Goal: Transaction & Acquisition: Purchase product/service

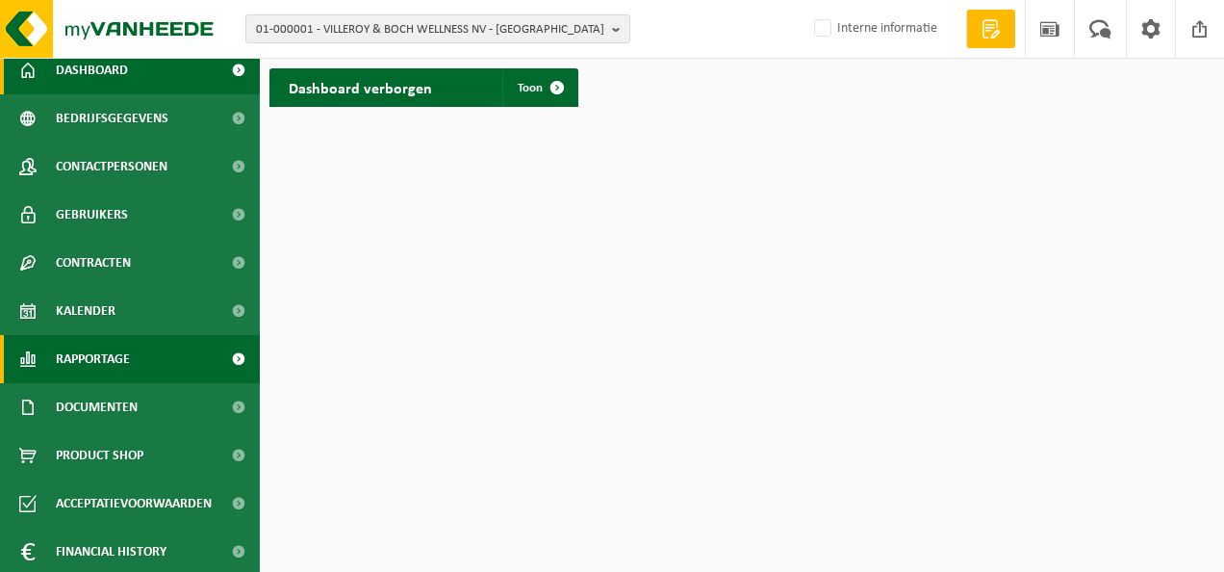
scroll to position [112, 0]
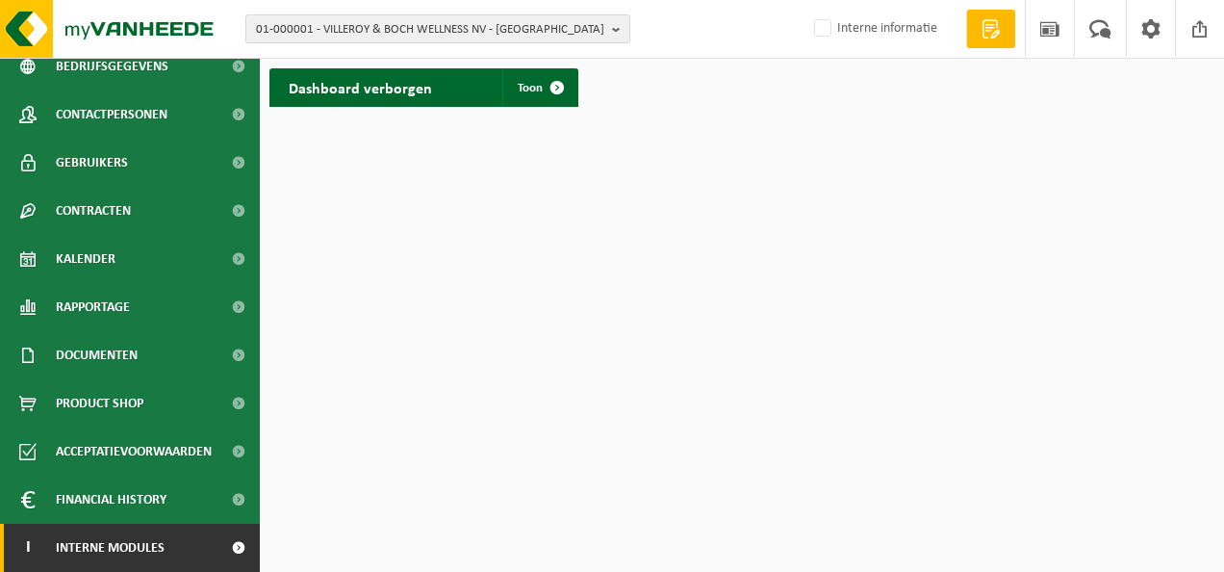
click at [108, 542] on span "Interne modules" at bounding box center [110, 548] width 109 height 48
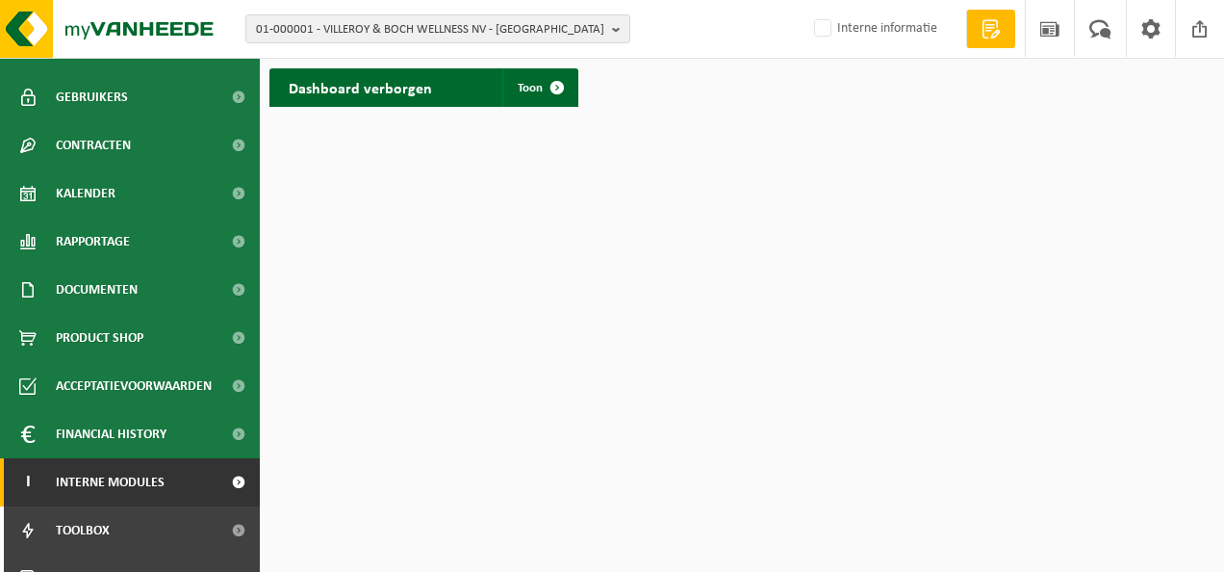
scroll to position [208, 0]
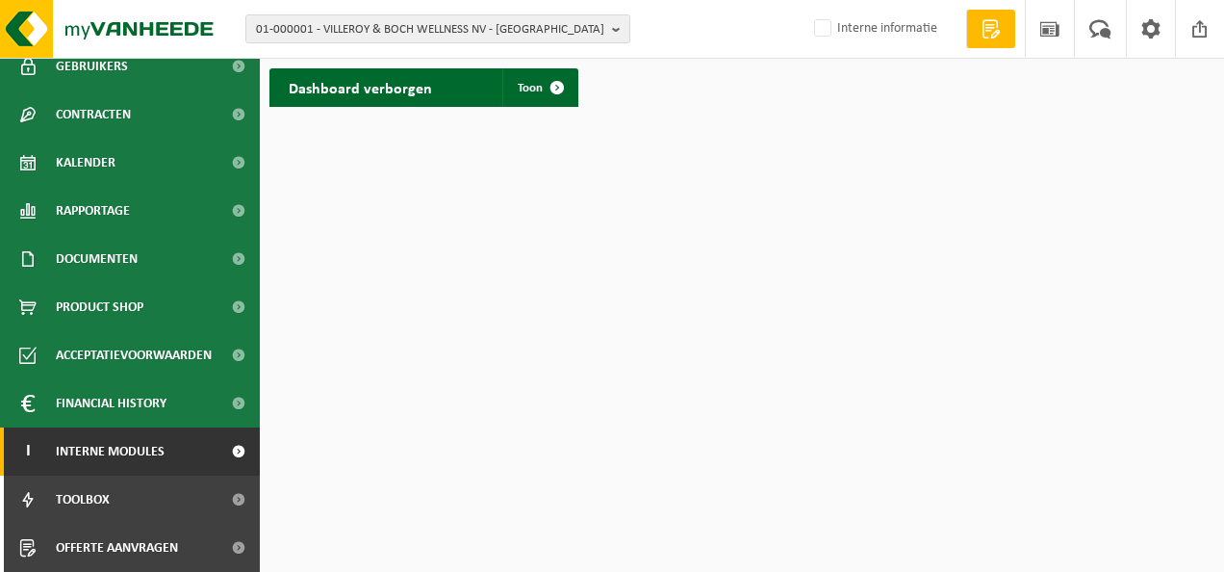
click at [108, 542] on span "Offerte aanvragen" at bounding box center [117, 548] width 122 height 48
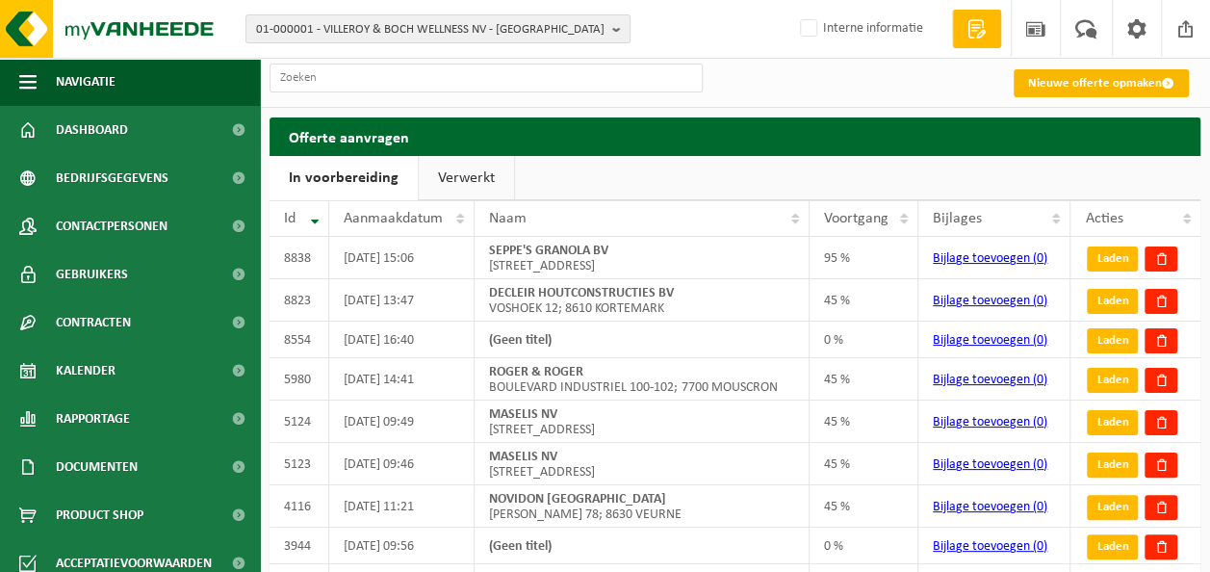
click at [1092, 81] on link "Nieuwe offerte opmaken" at bounding box center [1101, 83] width 175 height 28
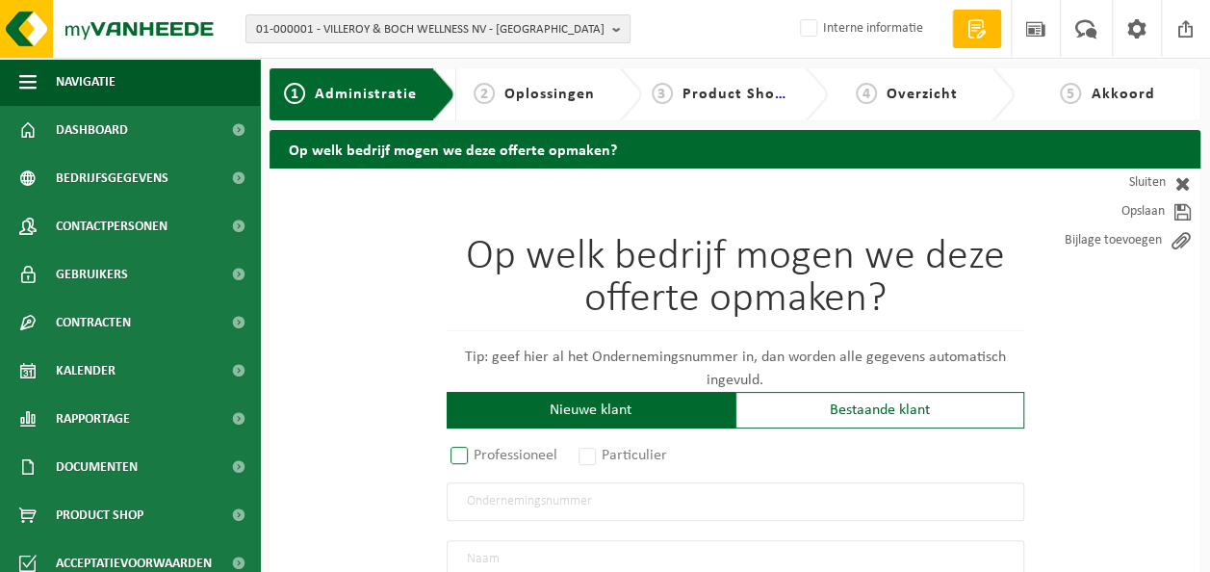
click at [493, 457] on label "Professioneel" at bounding box center [505, 455] width 116 height 27
click at [491, 457] on input "Professioneel" at bounding box center [484, 456] width 13 height 13
radio input "true"
click at [492, 506] on input "text" at bounding box center [736, 501] width 578 height 39
type input "1027523572"
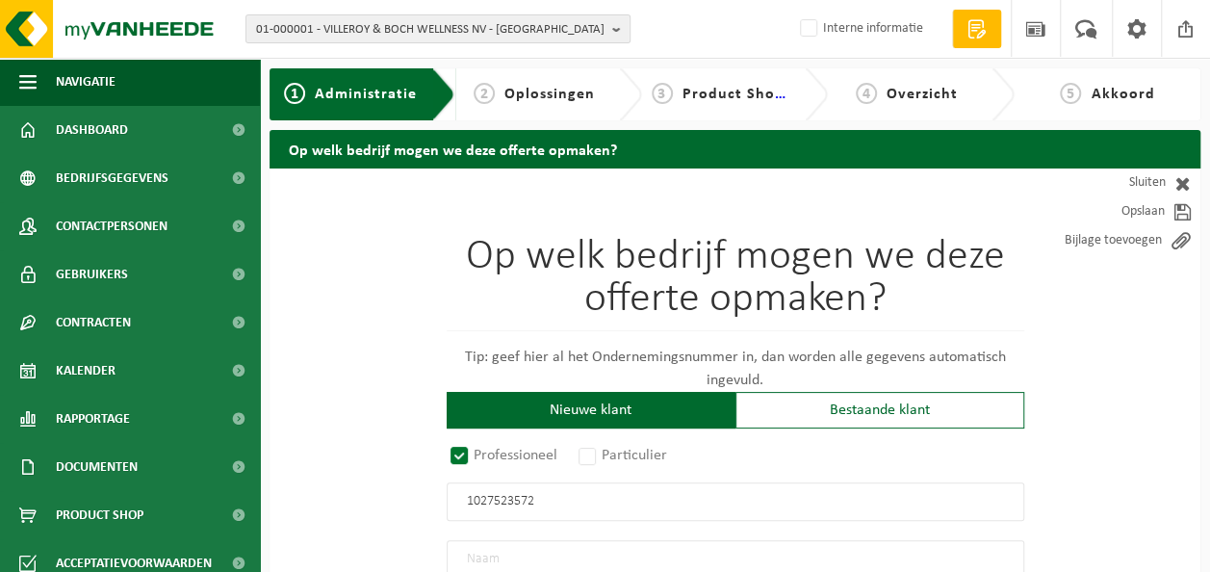
radio input "true"
type input "1027523572"
type input "'T LUSTHOF BV"
type input "STRANDLAAN"
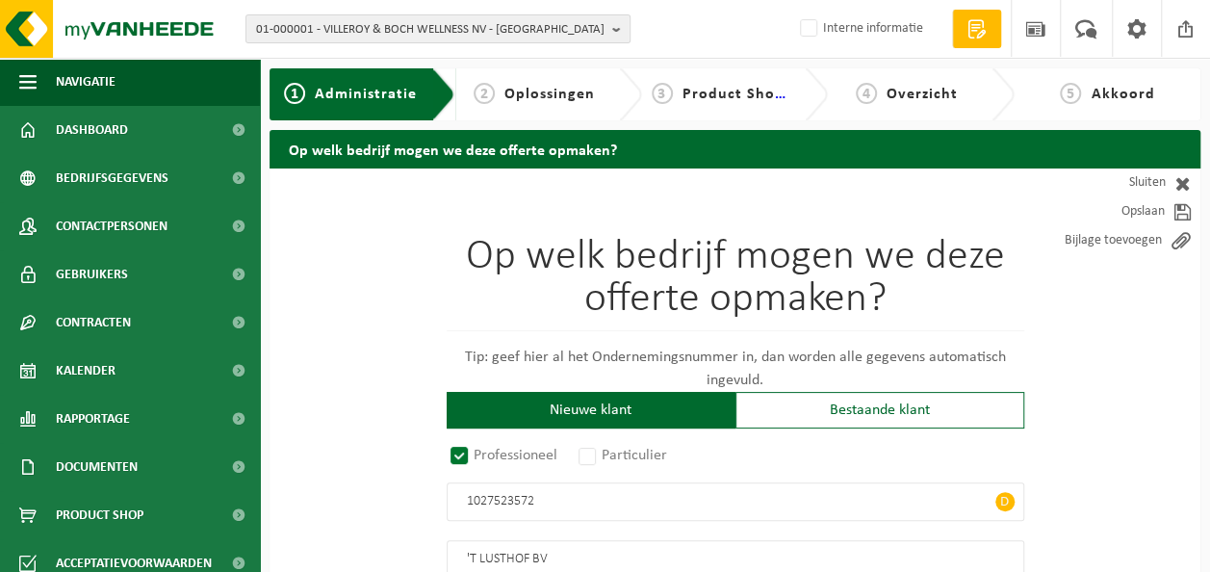
type input "130"
type input "8670"
type input "KOKSIJDE"
select select "D"
select select "NACE_5611"
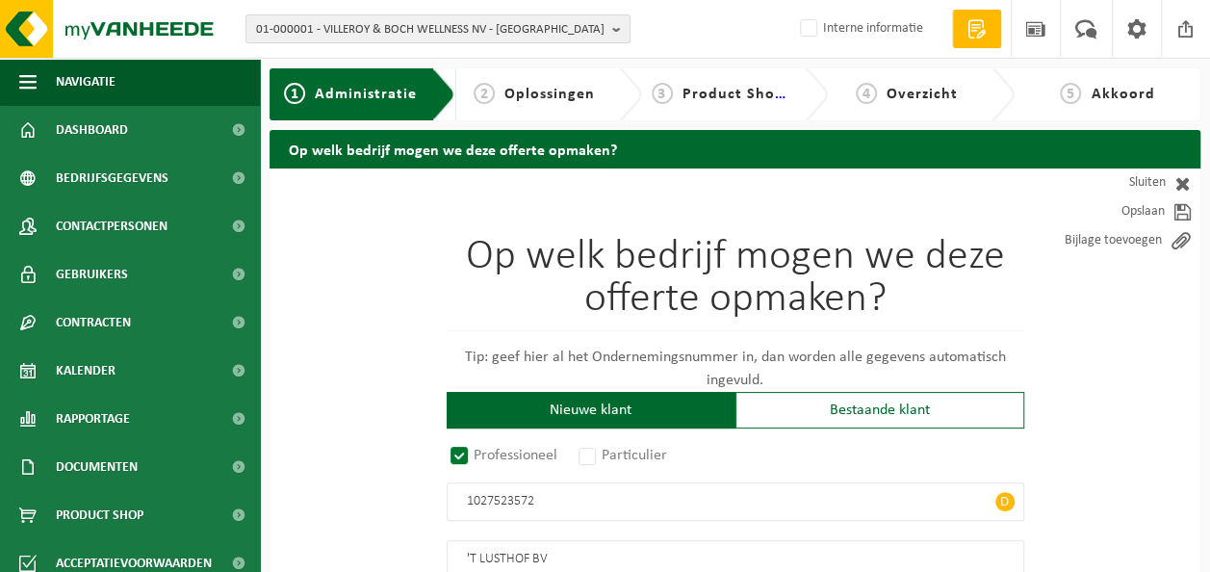
type input "'T LUSTHOF BV"
type input "STRANDLAAN"
type input "130"
type input "8670"
type input "KOKSIJDE"
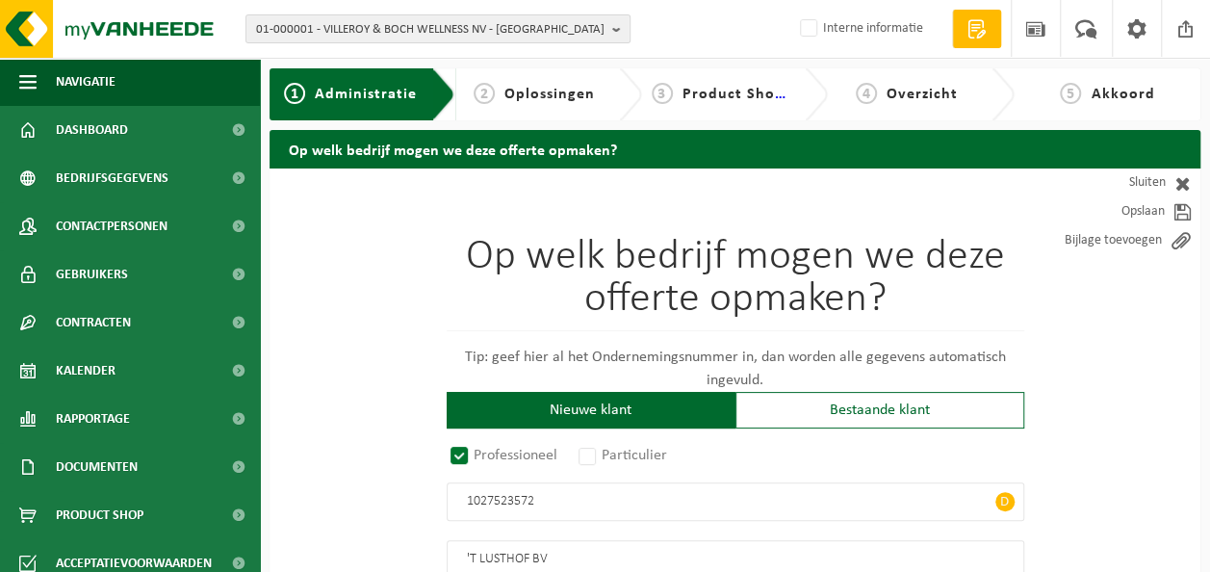
type input "2378089810"
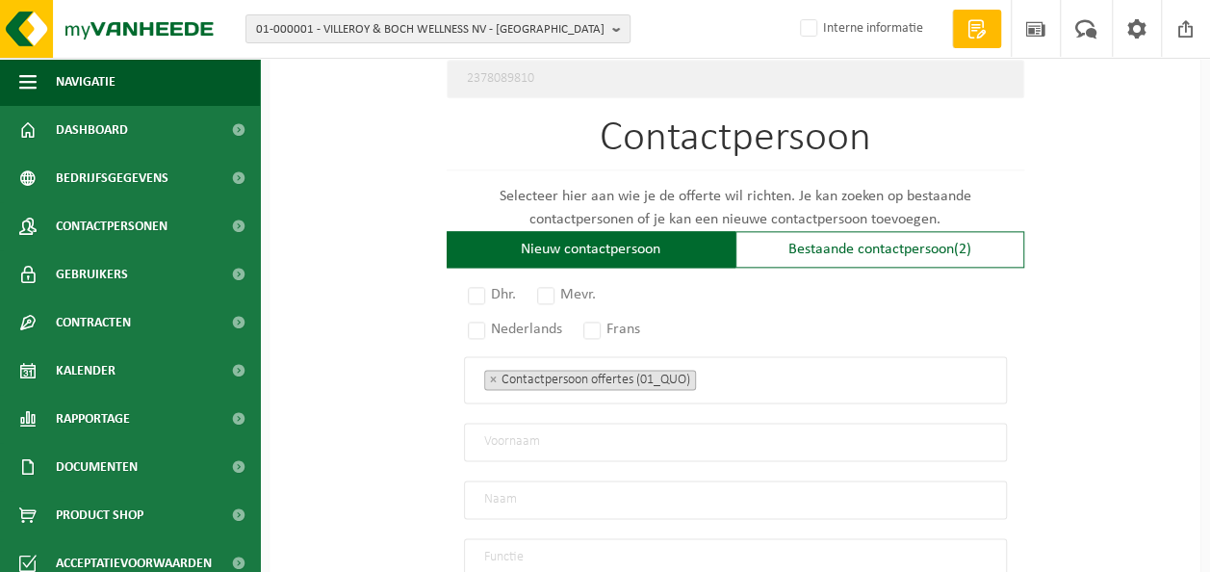
scroll to position [1059, 0]
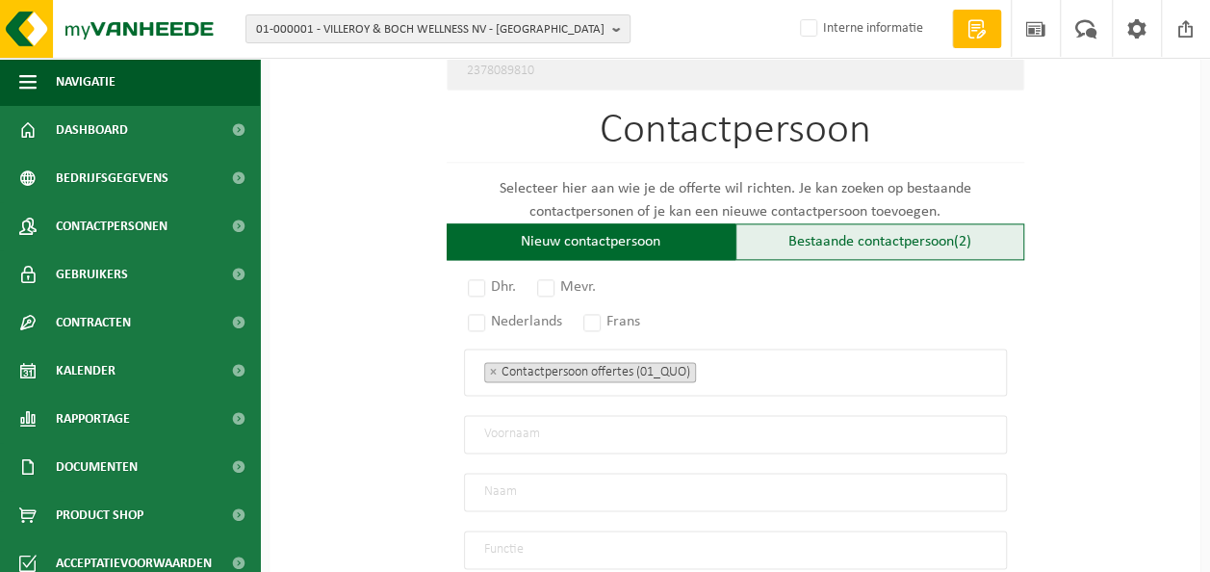
click at [831, 229] on div "Bestaande contactpersoon (2)" at bounding box center [879, 241] width 289 height 37
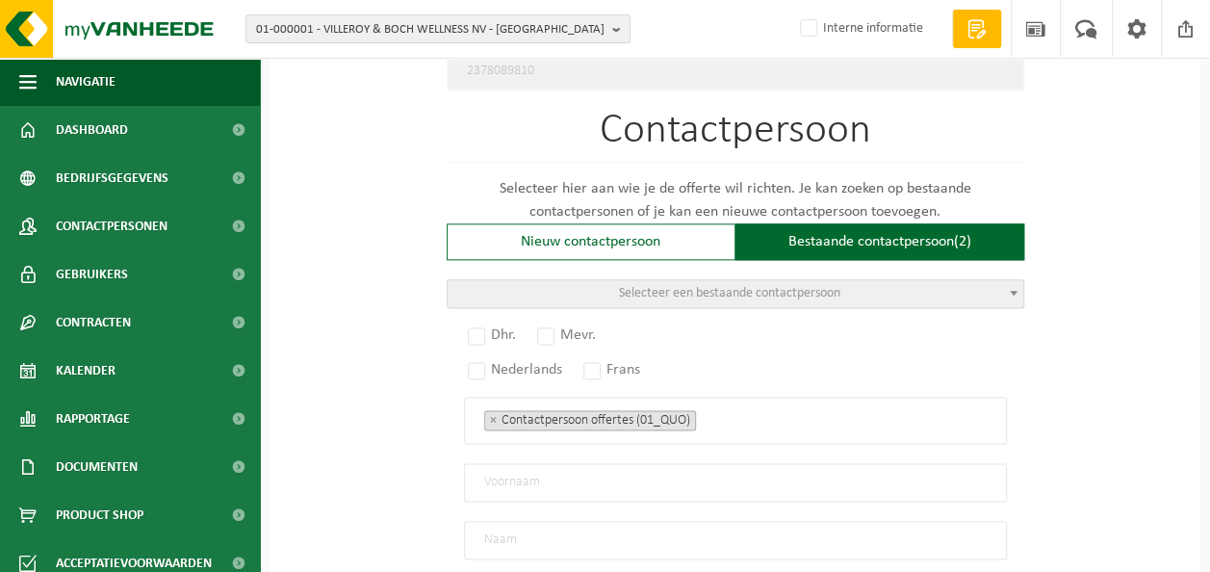
click at [829, 286] on span "Selecteer een bestaande contactpersoon" at bounding box center [729, 293] width 221 height 14
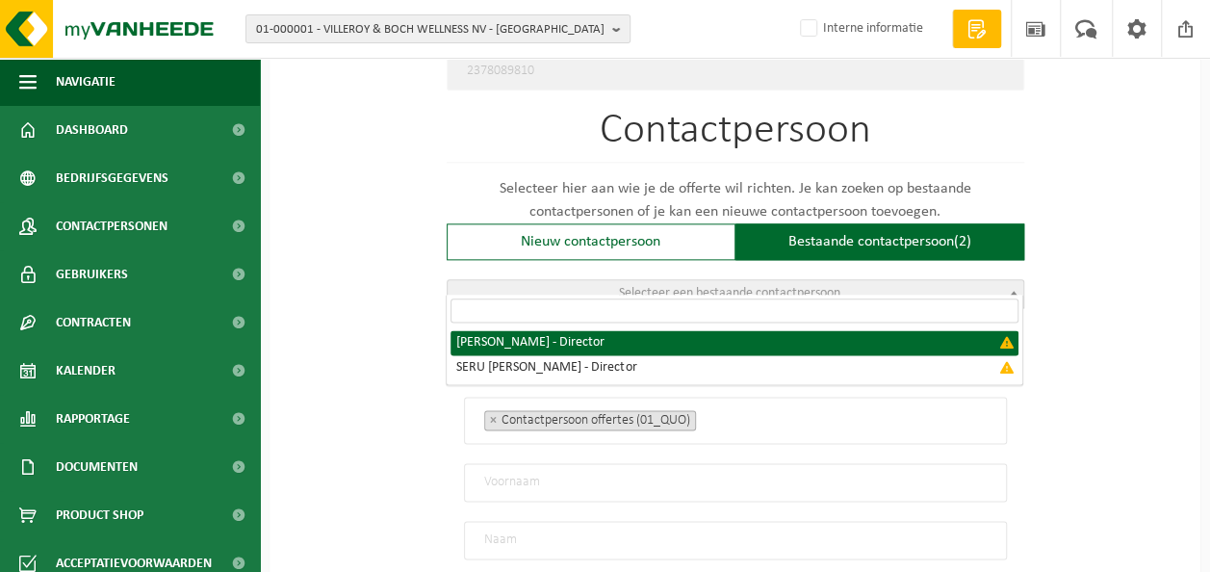
select select "{"code":"","firstname":"ANTOON JULIEN ANDRE","surname":"DENORME","gender":"Unkn…"
type input "ANTOON JULIEN ANDRE"
type input "DENORME"
type input "Director"
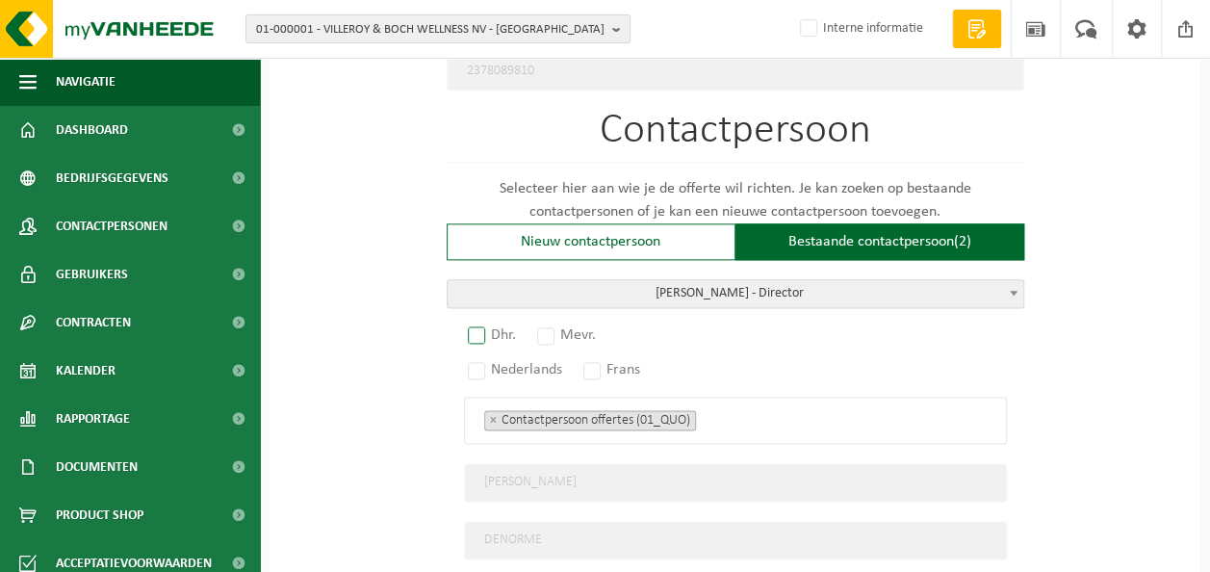
click at [483, 323] on label "Dhr." at bounding box center [493, 334] width 58 height 27
radio input "true"
click at [487, 360] on label "Nederlands" at bounding box center [516, 369] width 104 height 27
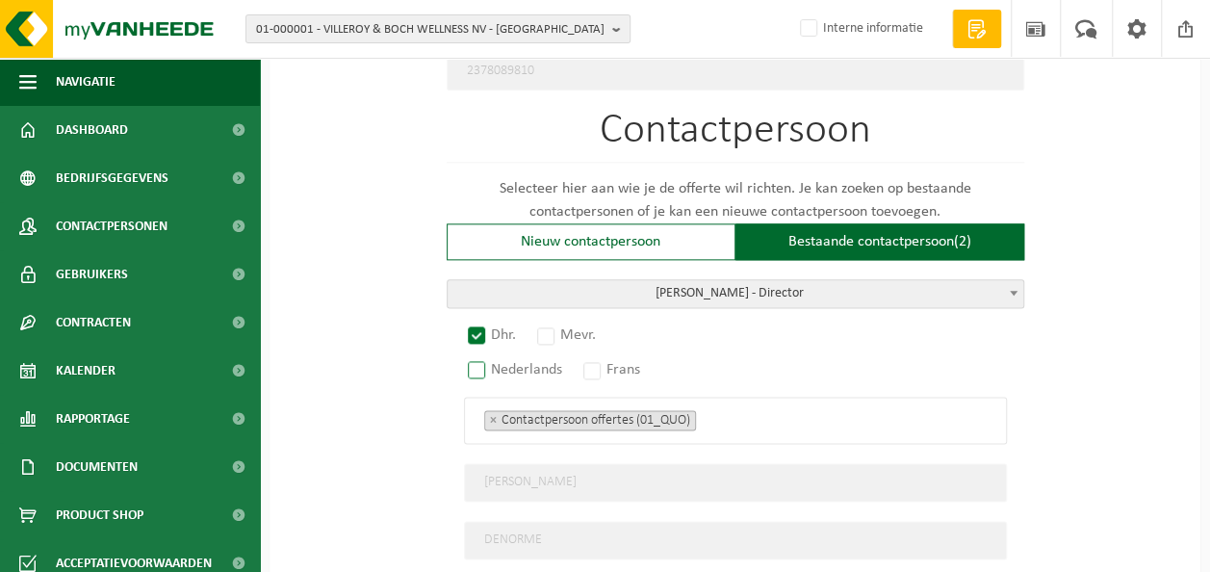
radio input "true"
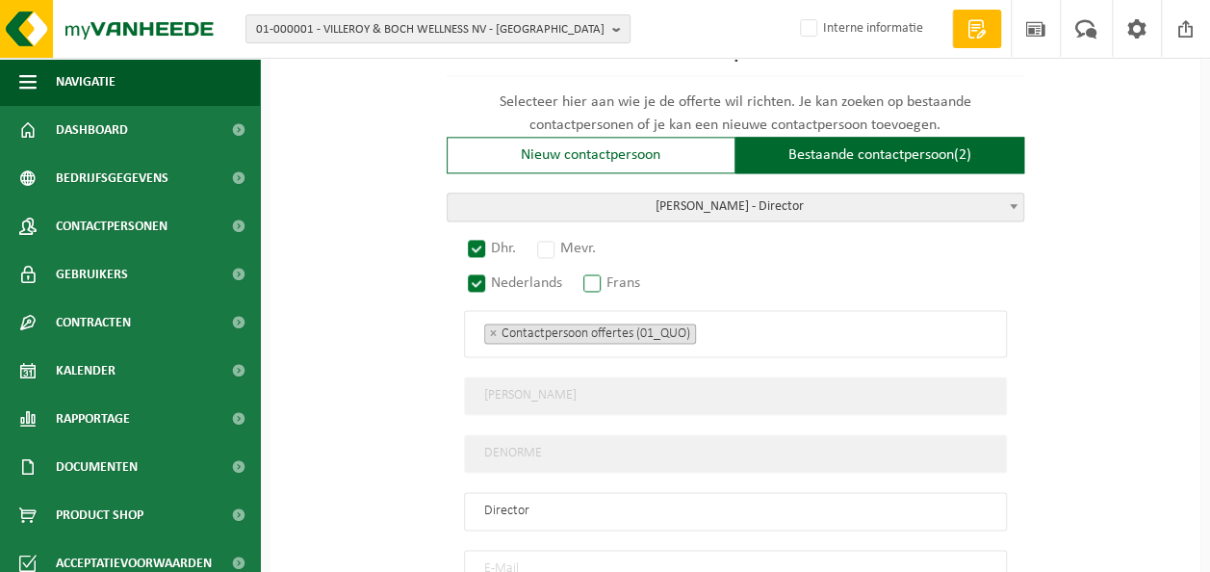
scroll to position [1348, 0]
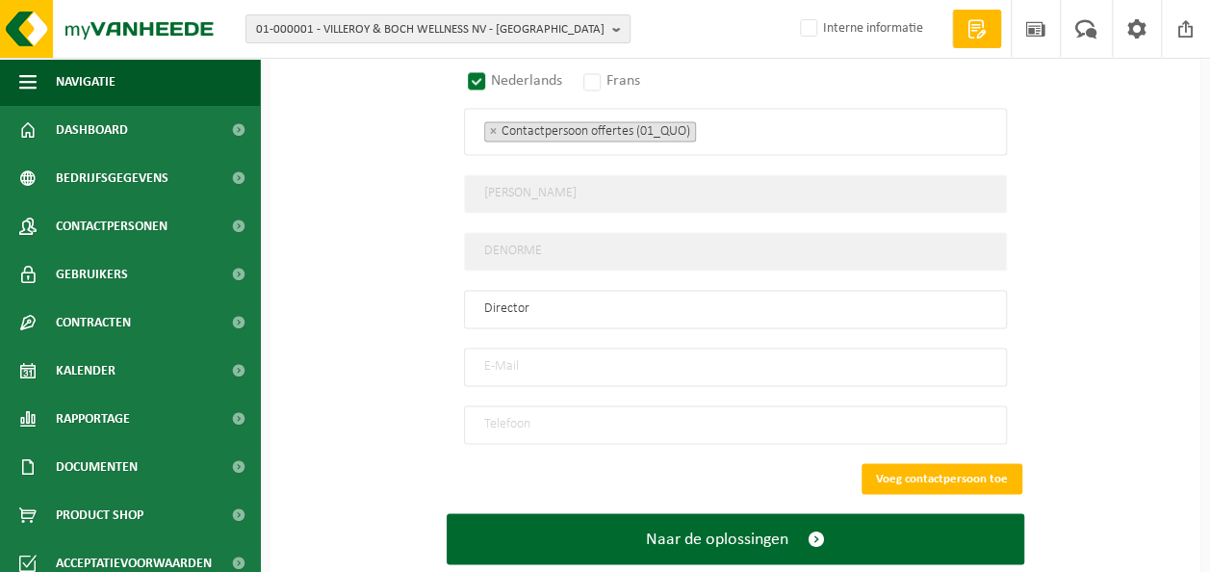
click at [534, 347] on input "email" at bounding box center [735, 366] width 543 height 39
type input "toon.denorme@outlook.com"
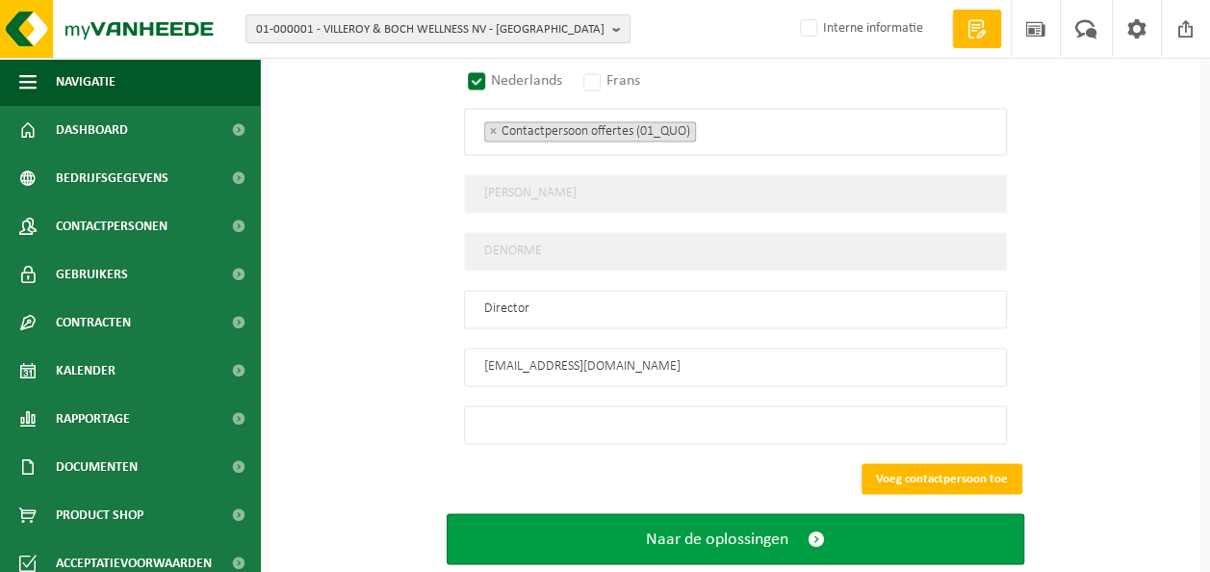
click at [764, 528] on span "Naar de oplossingen" at bounding box center [717, 538] width 142 height 20
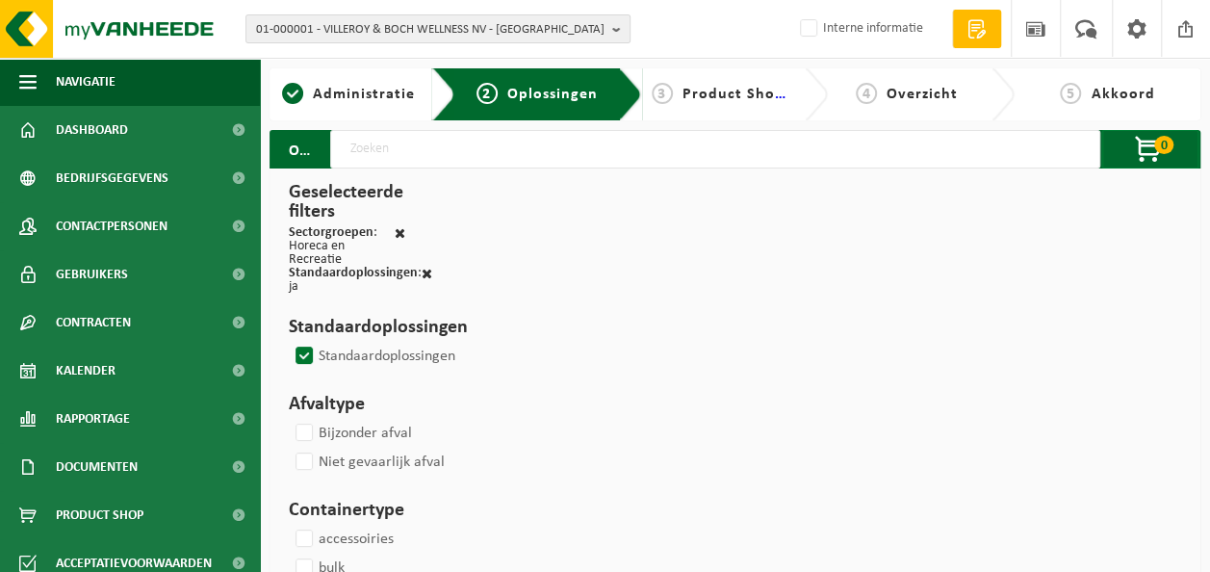
select select
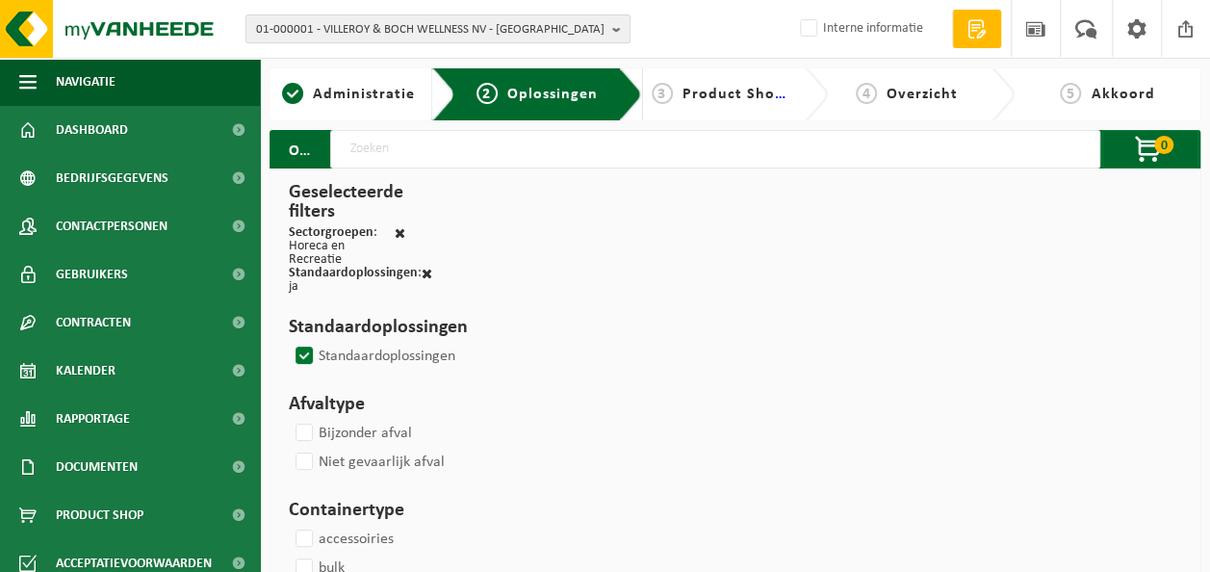
select select
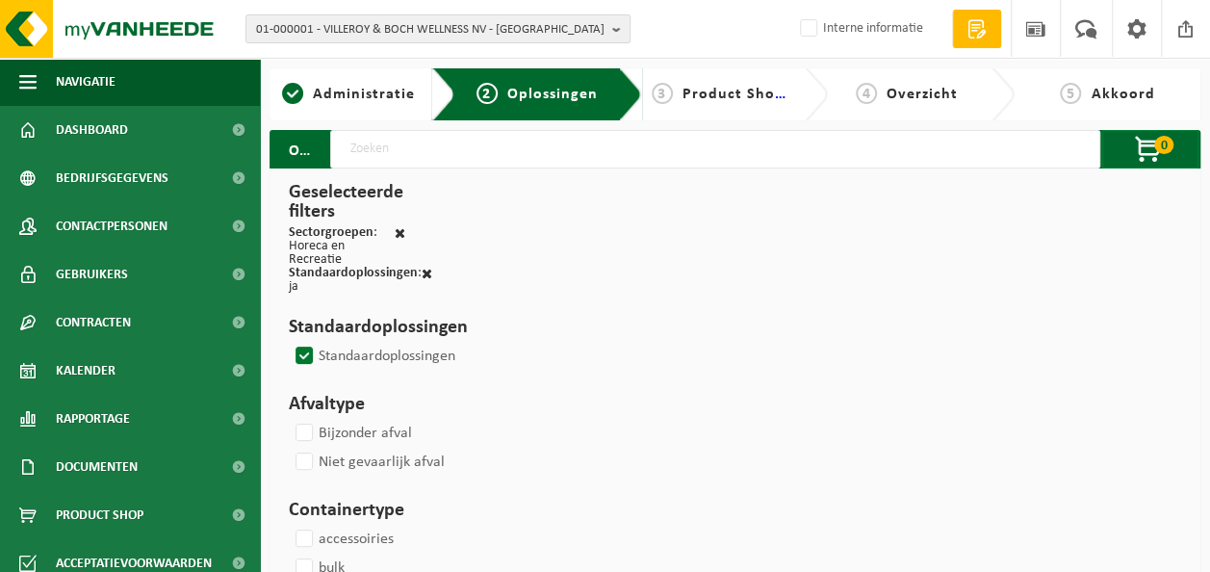
select select
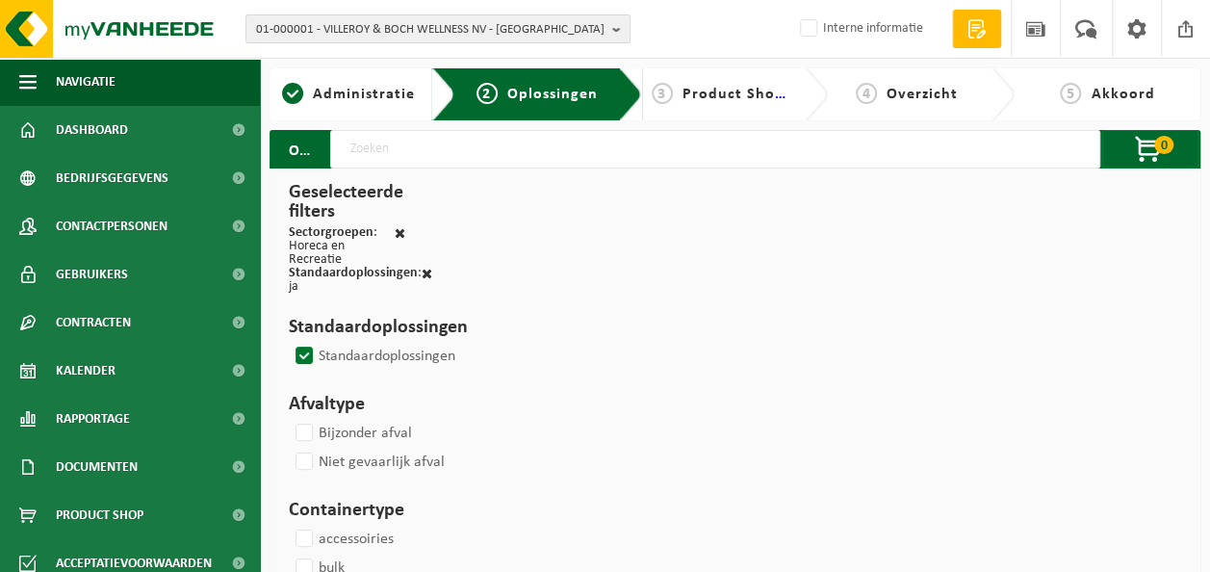
select select
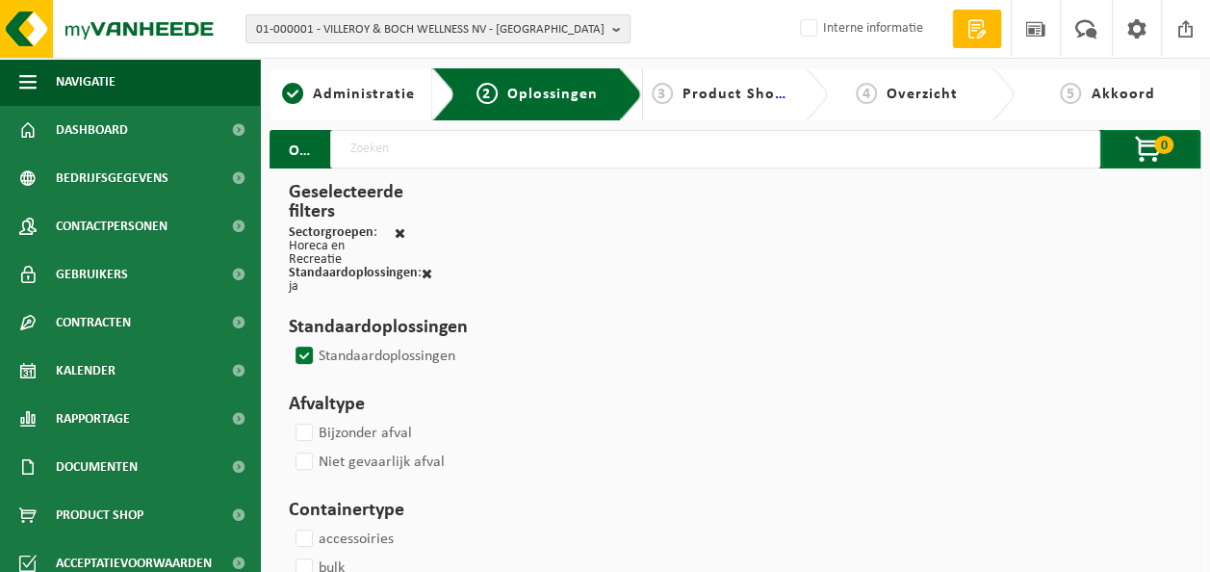
select select
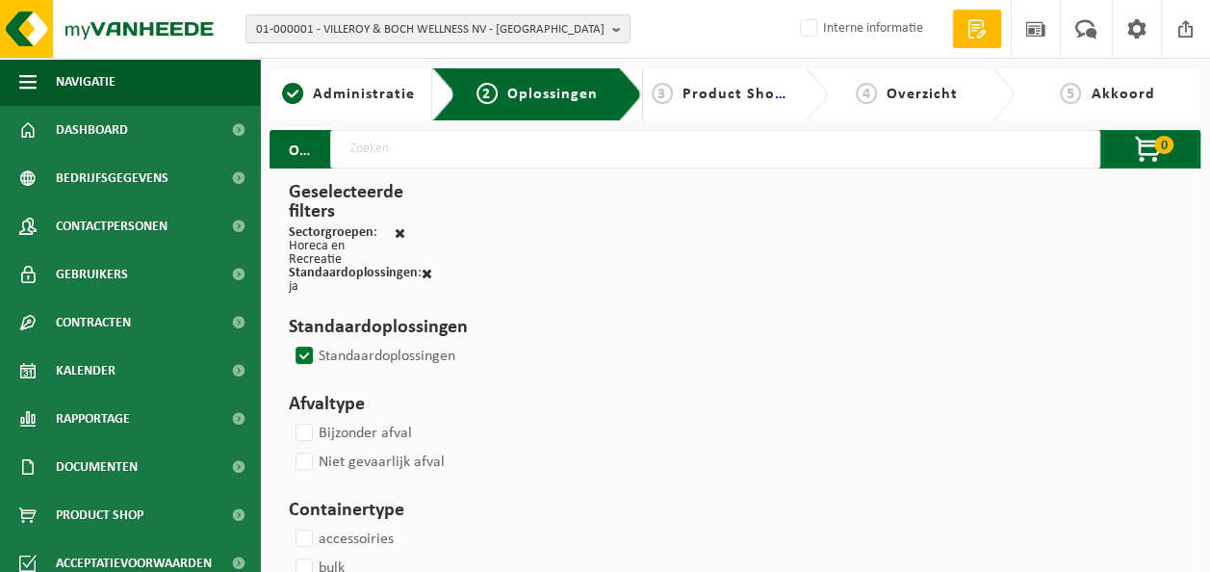
select select
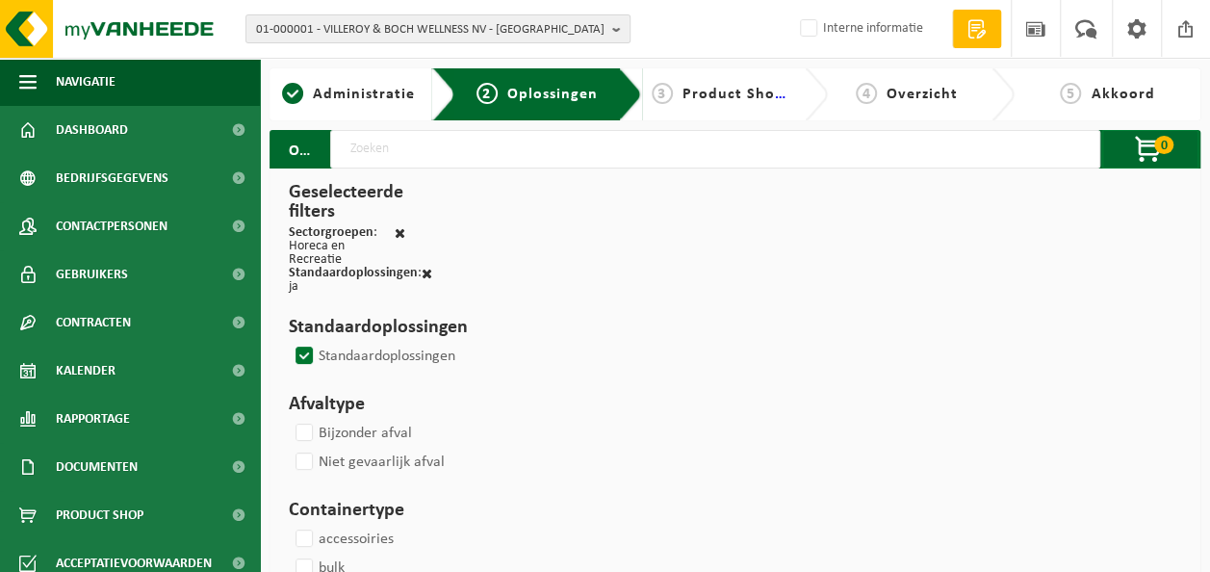
select select
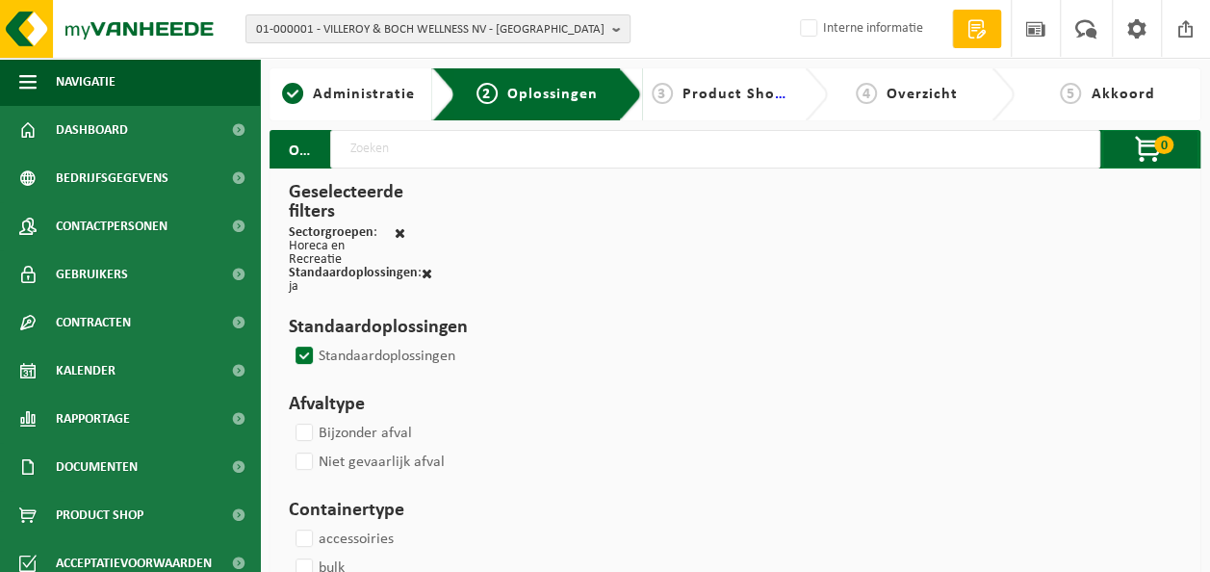
select select
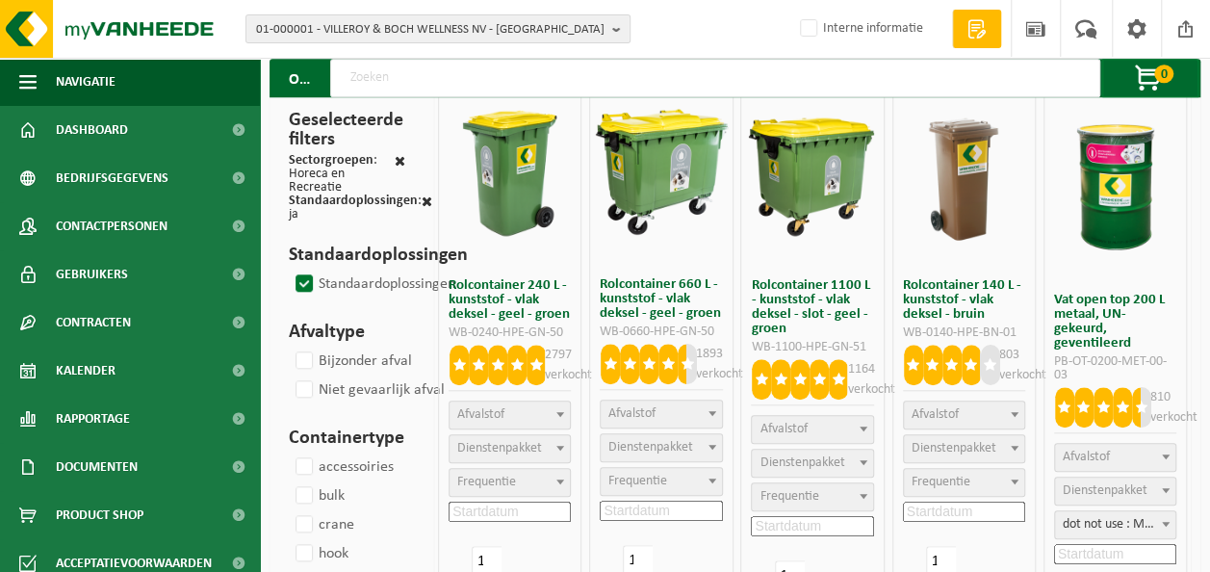
scroll to position [674, 0]
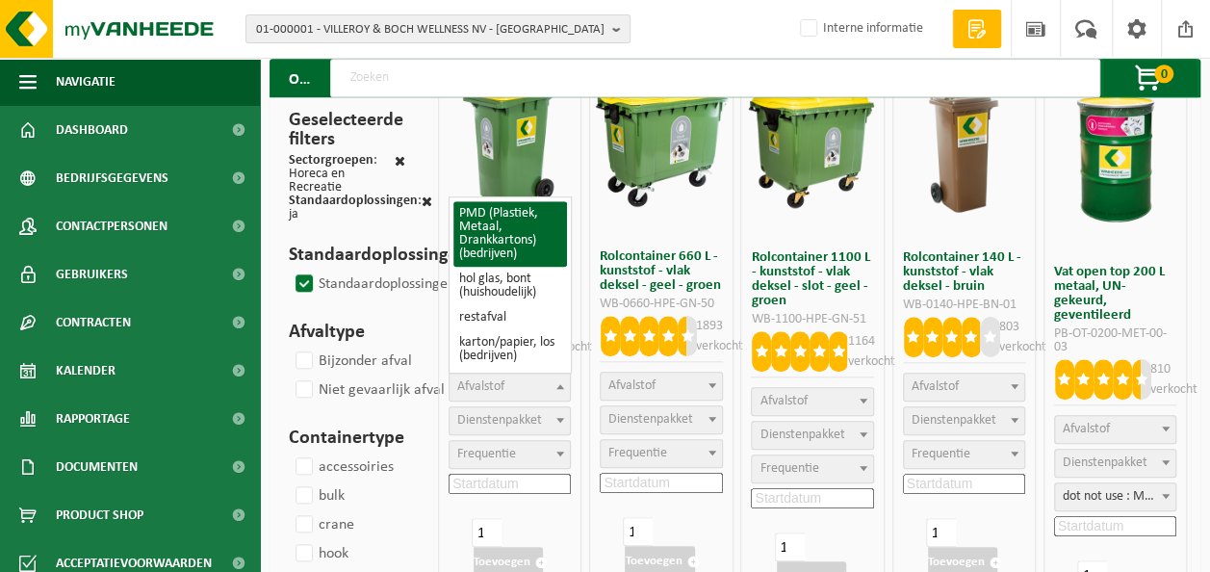
click at [537, 384] on span "Afvalstof" at bounding box center [510, 386] width 120 height 27
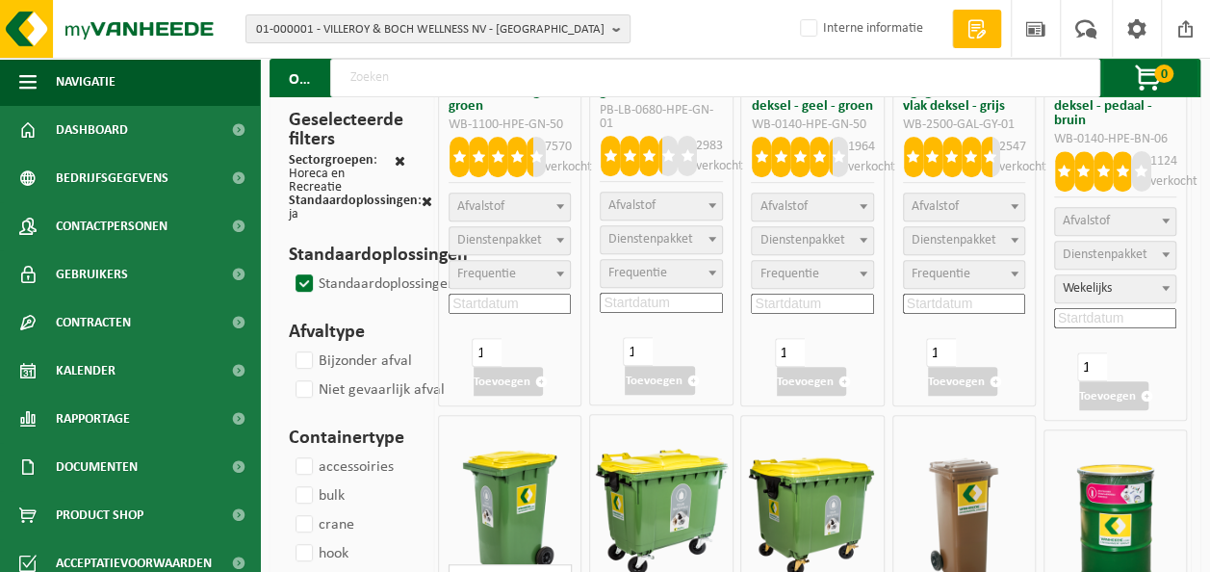
scroll to position [289, 0]
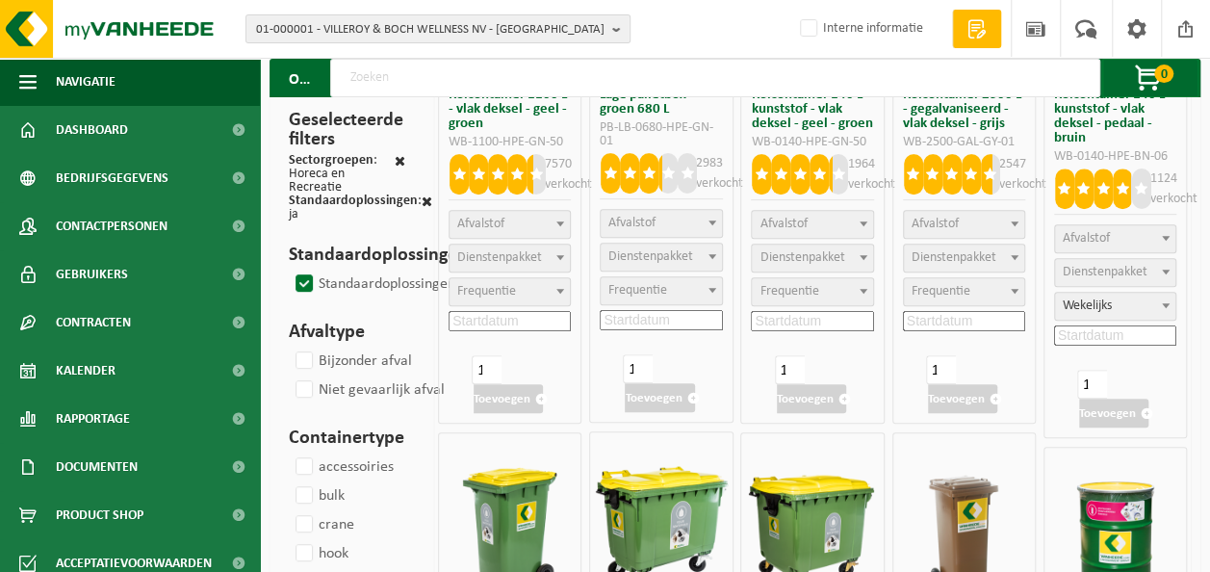
select select
click at [422, 198] on span at bounding box center [427, 200] width 11 height 13
checkbox input "false"
select select
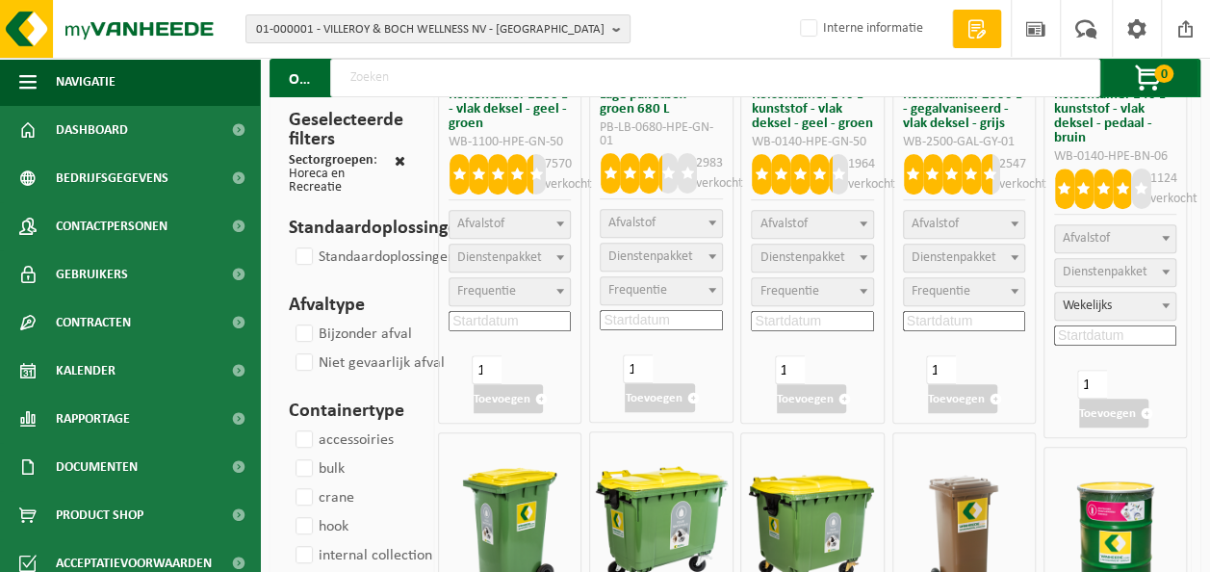
select select
click at [401, 159] on span at bounding box center [400, 160] width 11 height 13
checkbox input "false"
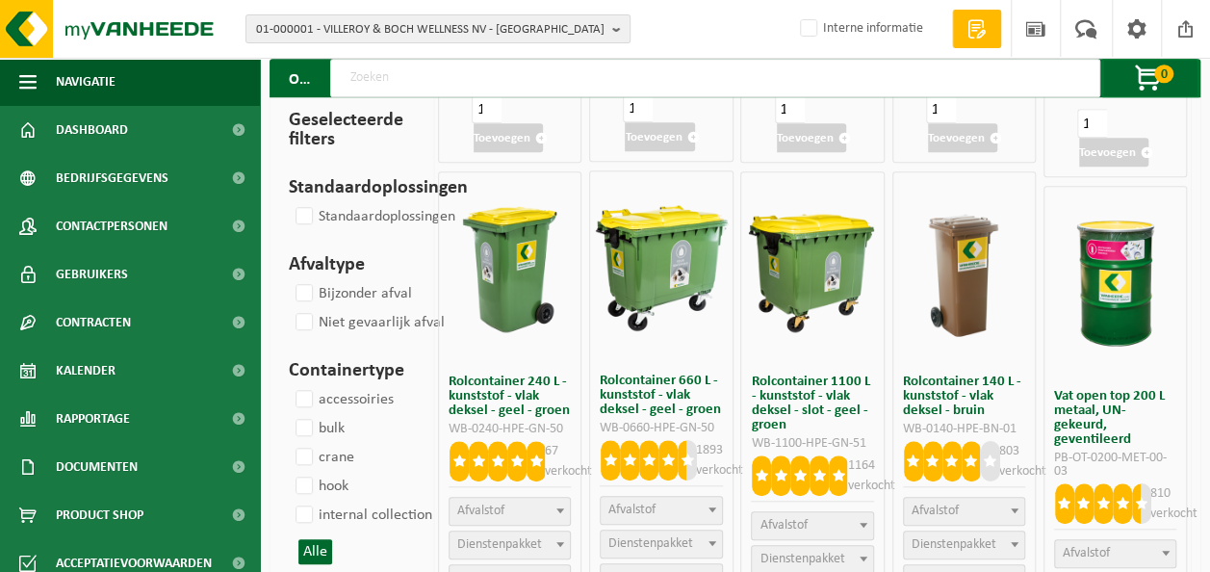
scroll to position [578, 0]
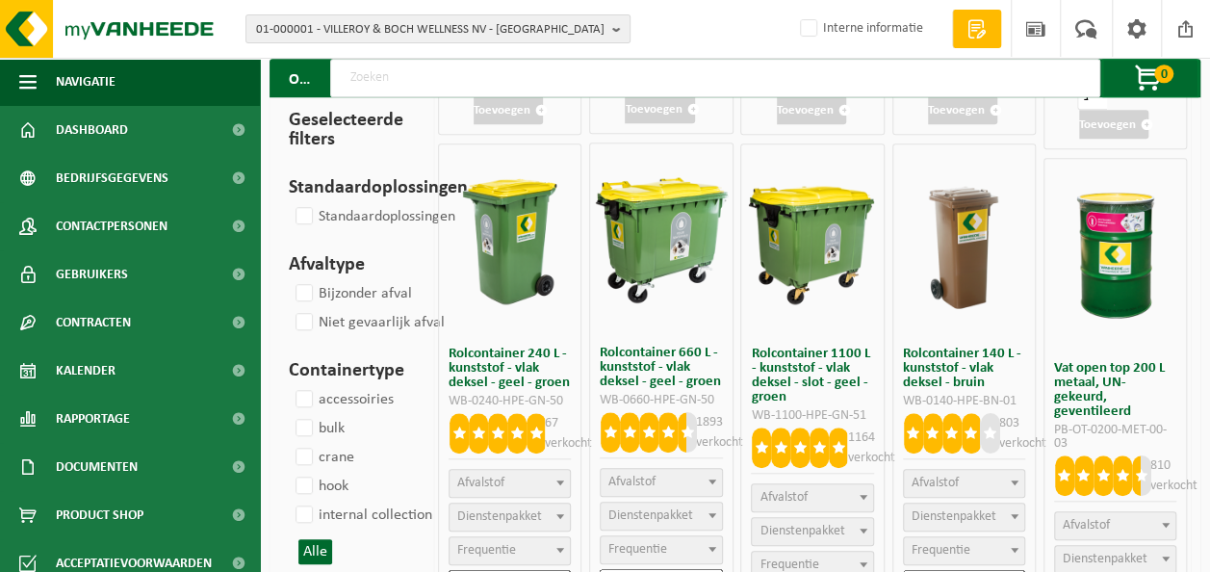
click at [547, 481] on span "Afvalstof" at bounding box center [510, 483] width 120 height 27
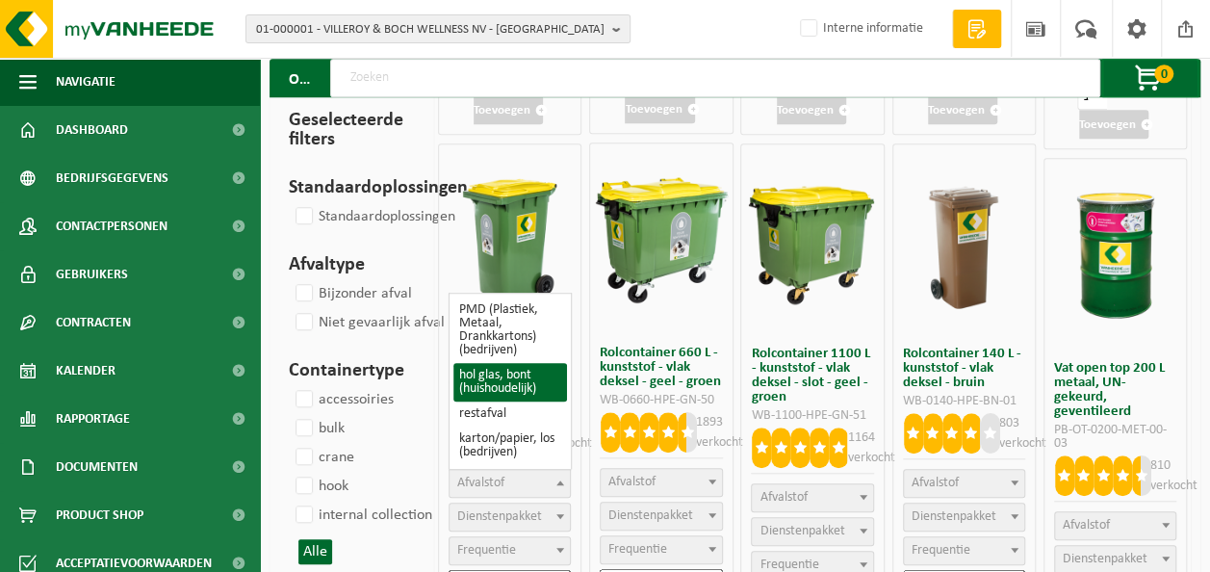
select select
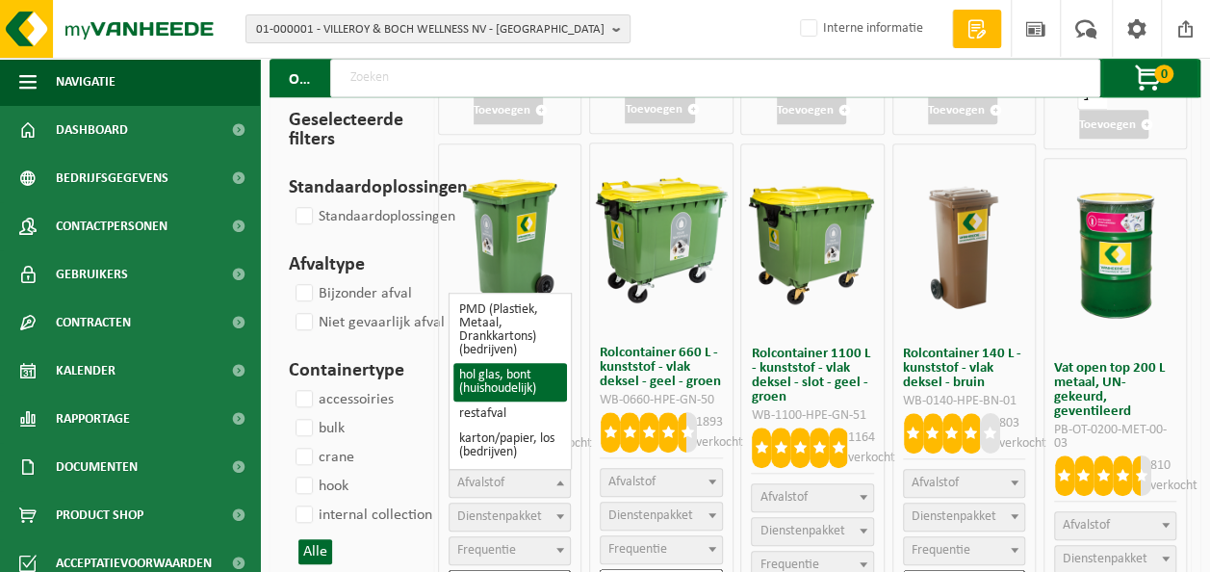
select select
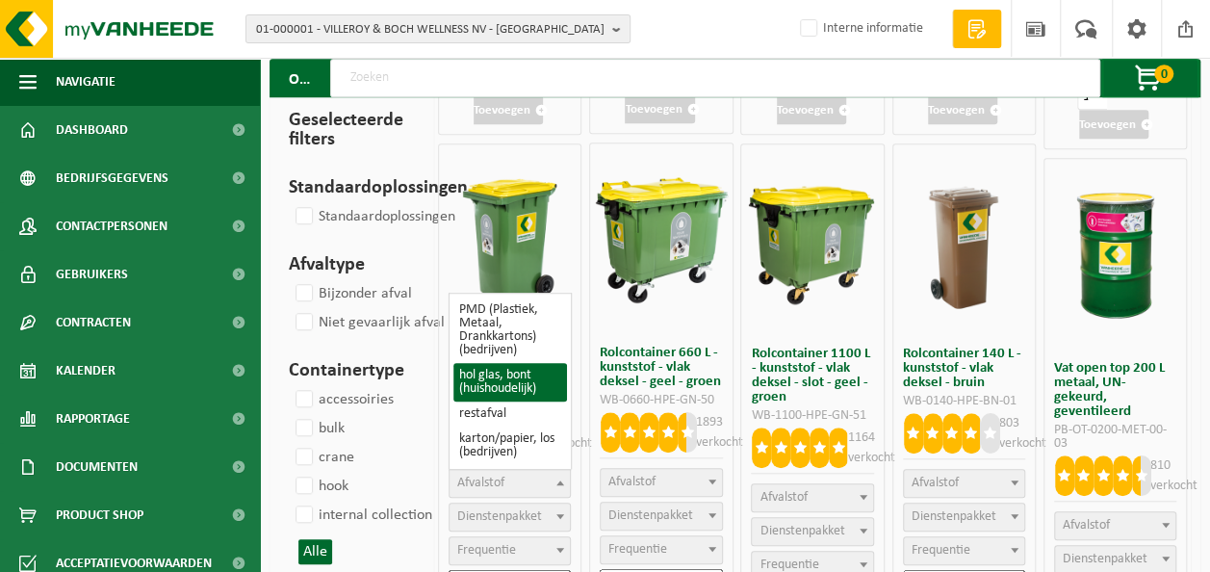
select select
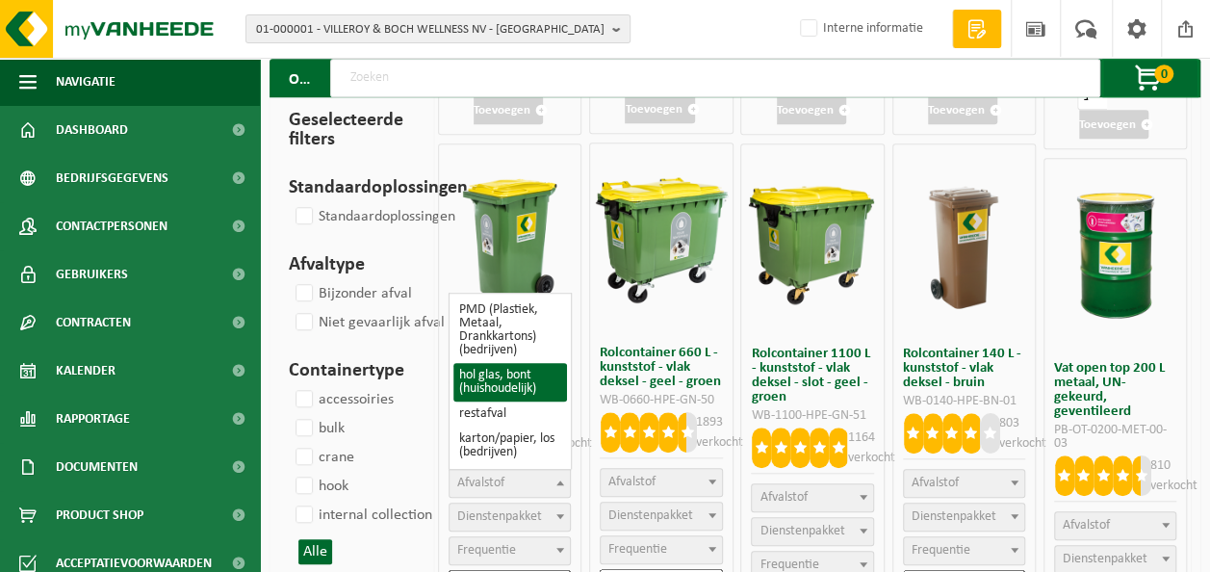
select select
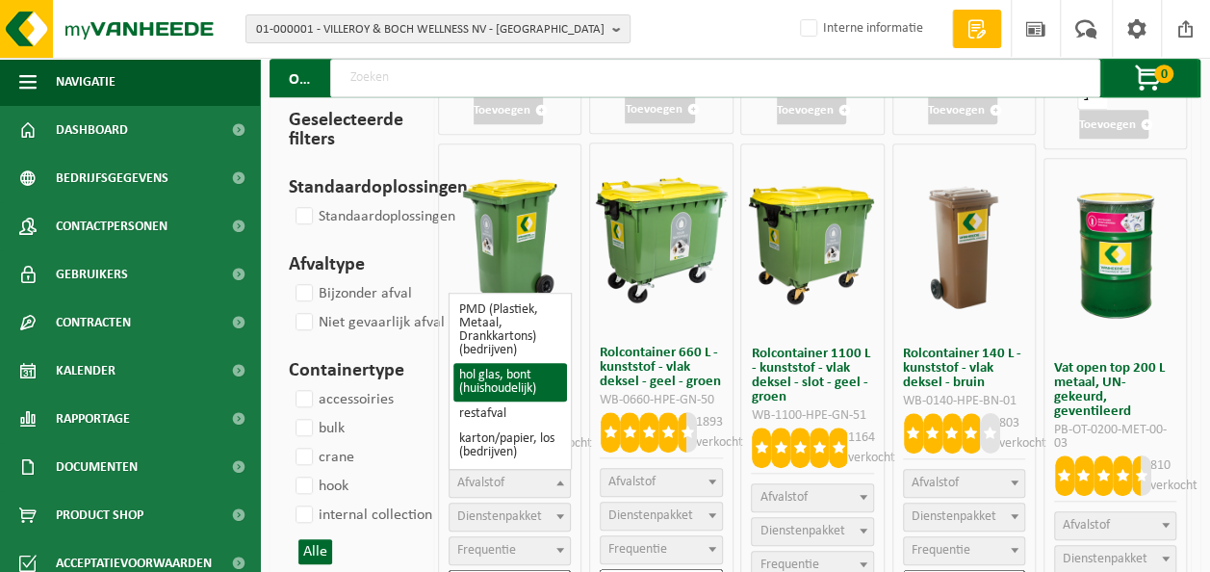
select select
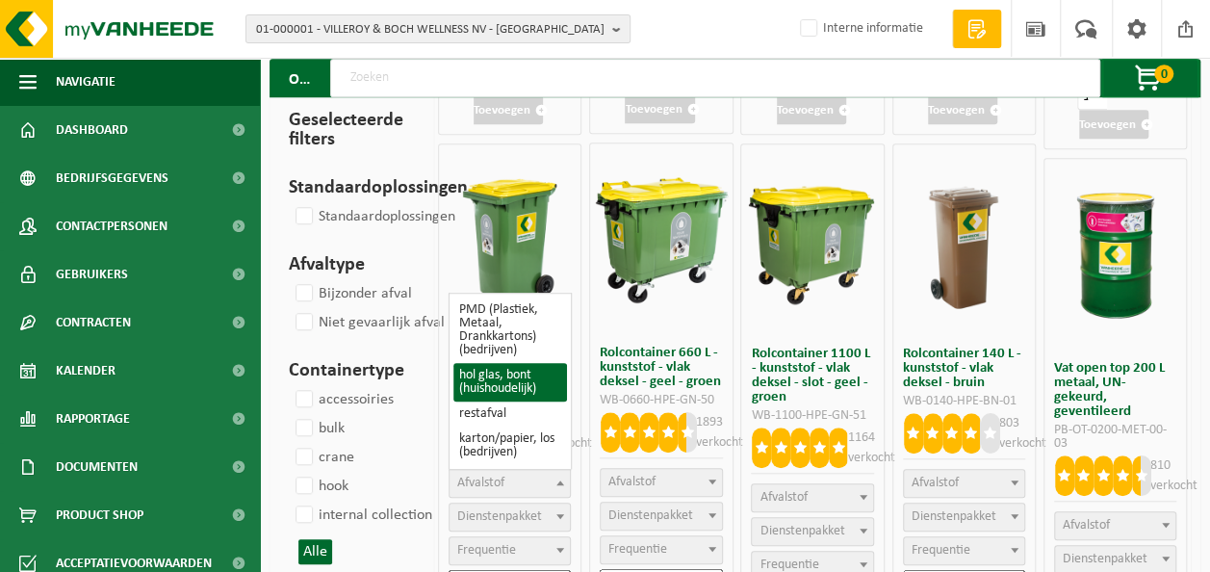
select select
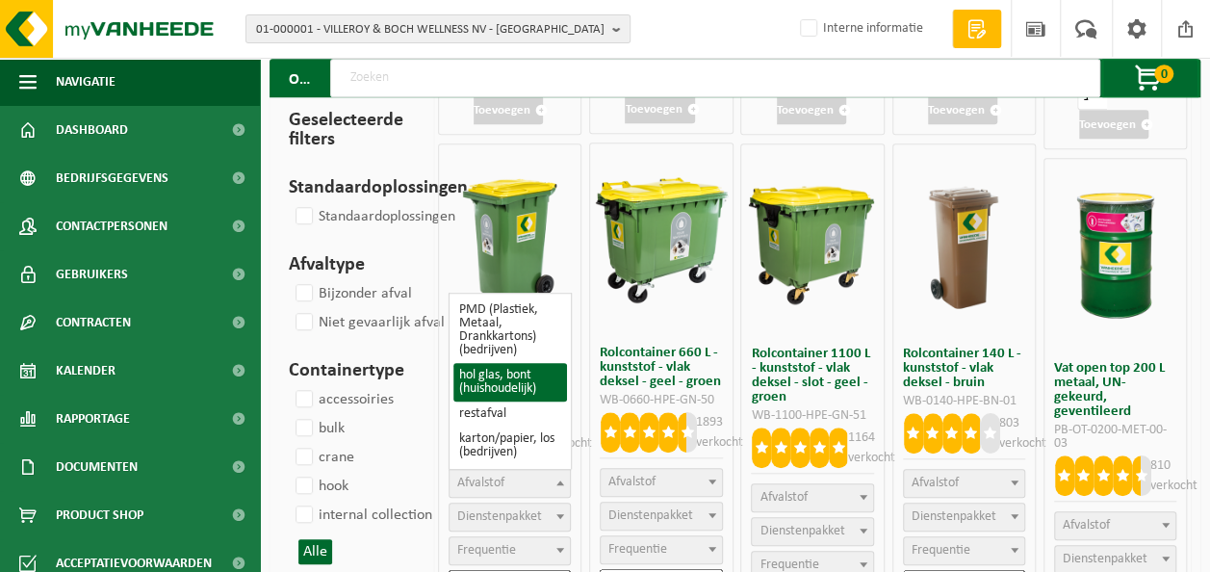
select select
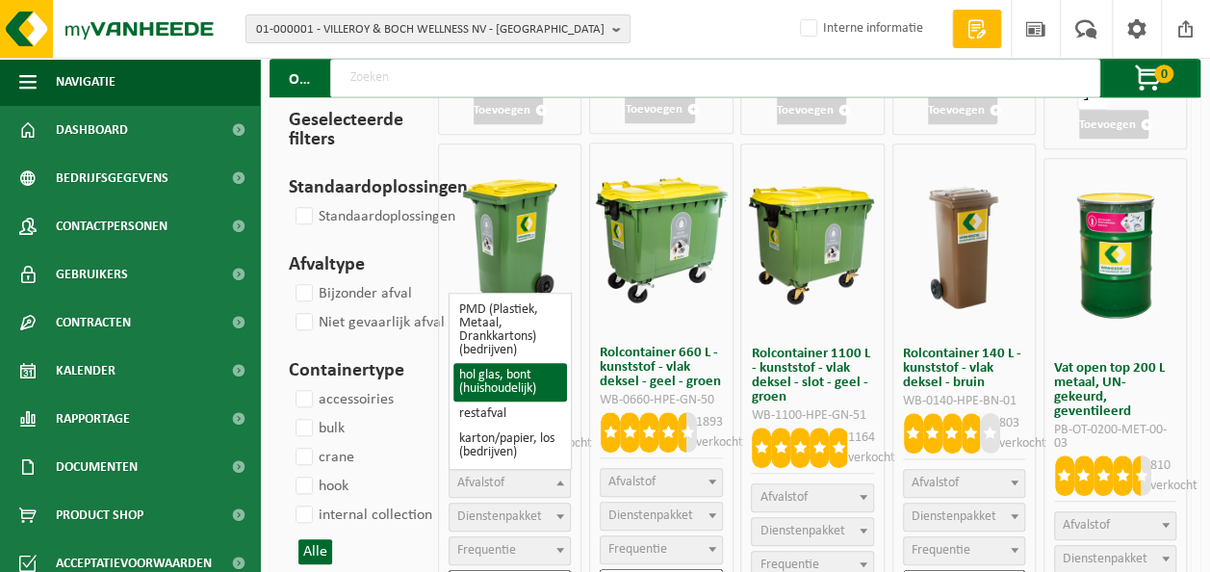
select select
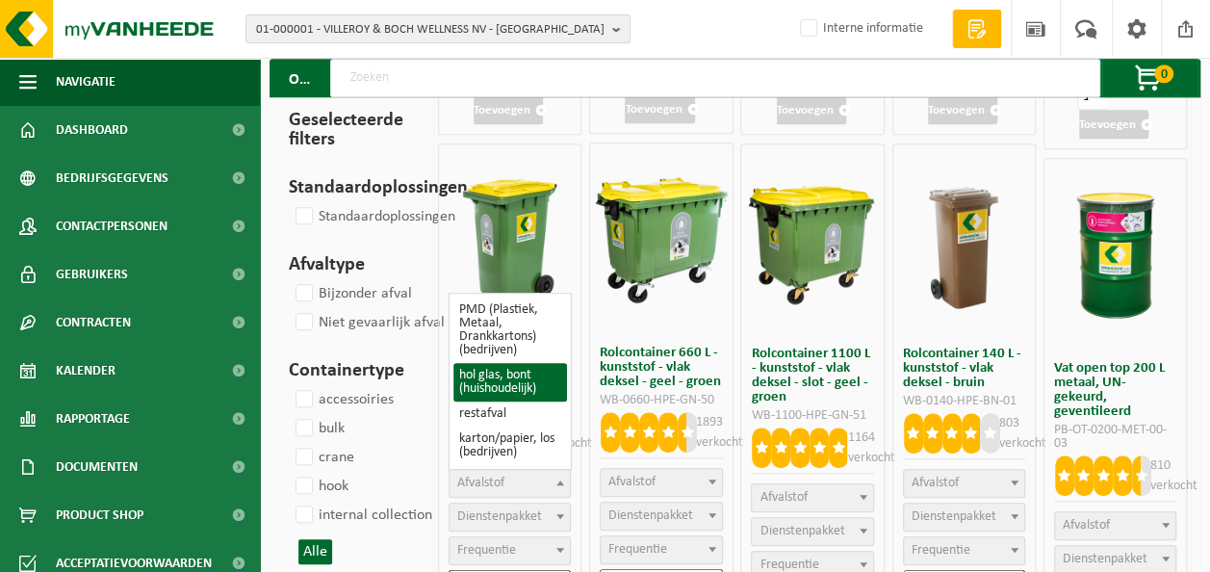
select select
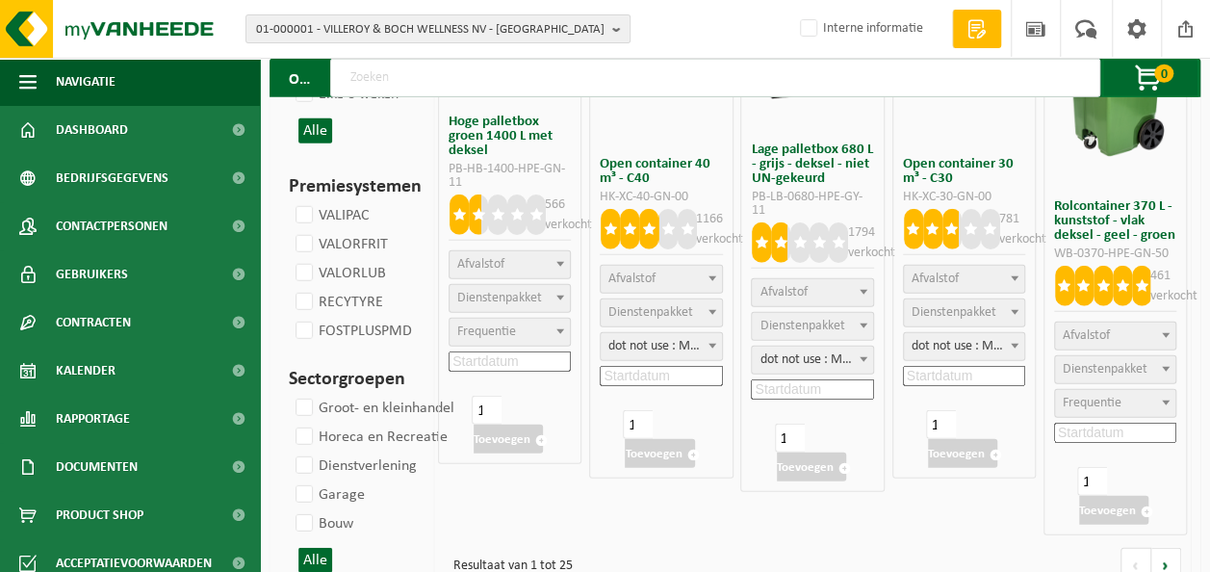
scroll to position [2468, 0]
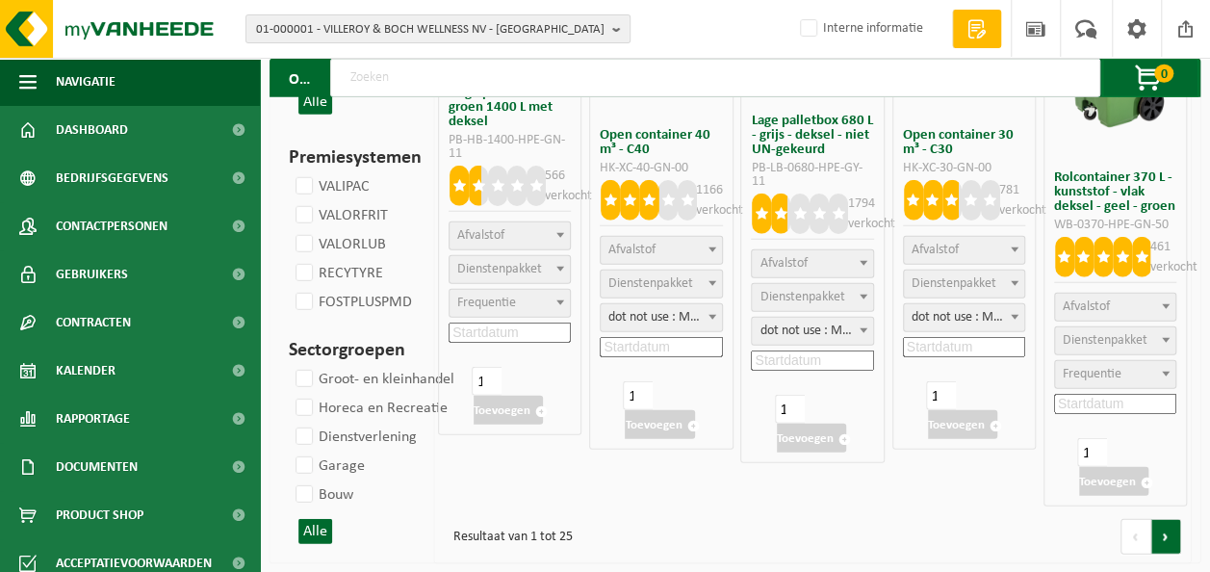
click at [1165, 531] on link at bounding box center [1166, 537] width 30 height 36
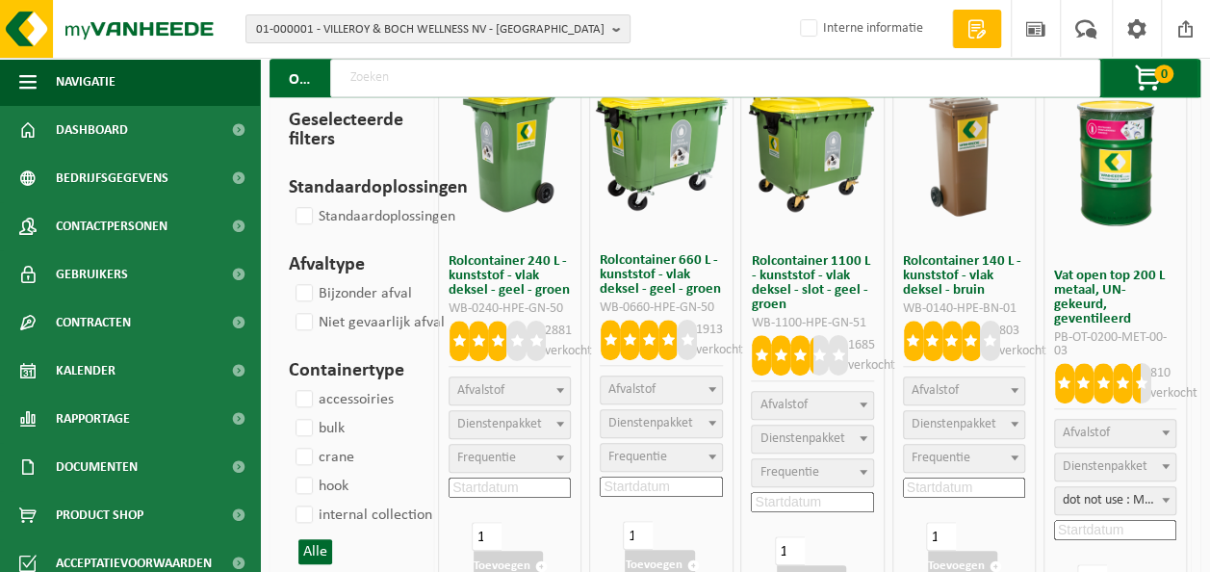
scroll to position [674, 0]
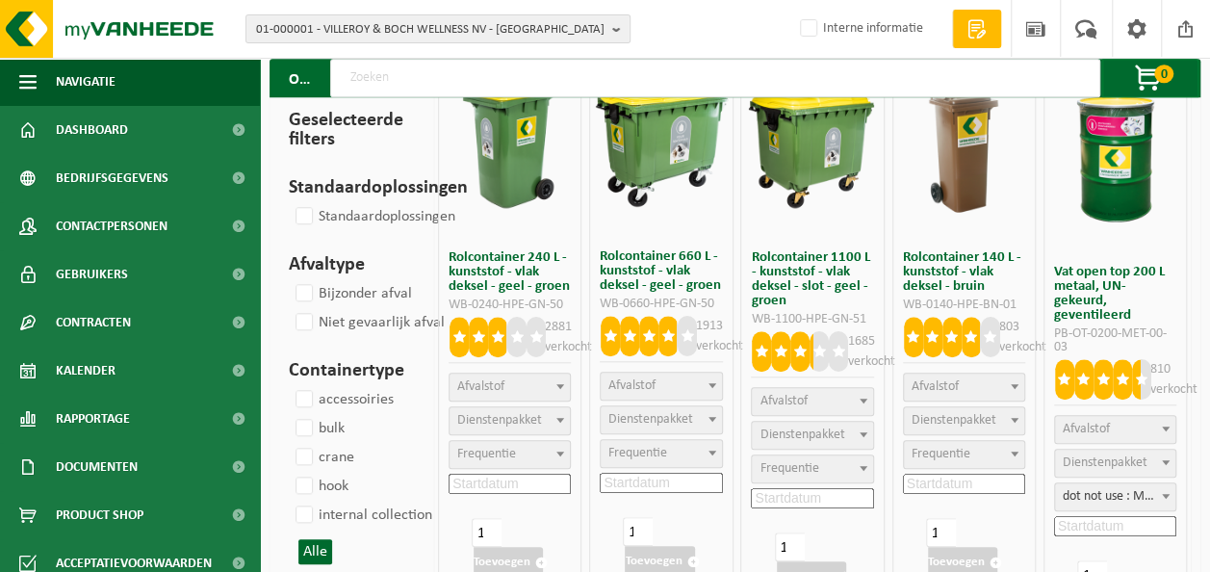
select select
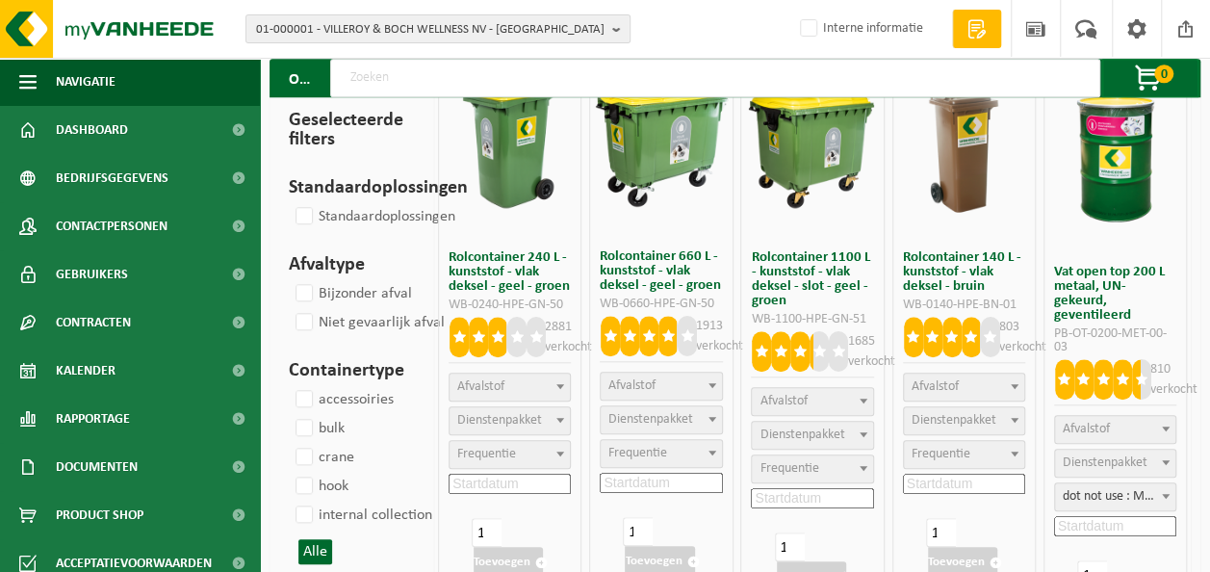
select select
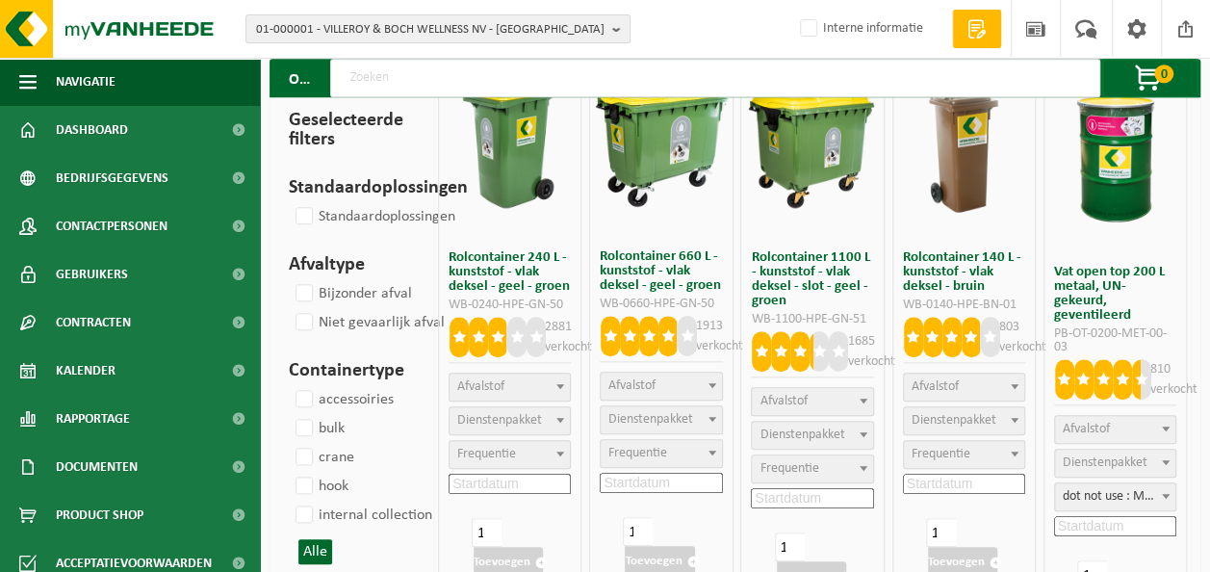
select select
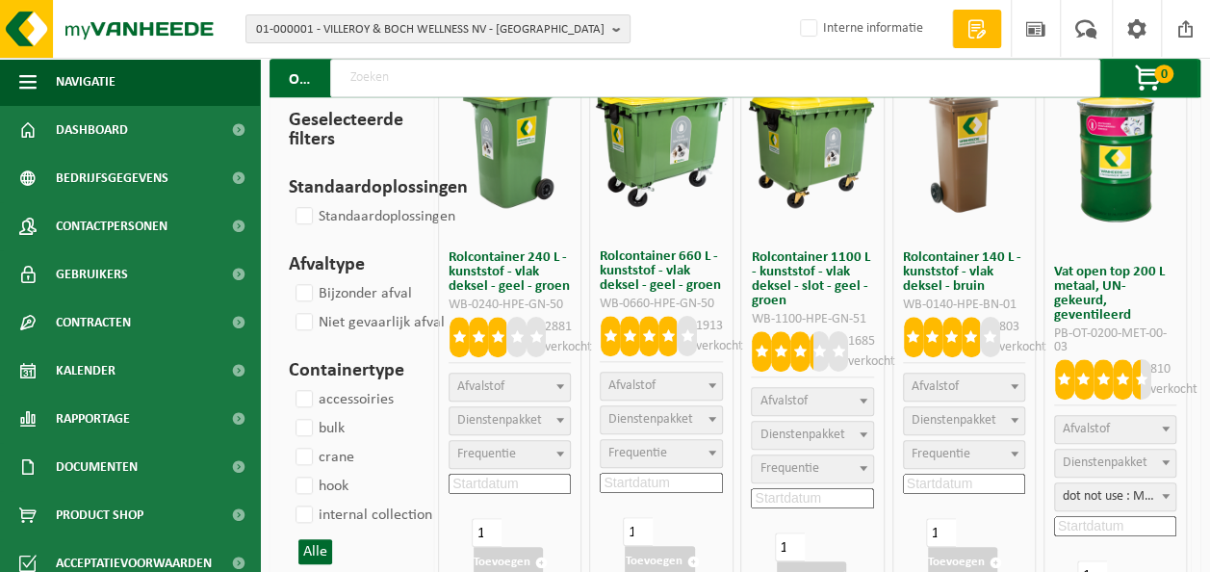
select select
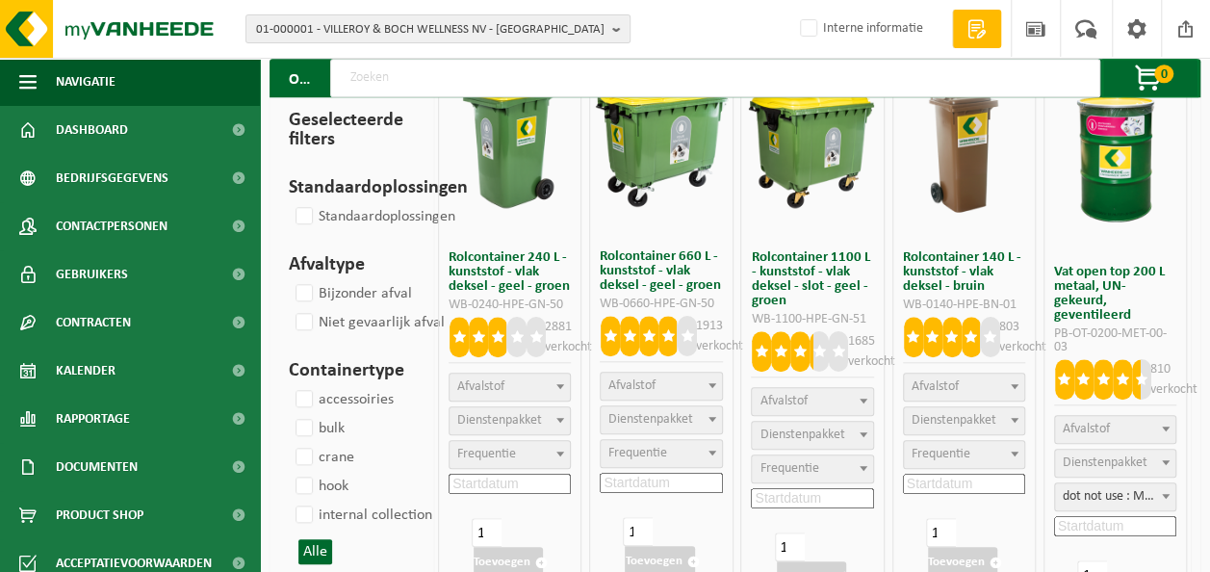
select select
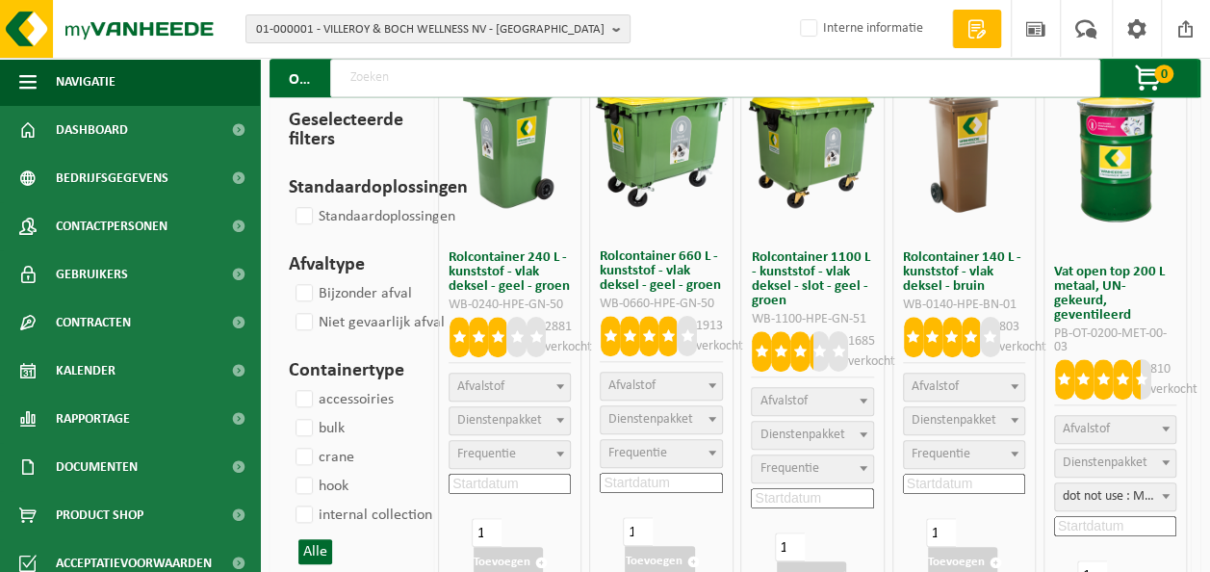
select select
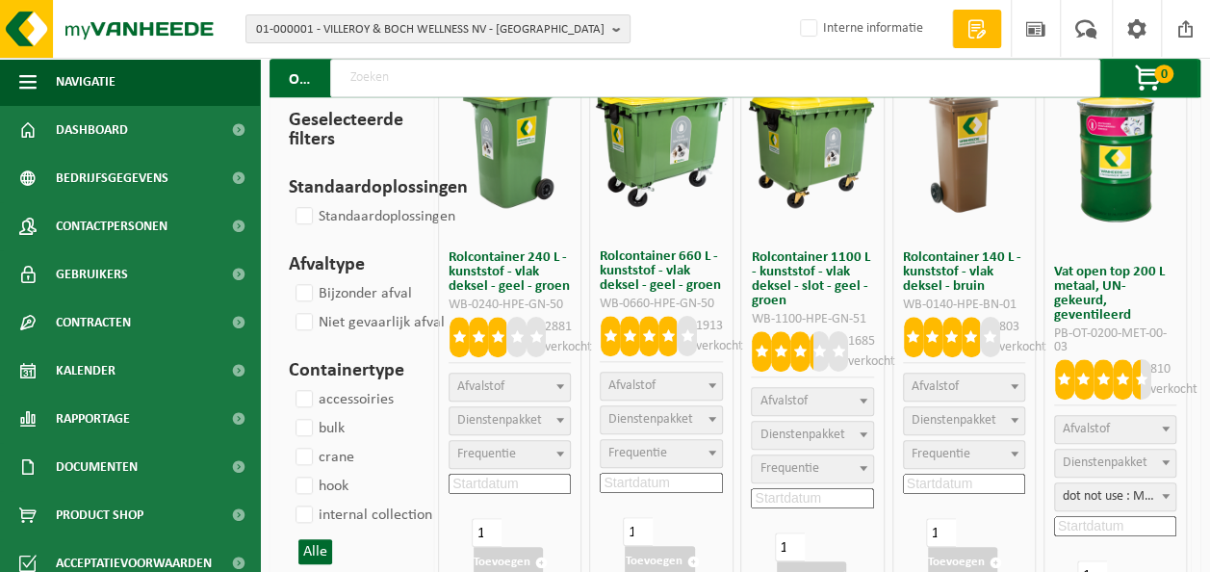
select select
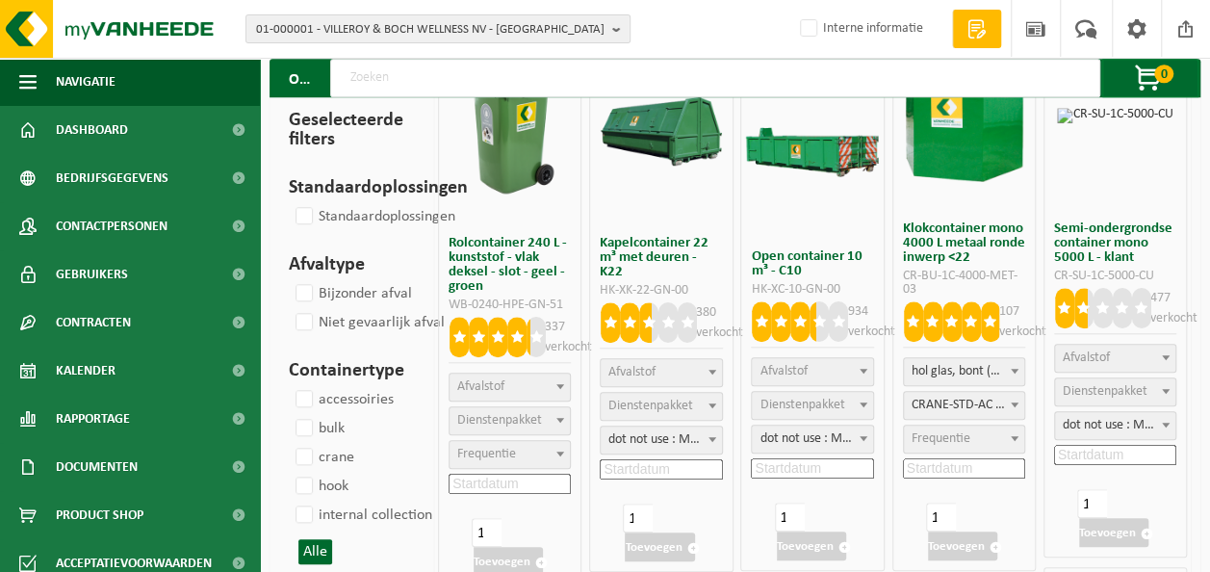
click at [511, 384] on span "Afvalstof" at bounding box center [510, 386] width 120 height 27
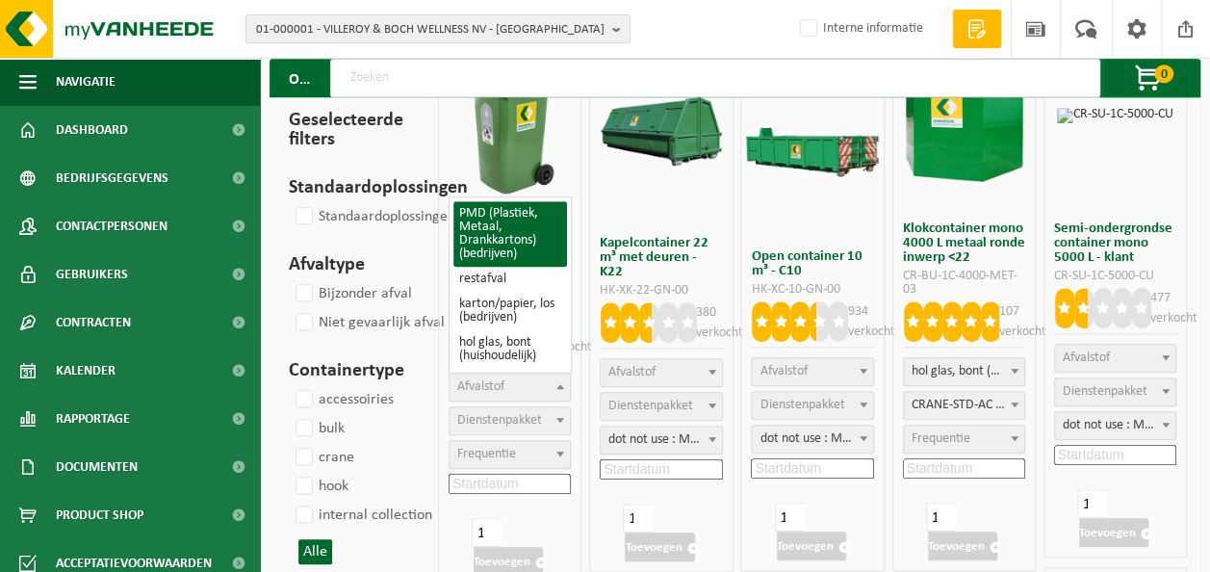
select select
select select "25"
select select
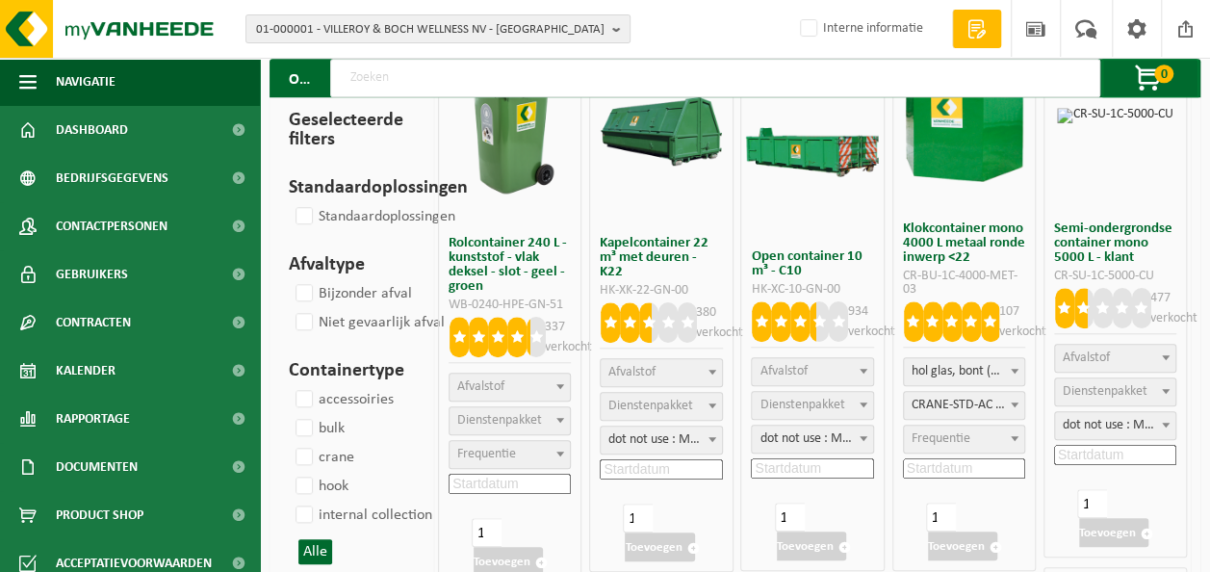
click at [511, 384] on span "Afvalstof" at bounding box center [510, 386] width 120 height 27
select select
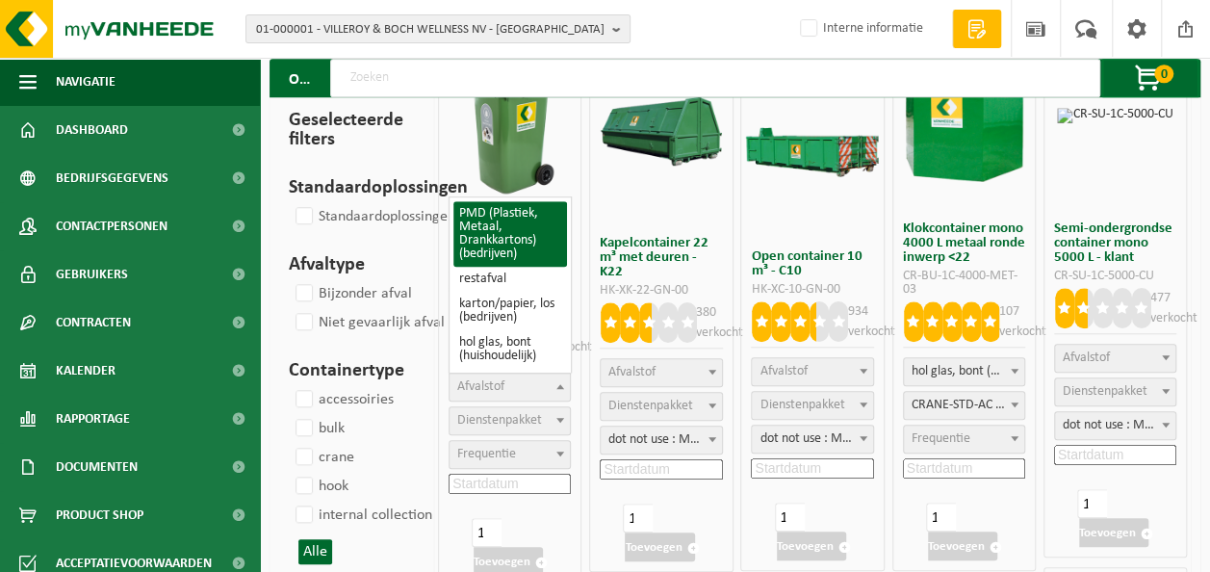
click at [511, 384] on span "Afvalstof" at bounding box center [510, 386] width 120 height 27
select select
click at [511, 384] on span "Afvalstof" at bounding box center [510, 386] width 120 height 27
select select
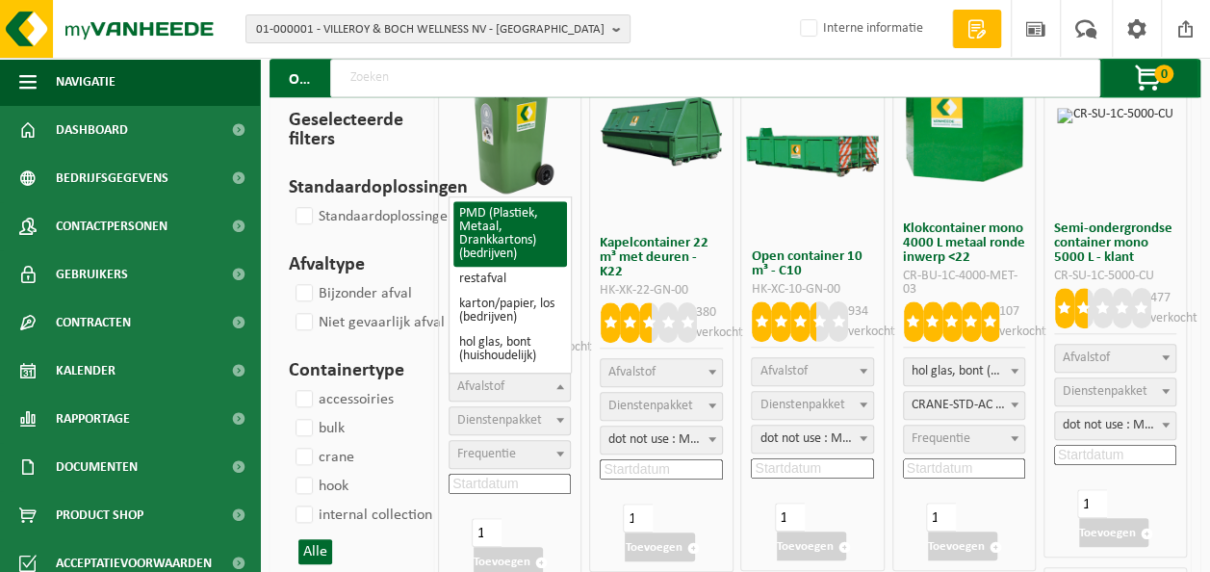
select select
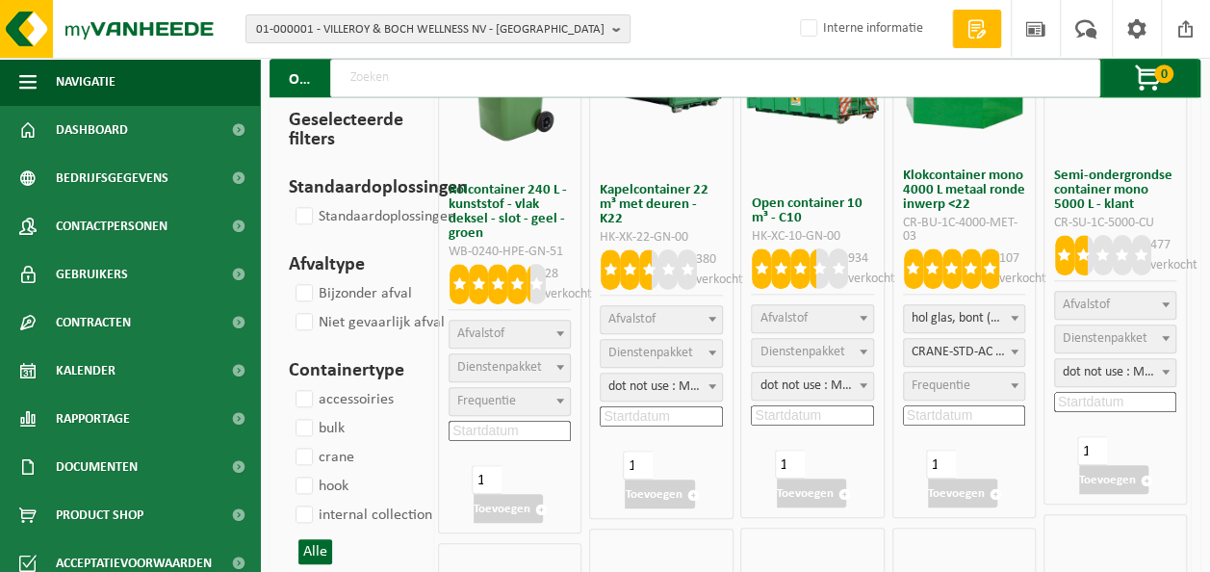
scroll to position [770, 0]
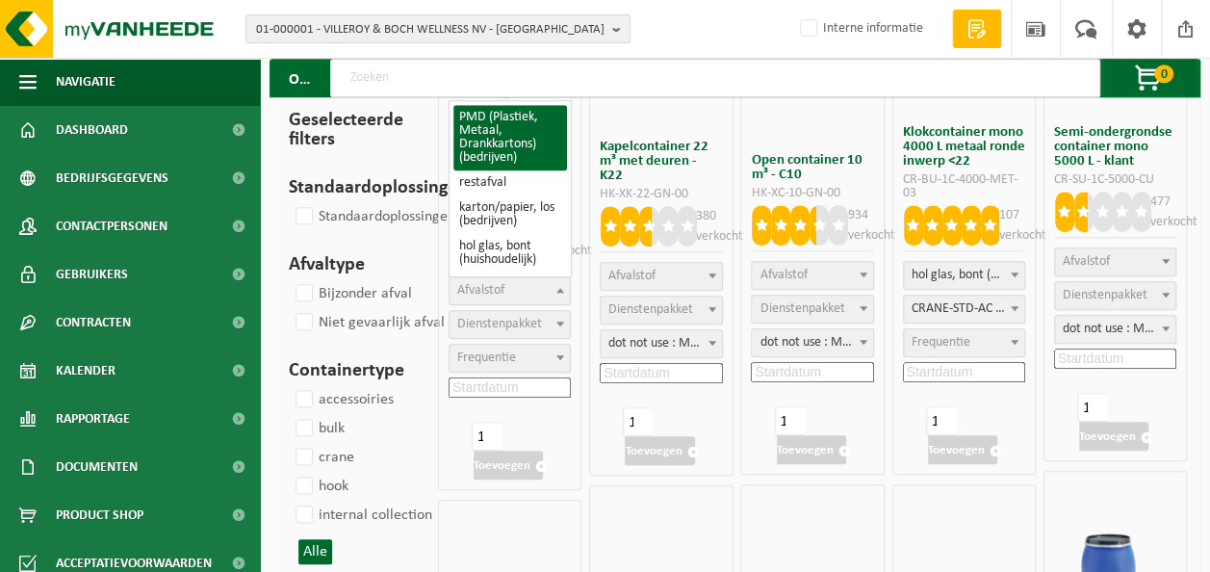
click at [529, 279] on span "Afvalstof" at bounding box center [510, 290] width 120 height 27
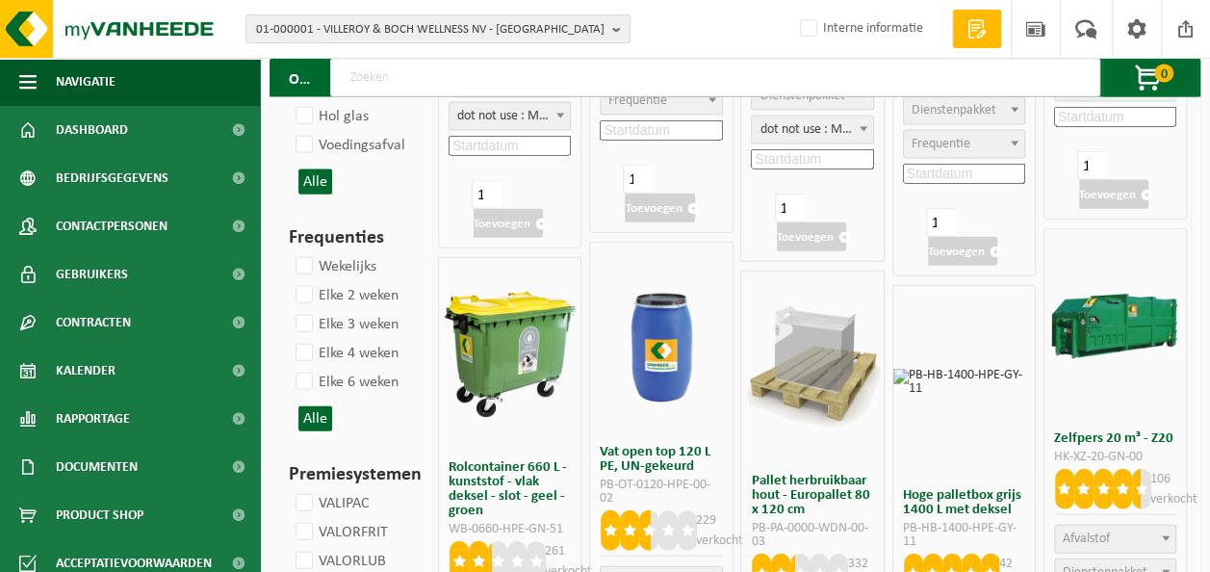
scroll to position [2214, 0]
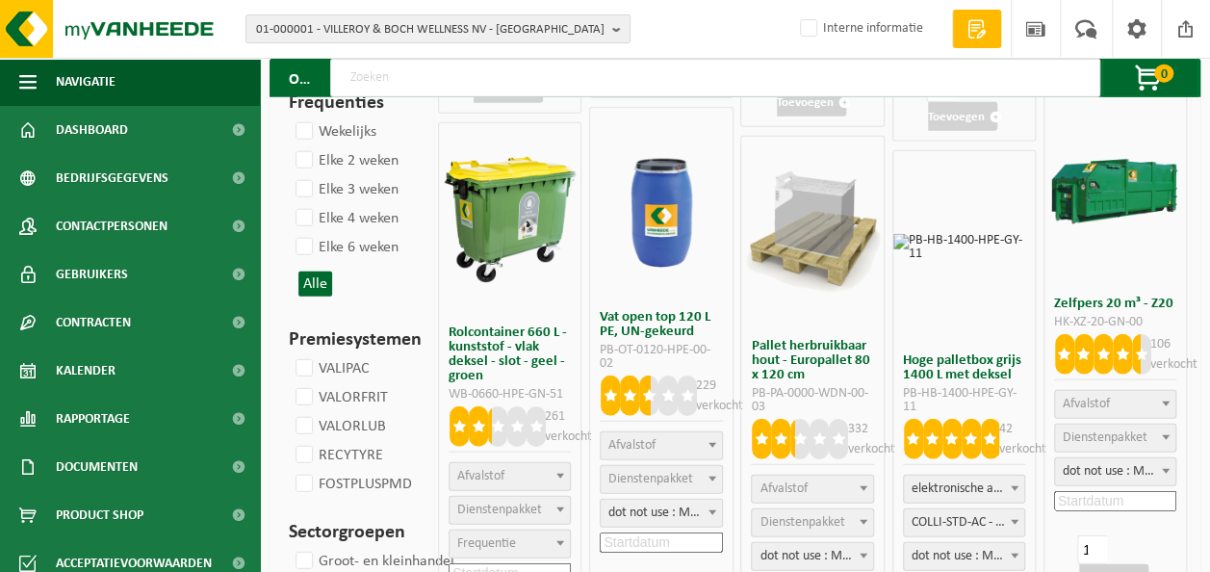
select select
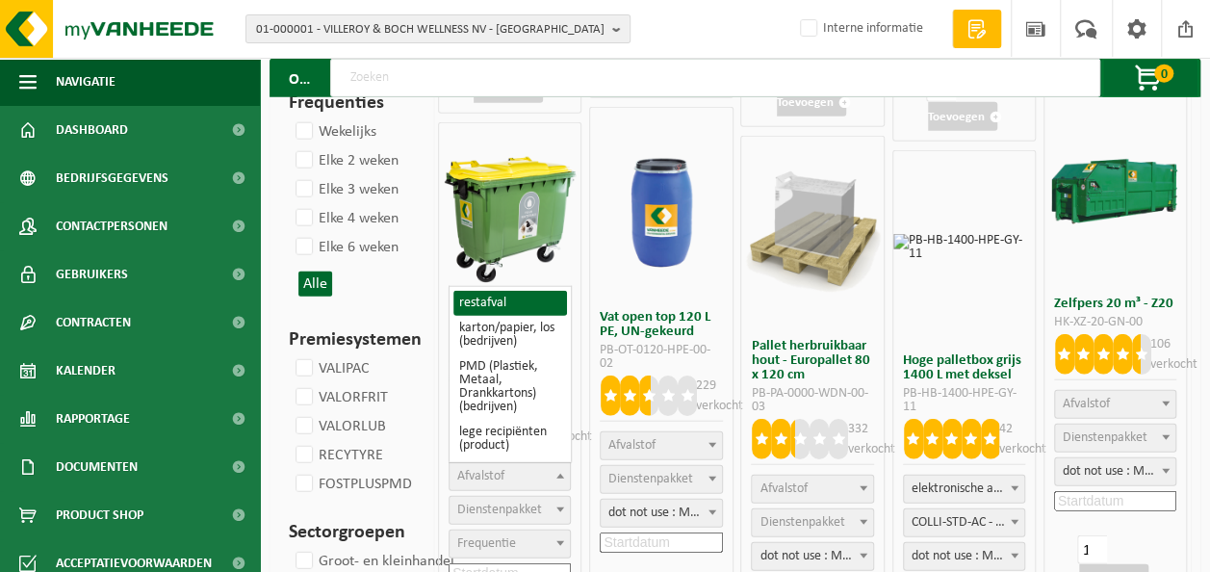
click at [514, 478] on span "Afvalstof" at bounding box center [510, 476] width 120 height 27
select select
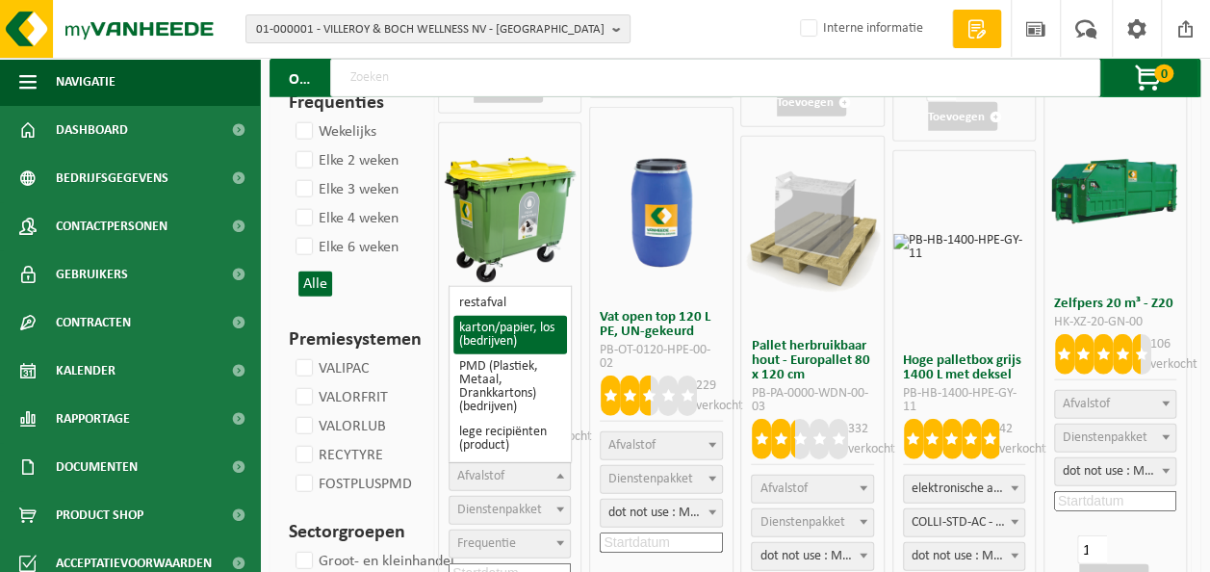
select select "26"
select select
select select "2"
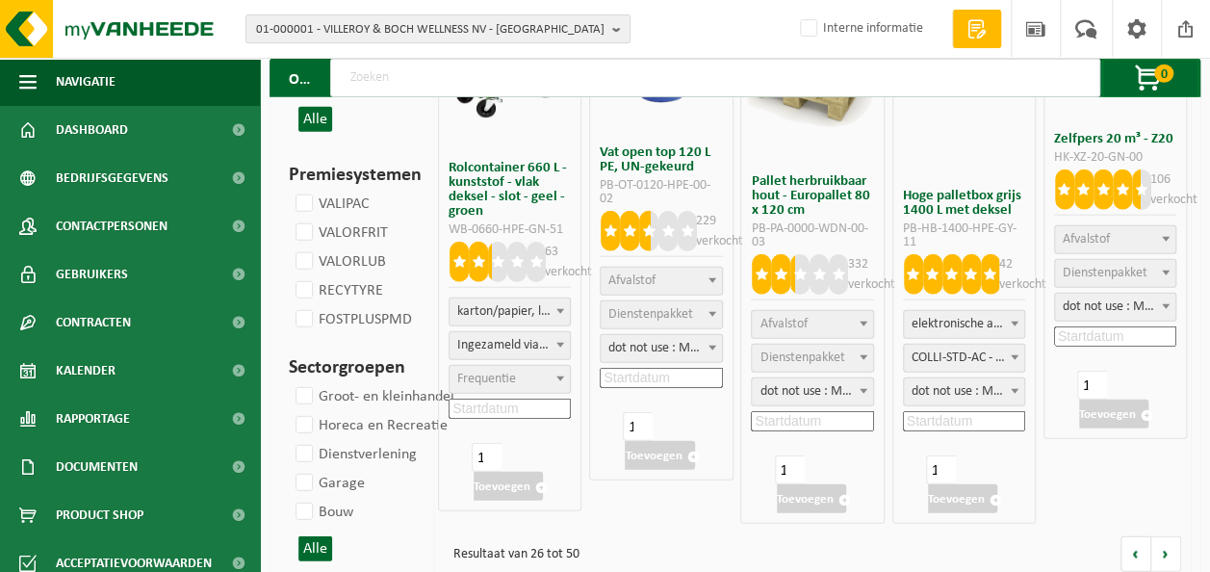
scroll to position [2396, 0]
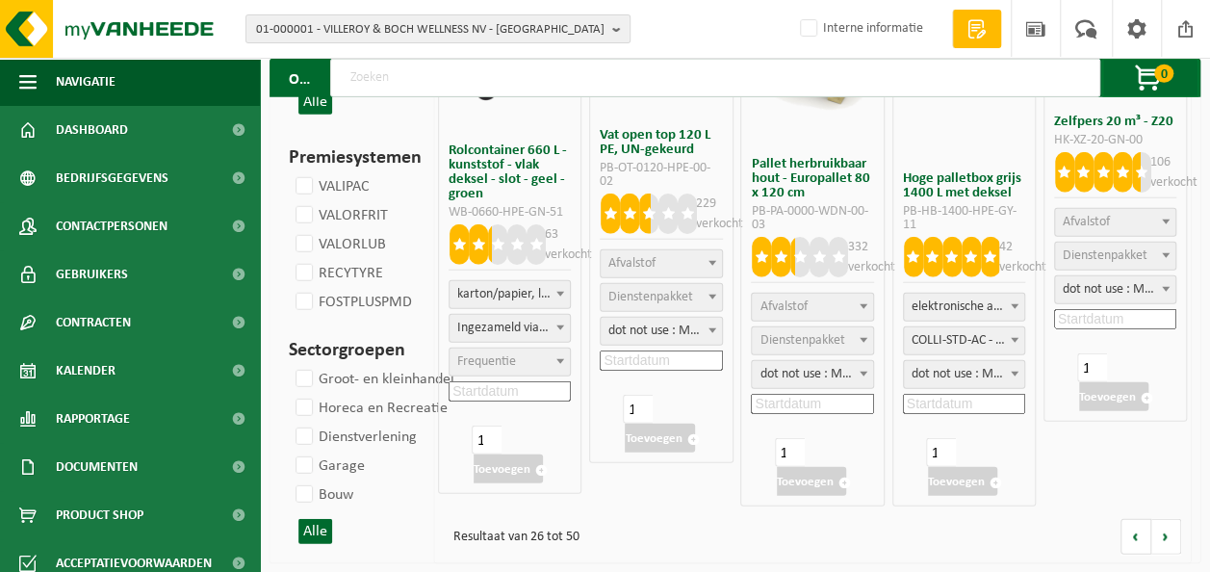
click at [520, 360] on span "Frequentie" at bounding box center [510, 361] width 120 height 27
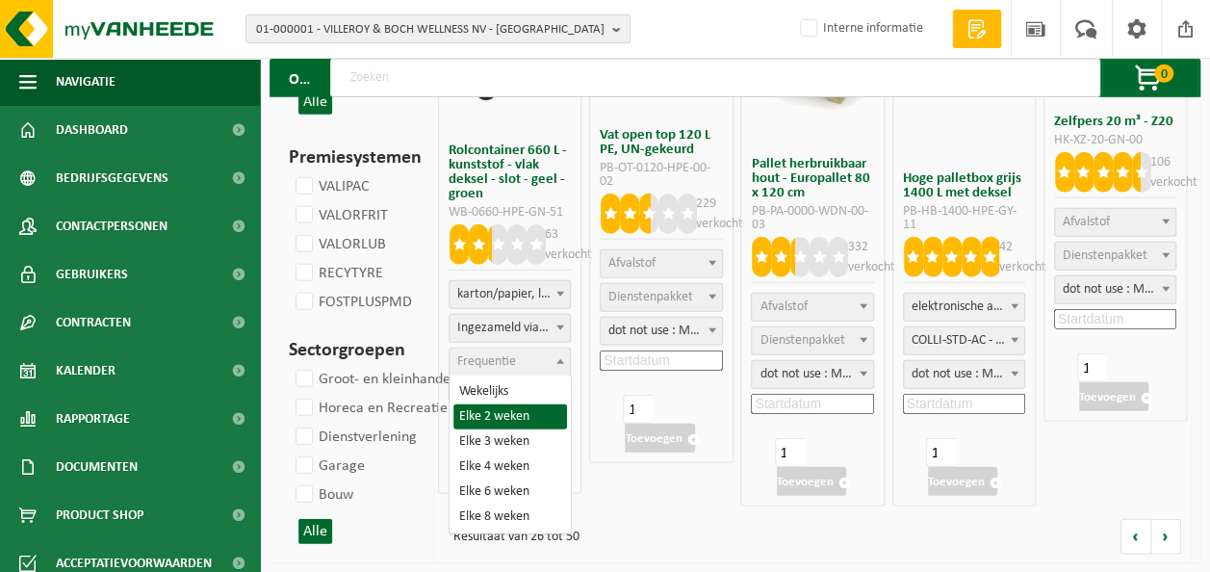
select select "11"
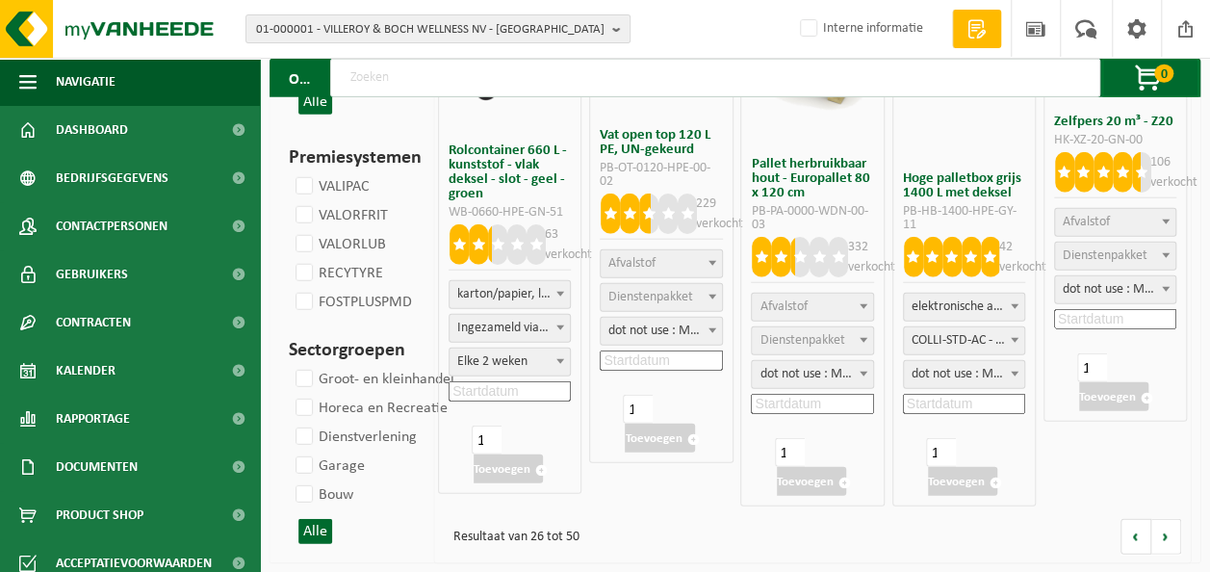
click at [497, 394] on input at bounding box center [510, 391] width 122 height 20
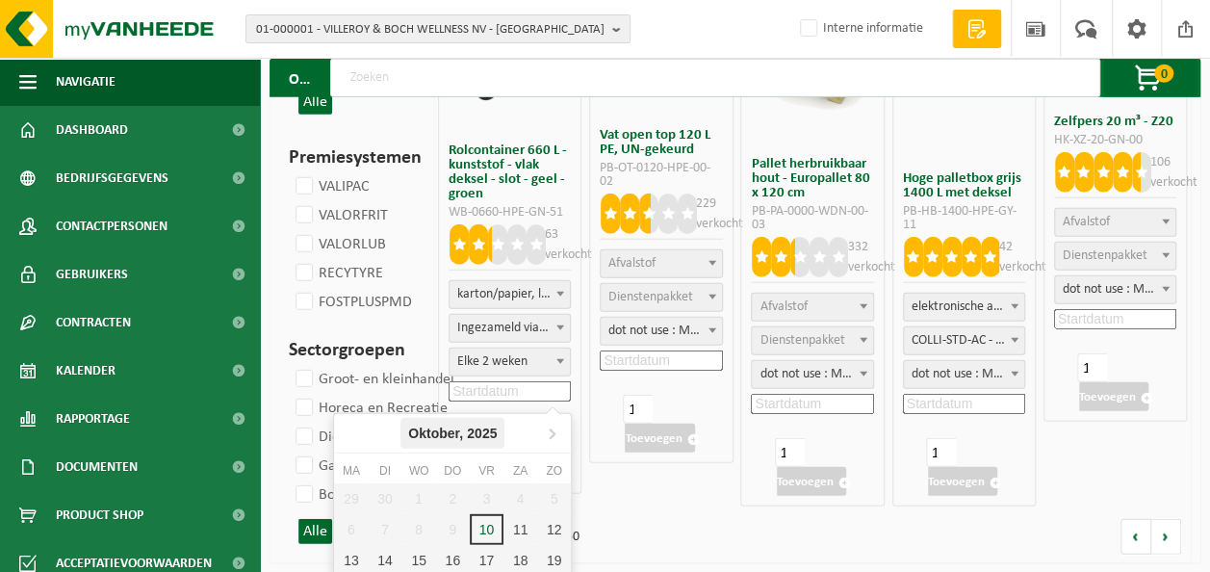
scroll to position [2460, 0]
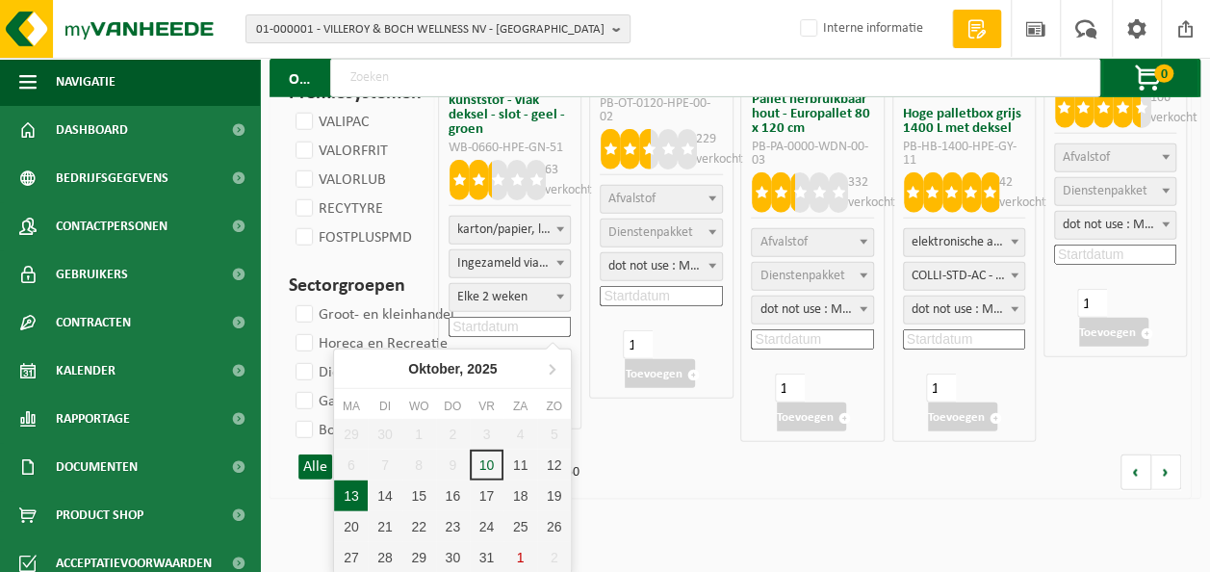
click at [352, 489] on div "13" at bounding box center [351, 495] width 34 height 31
type input "2025-10-13"
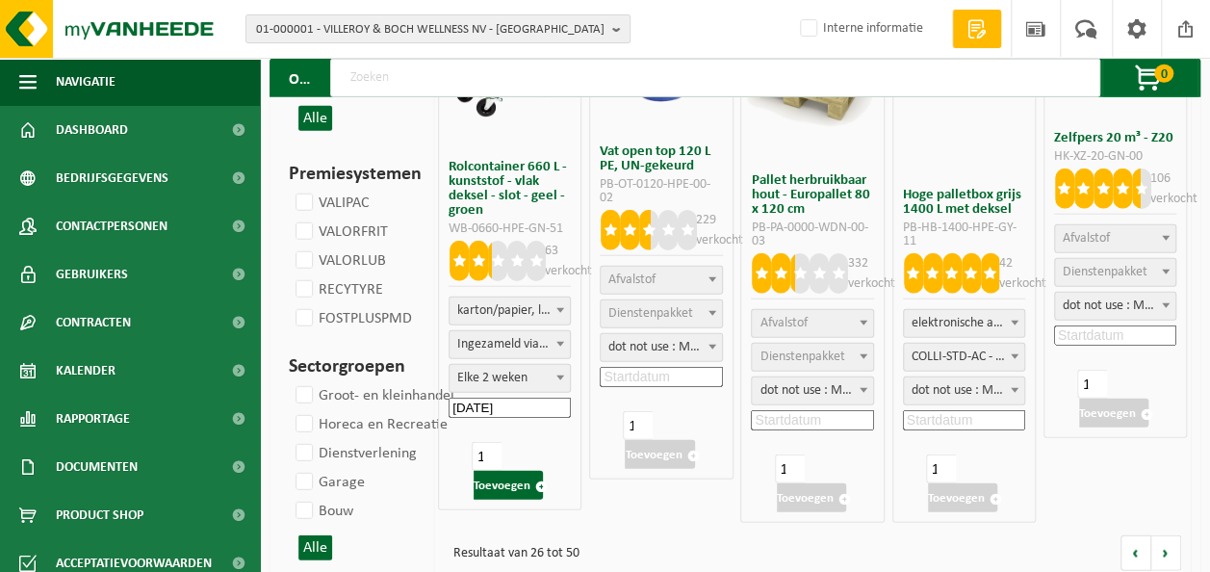
scroll to position [2396, 0]
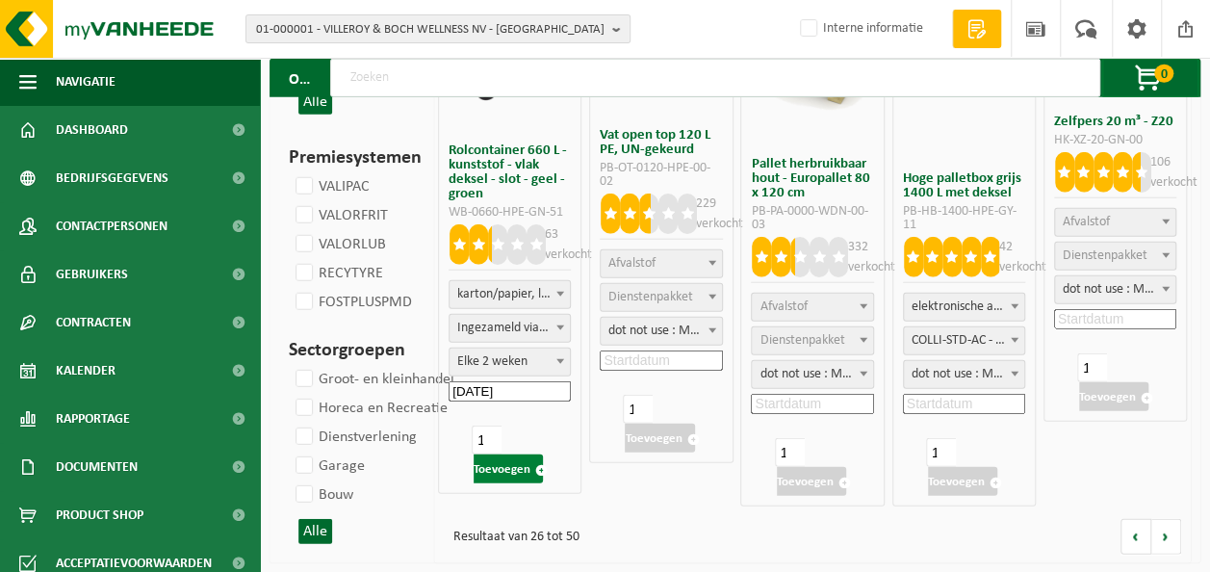
click at [511, 466] on button "Toevoegen" at bounding box center [508, 468] width 69 height 29
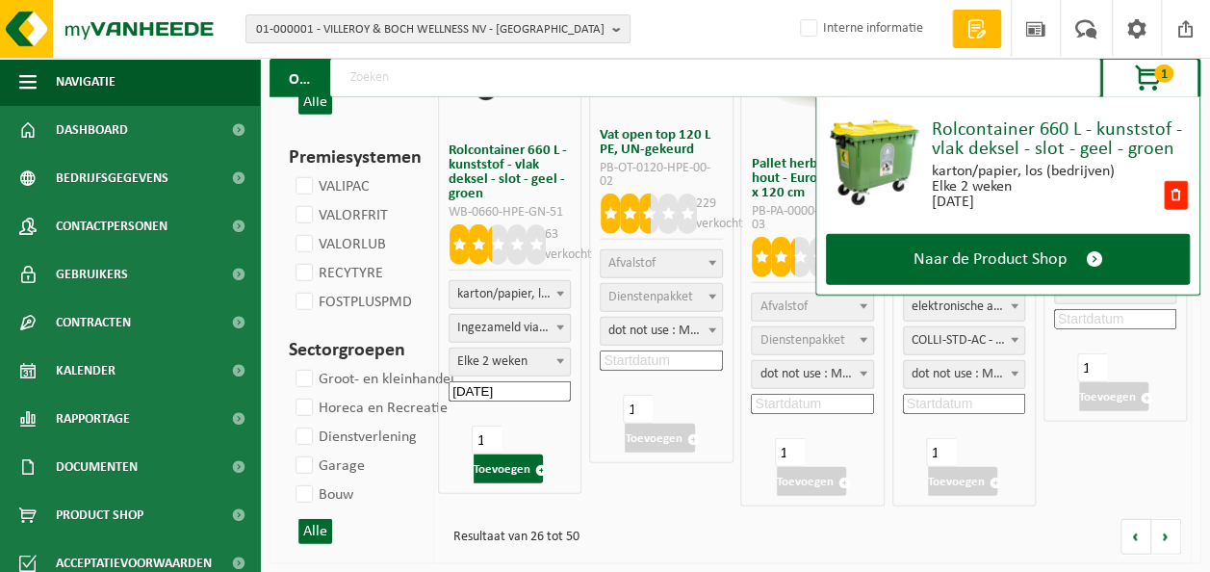
click at [528, 297] on span "karton/papier, los (bedrijven)" at bounding box center [510, 294] width 120 height 27
select select "964"
select select
select select "2"
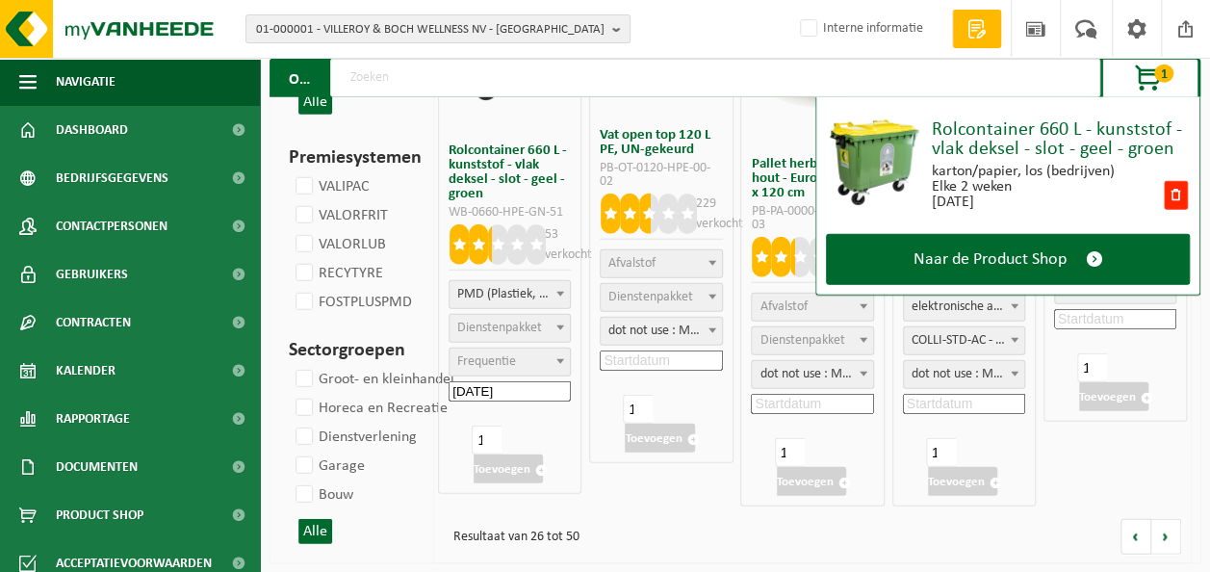
select select
click at [517, 390] on input "2025-10-13" at bounding box center [510, 391] width 122 height 20
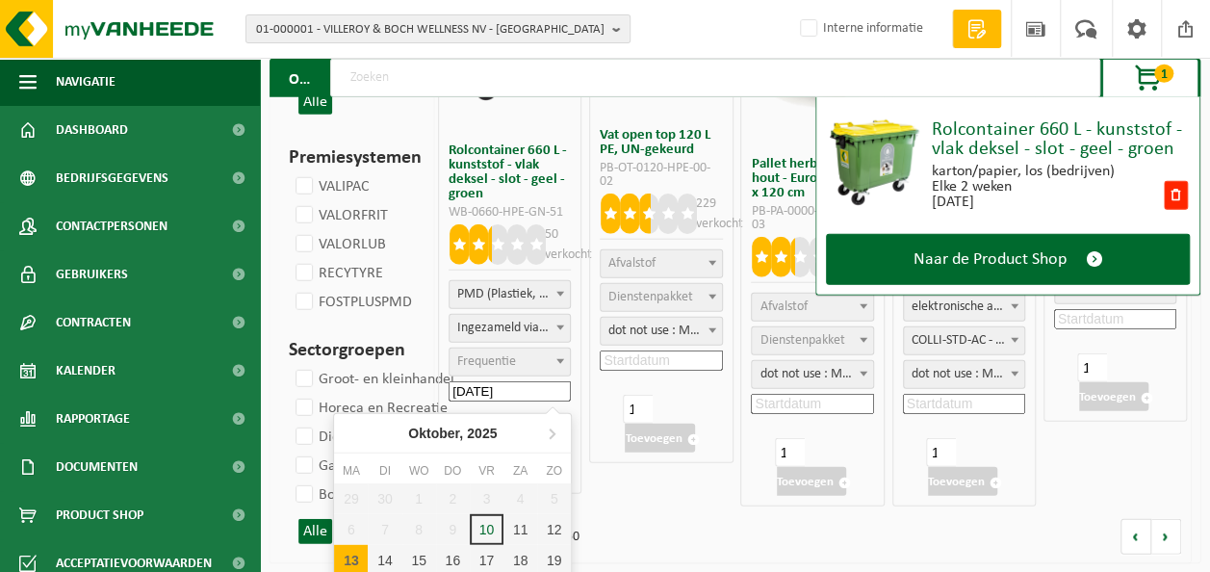
click at [341, 562] on div "13" at bounding box center [351, 560] width 34 height 31
click at [535, 324] on span "Ingezameld via de perswagen (SP-M-000001)" at bounding box center [510, 328] width 120 height 27
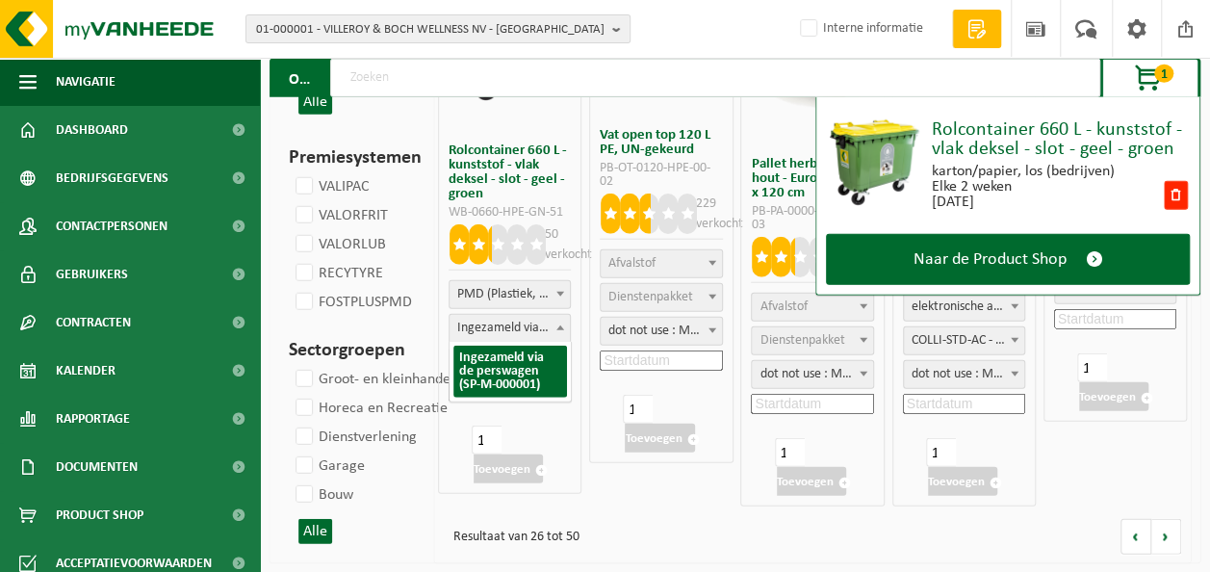
click at [535, 324] on span "Ingezameld via de perswagen (SP-M-000001)" at bounding box center [510, 328] width 120 height 27
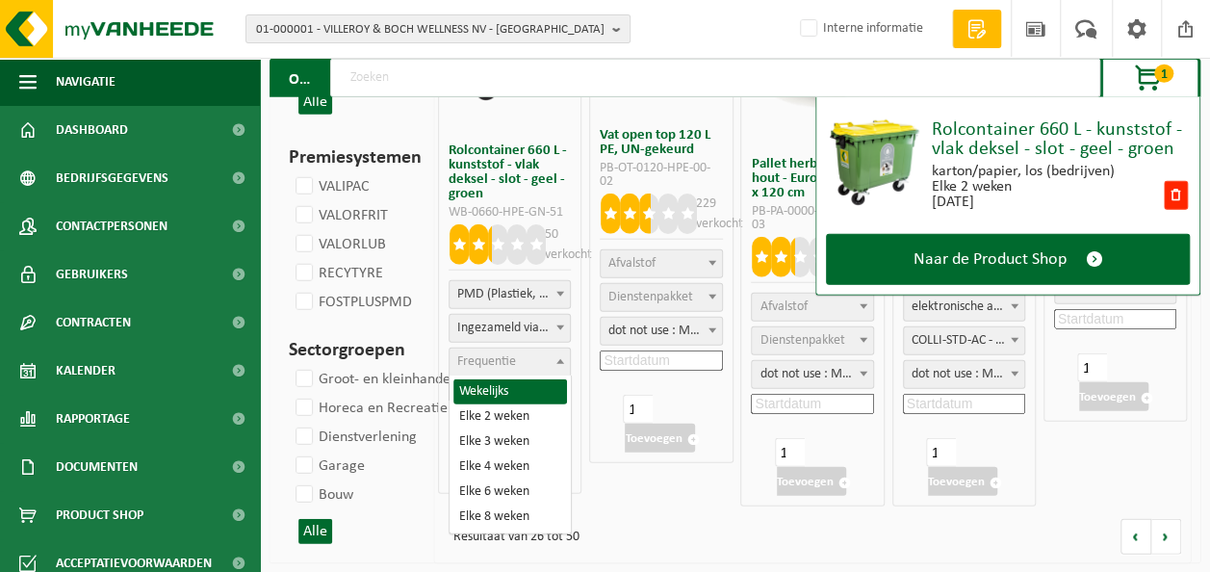
click at [530, 353] on span "Frequentie" at bounding box center [510, 361] width 120 height 27
select select "11"
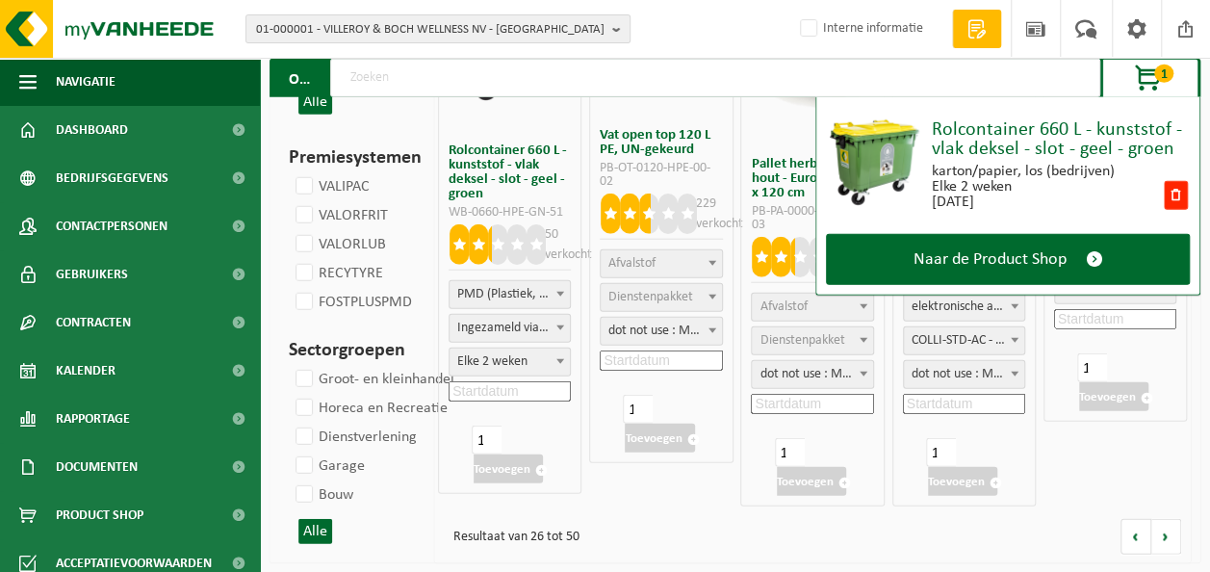
click at [523, 396] on input at bounding box center [510, 391] width 122 height 20
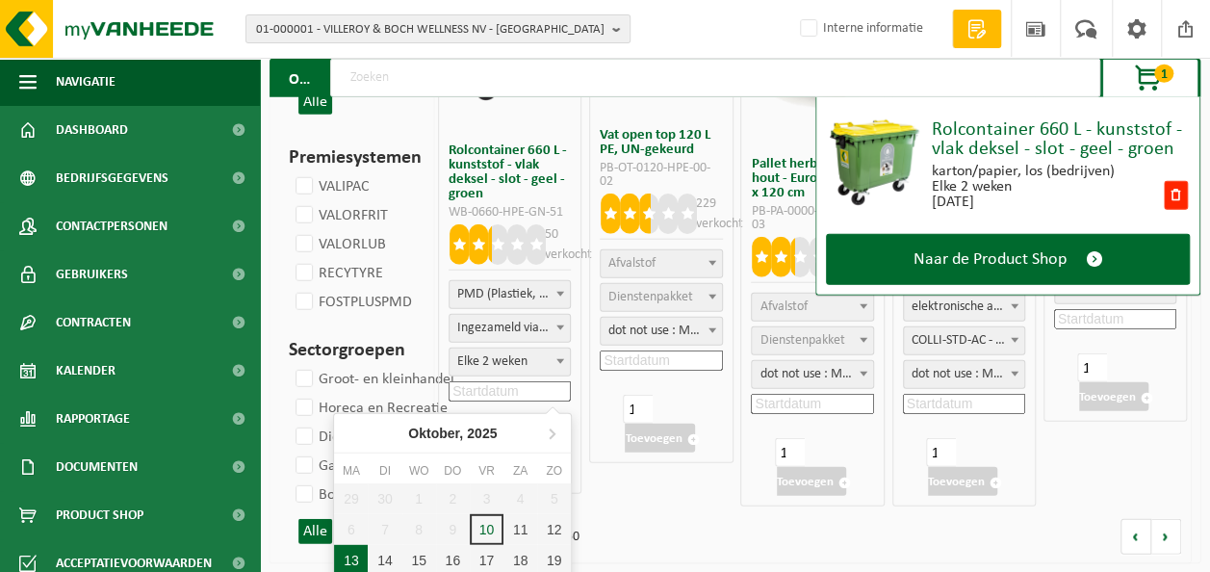
click at [348, 558] on div "13" at bounding box center [351, 560] width 34 height 31
type input "2025-10-13"
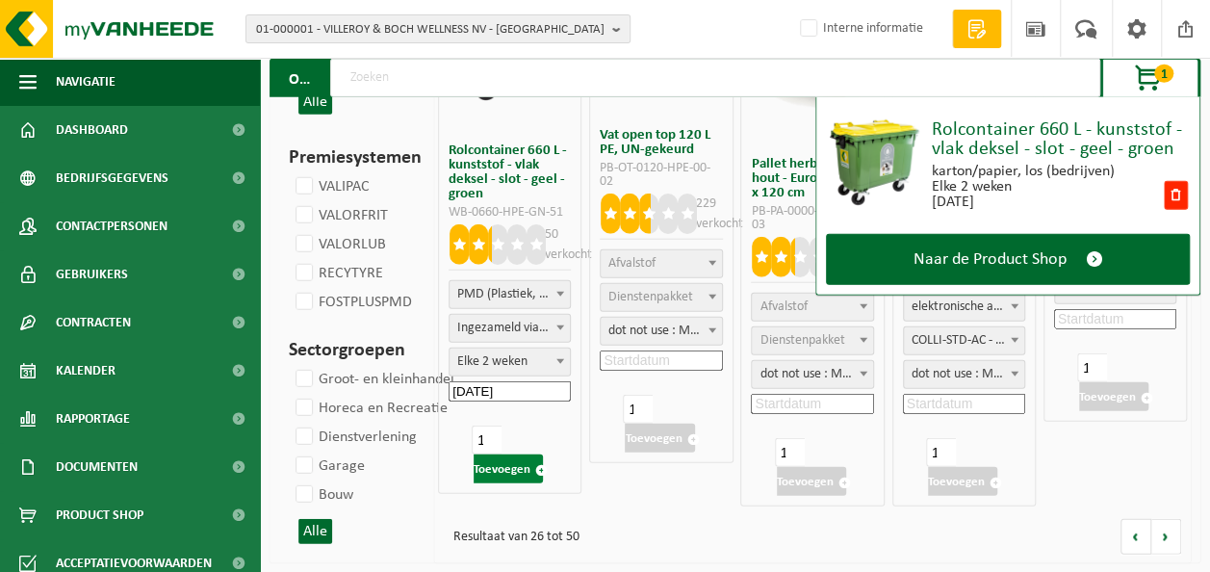
click at [524, 466] on button "Toevoegen" at bounding box center [508, 468] width 69 height 29
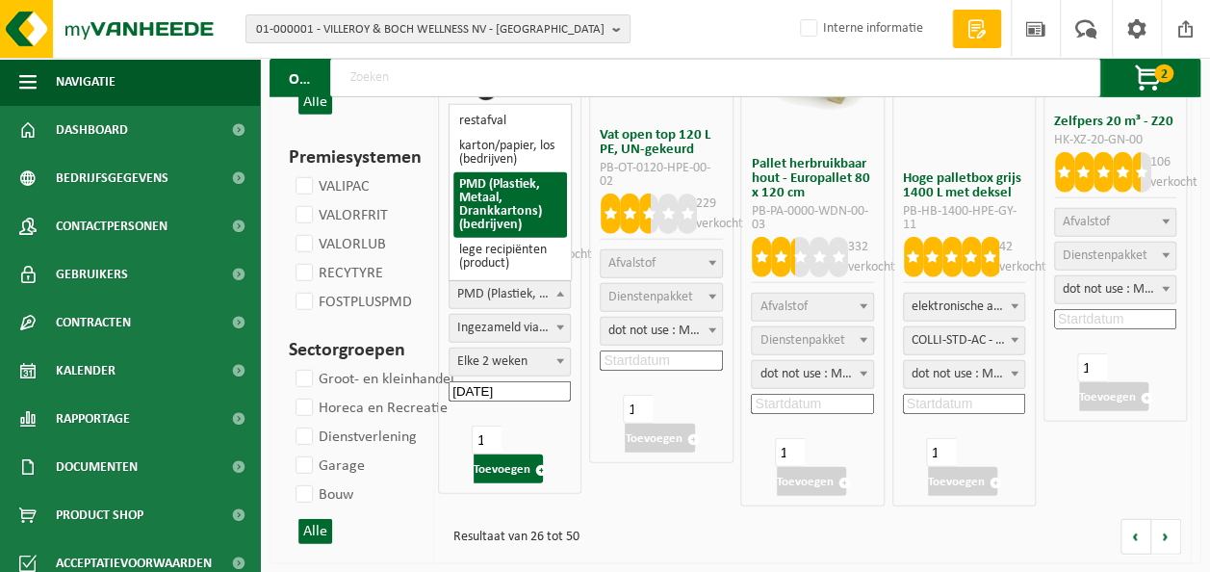
click at [522, 294] on span "PMD (Plastiek, Metaal, Drankkartons) (bedrijven)" at bounding box center [510, 294] width 120 height 27
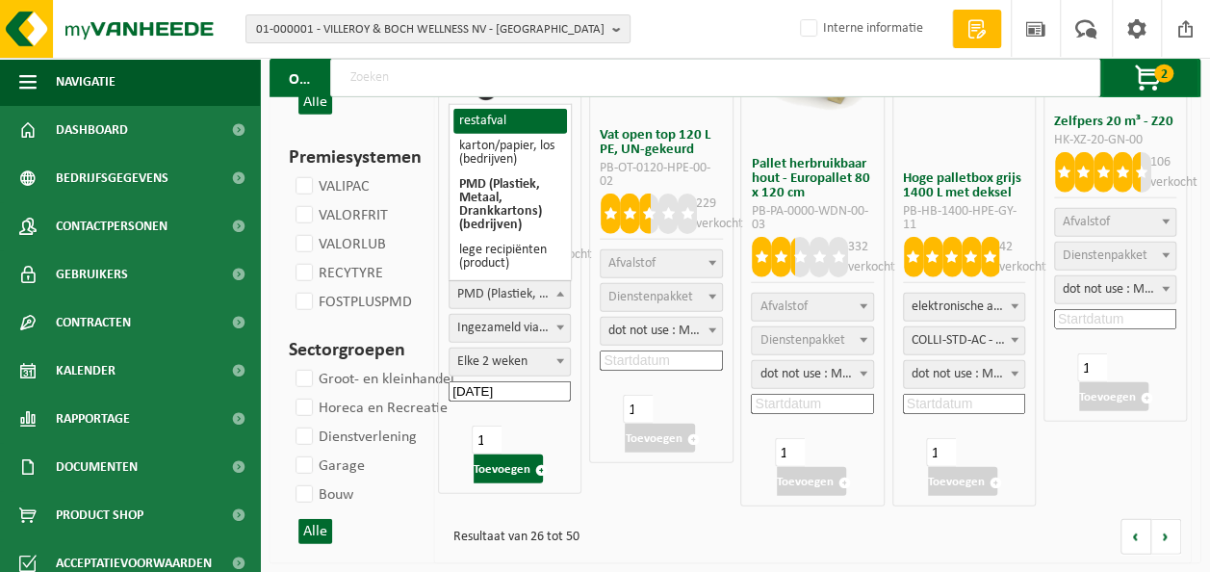
select select "29"
select select
select select "2"
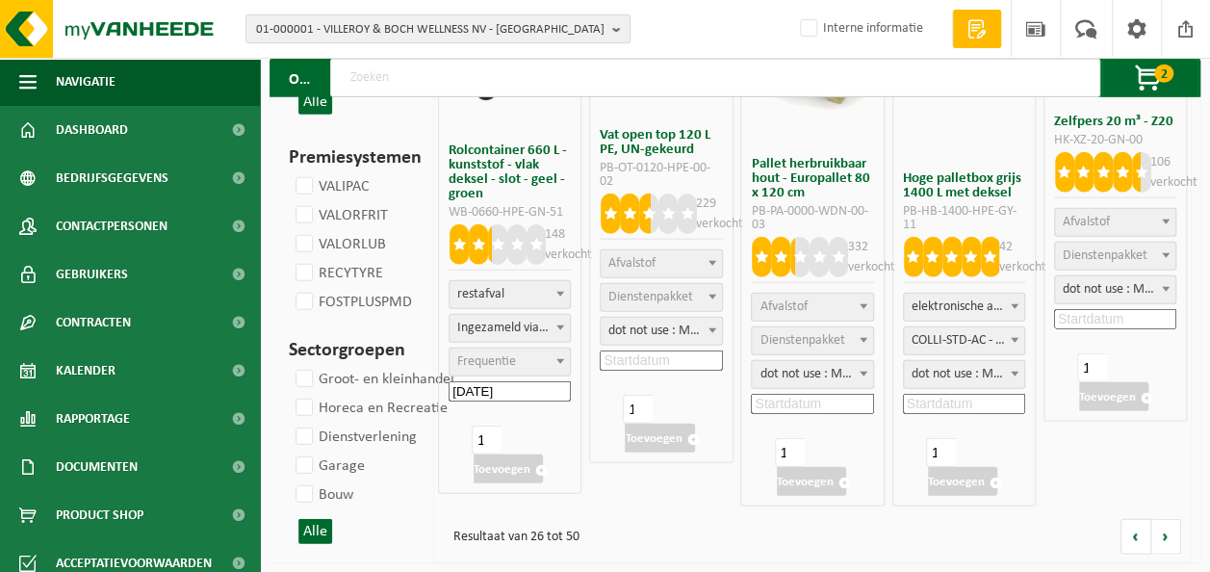
click at [531, 354] on span "Frequentie" at bounding box center [510, 361] width 120 height 27
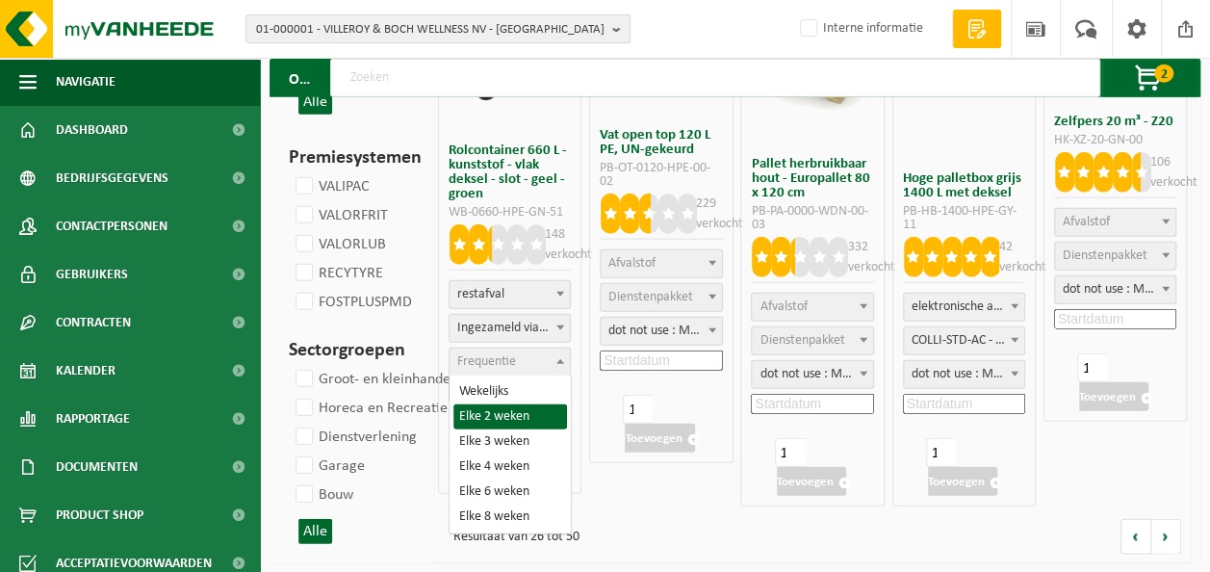
select select "11"
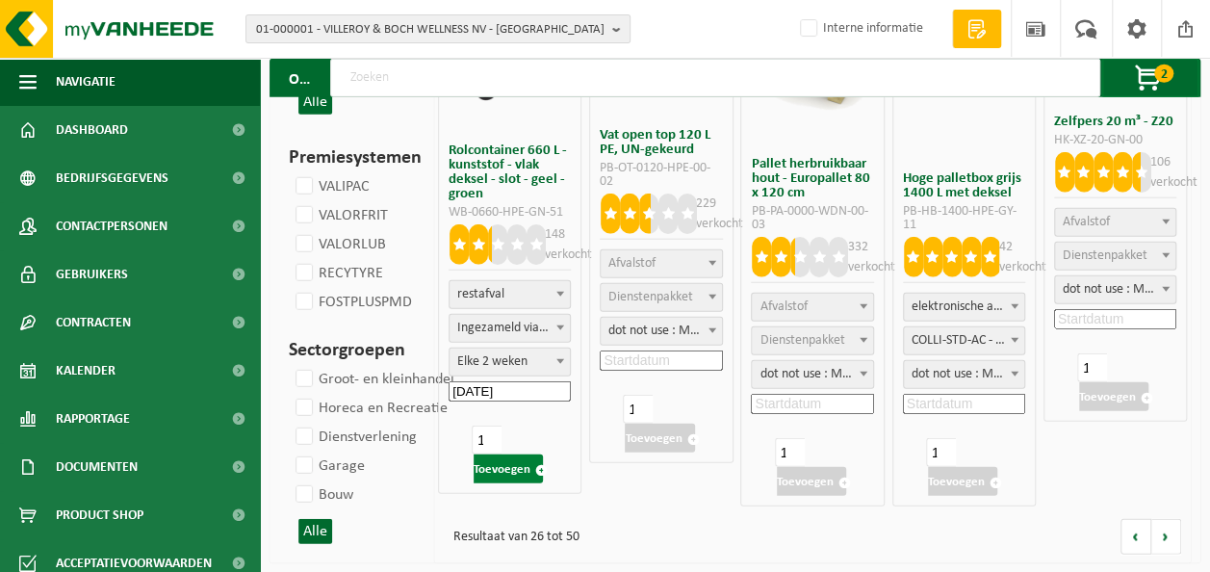
click at [512, 463] on button "Toevoegen" at bounding box center [508, 468] width 69 height 29
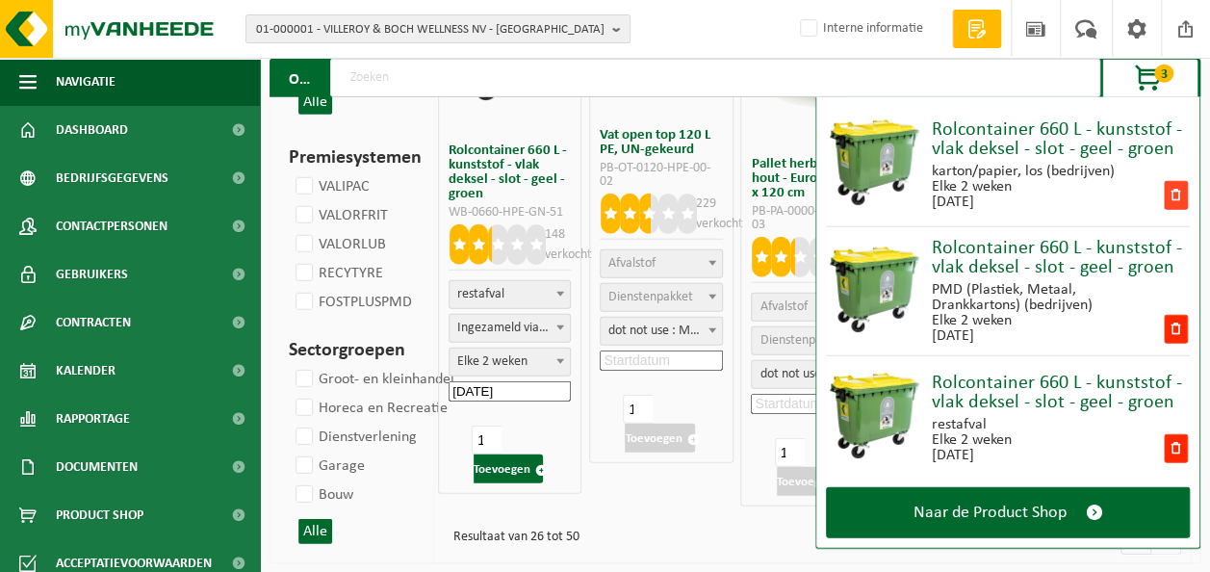
click at [1173, 194] on span at bounding box center [1176, 195] width 24 height 29
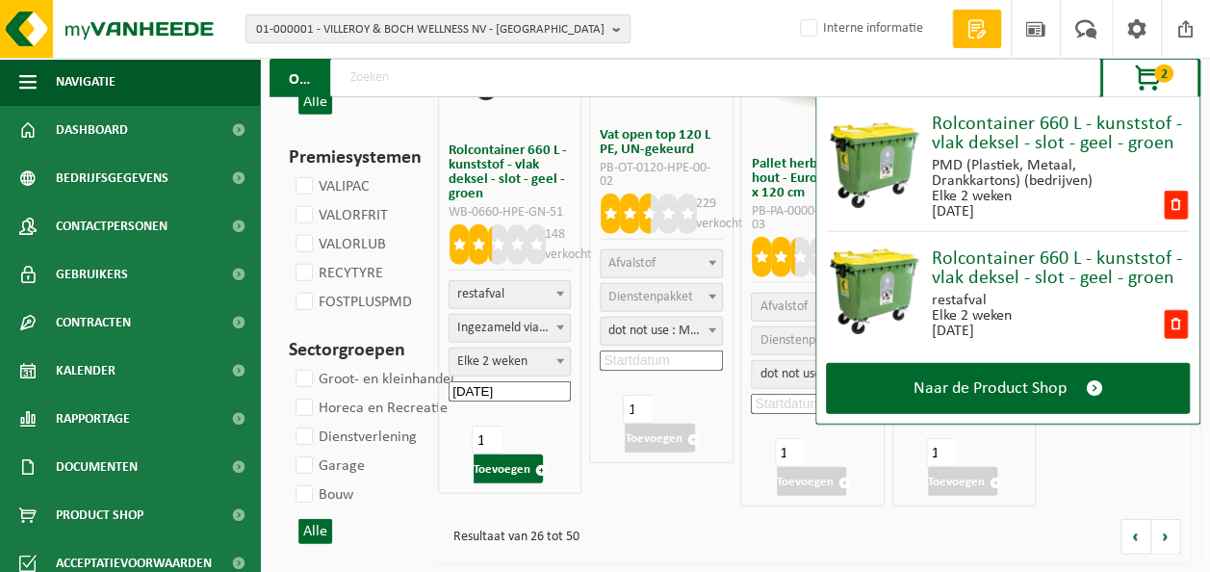
click at [553, 289] on span at bounding box center [560, 293] width 19 height 25
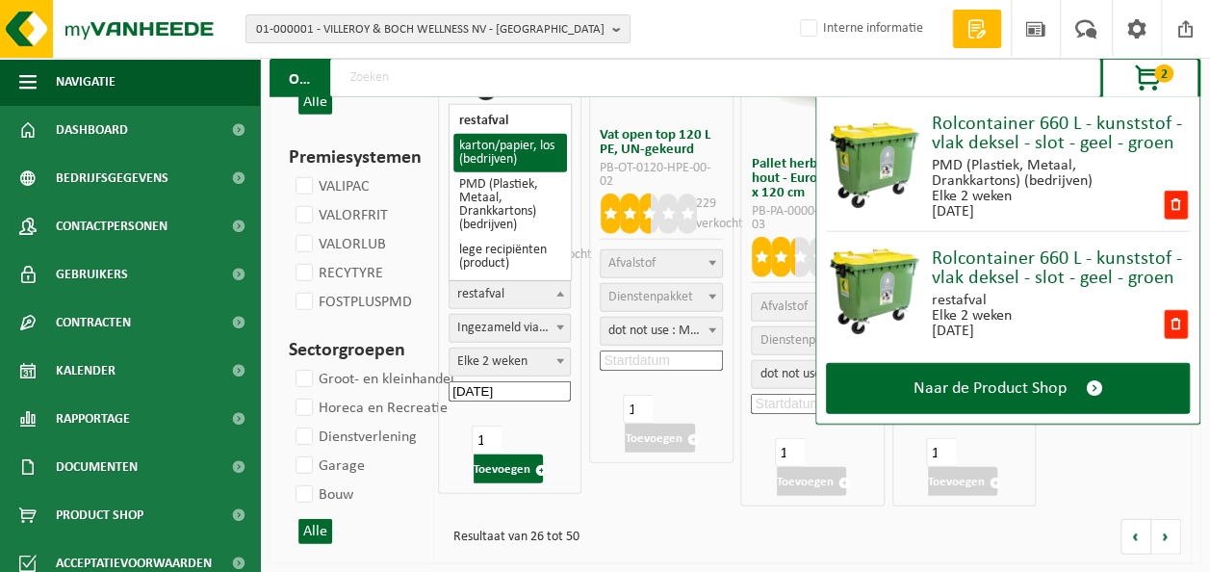
select select "26"
select select
select select "2"
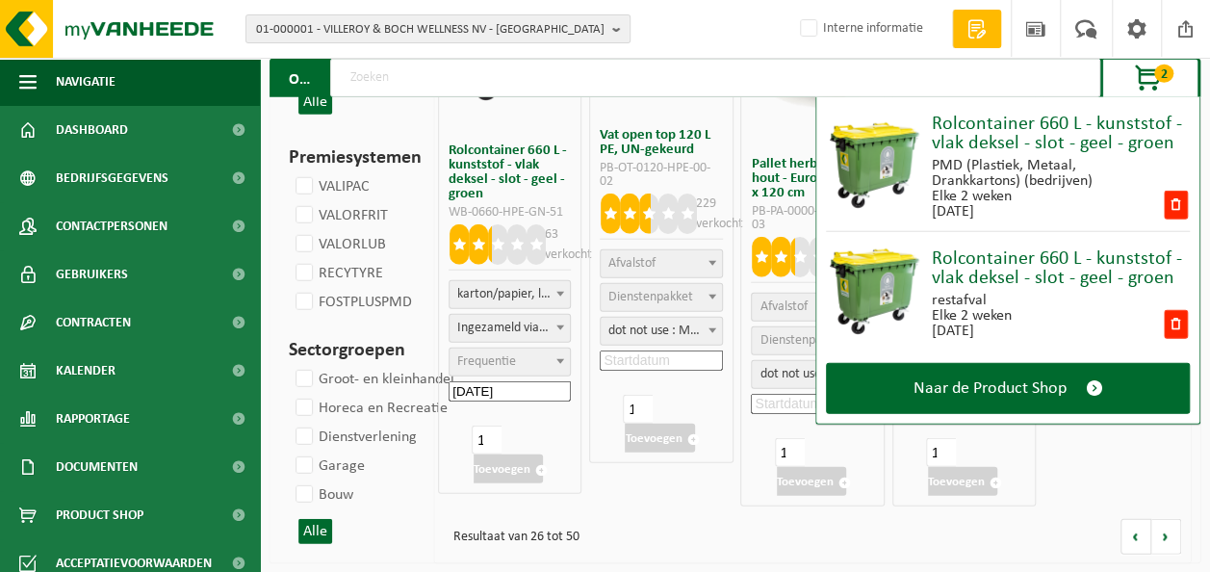
click at [532, 356] on span "Frequentie" at bounding box center [510, 361] width 120 height 27
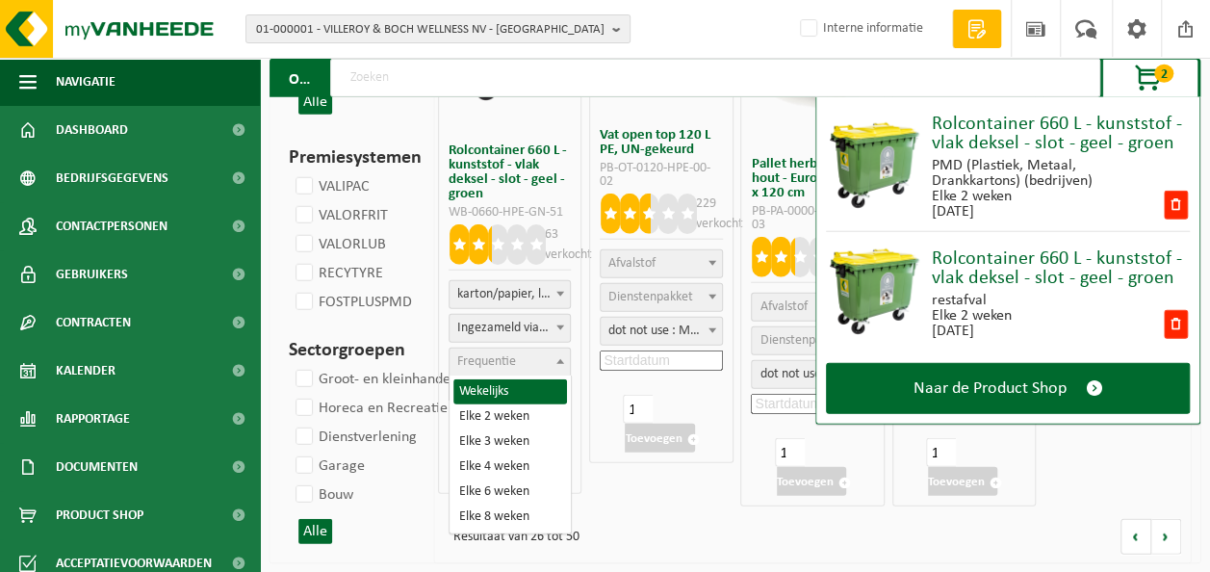
select select "8"
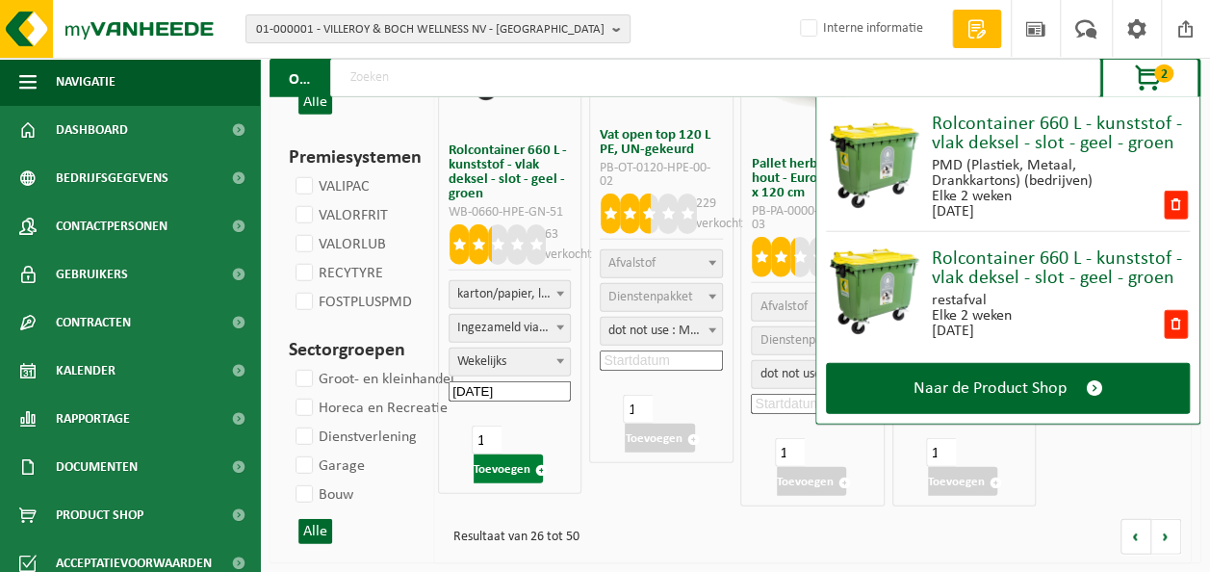
click at [512, 465] on button "Toevoegen" at bounding box center [508, 468] width 69 height 29
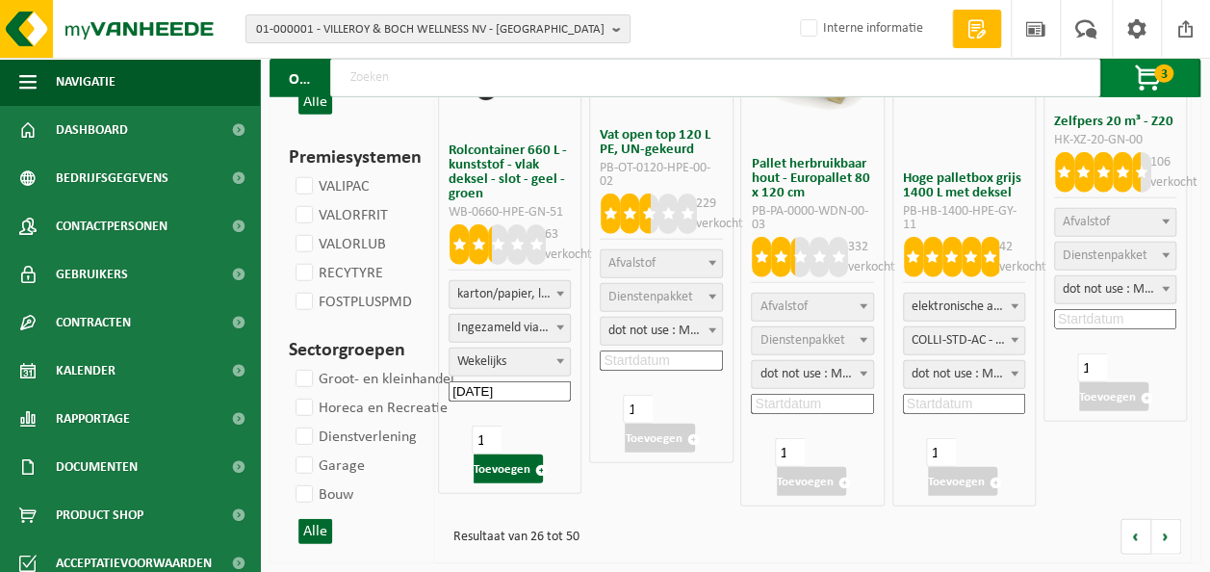
click at [1152, 77] on span "button" at bounding box center [1149, 79] width 96 height 39
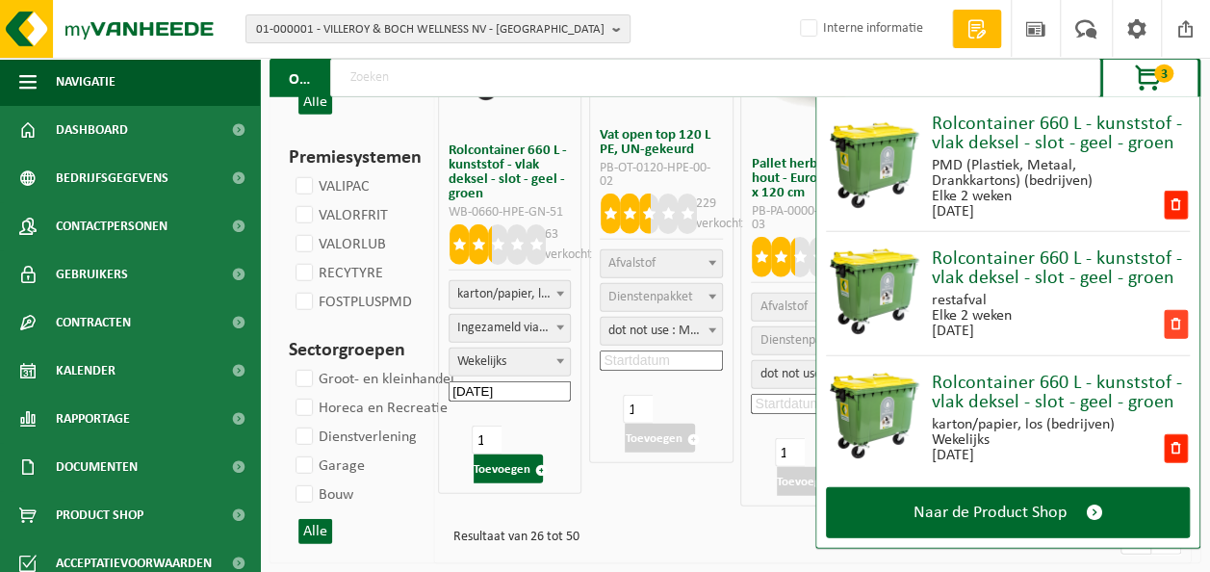
click at [1177, 319] on span at bounding box center [1176, 324] width 24 height 29
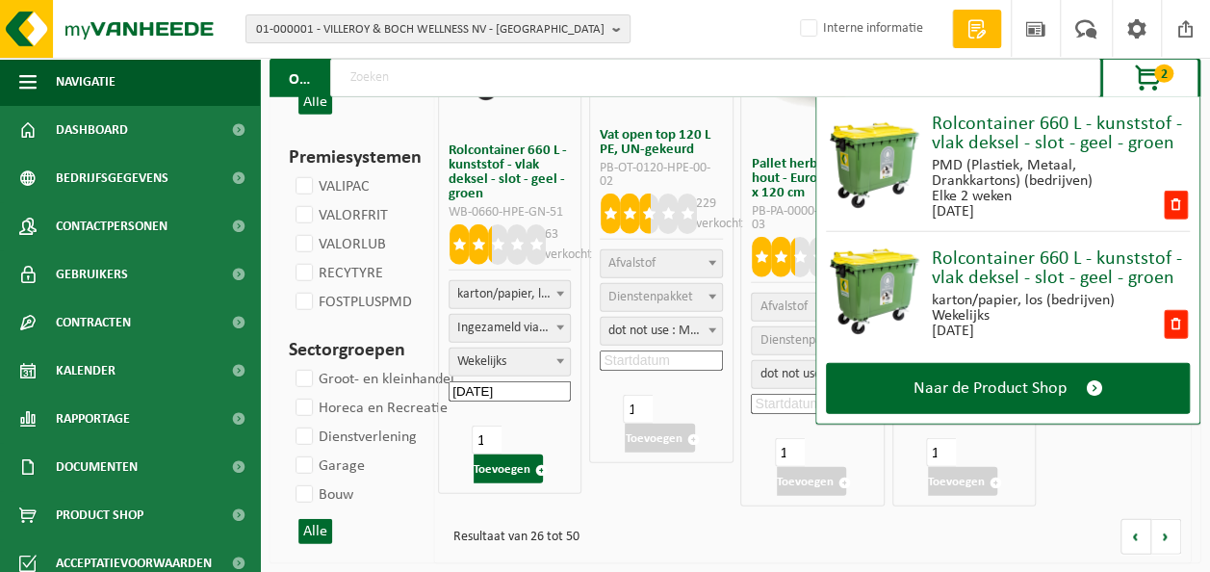
click at [502, 292] on span "karton/papier, los (bedrijven)" at bounding box center [510, 294] width 120 height 27
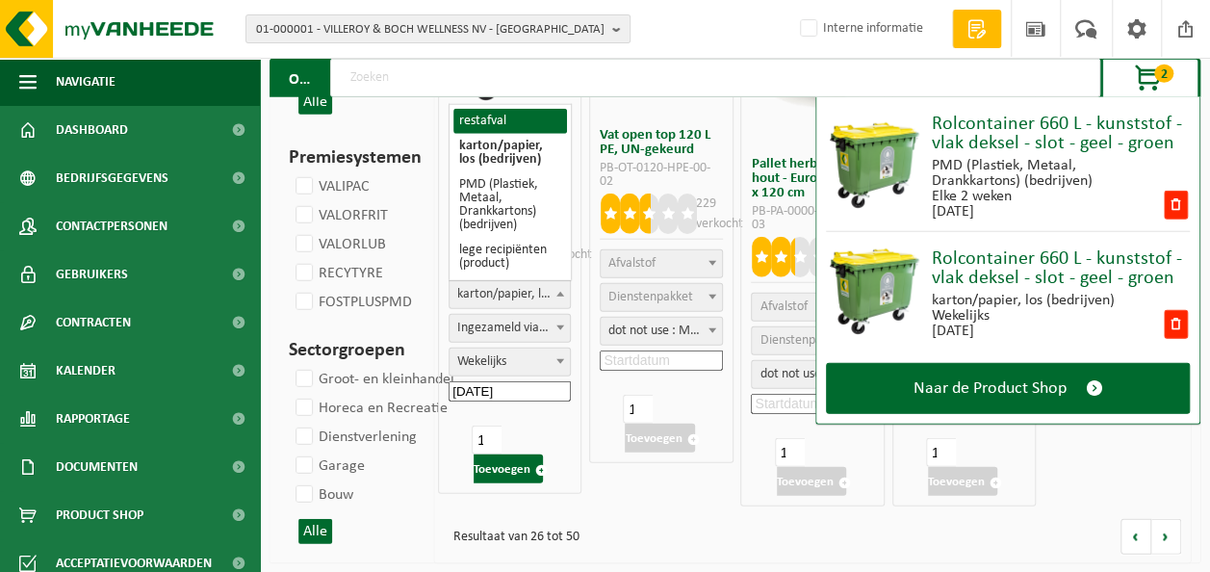
select select "29"
select select
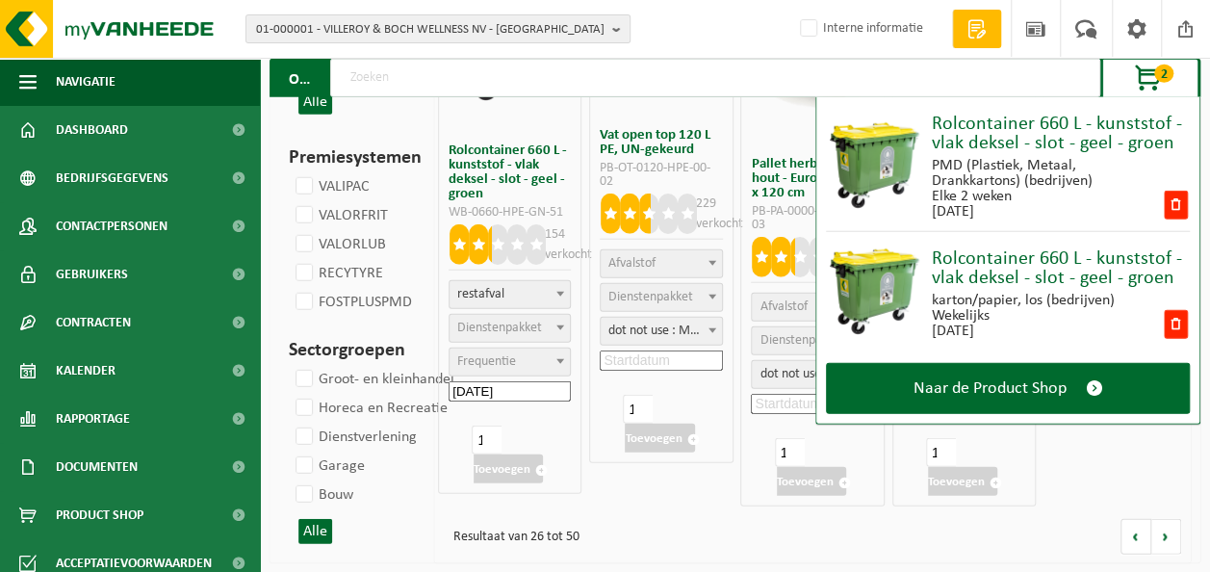
select select
select select "2"
click at [500, 359] on span "Frequentie" at bounding box center [486, 361] width 59 height 14
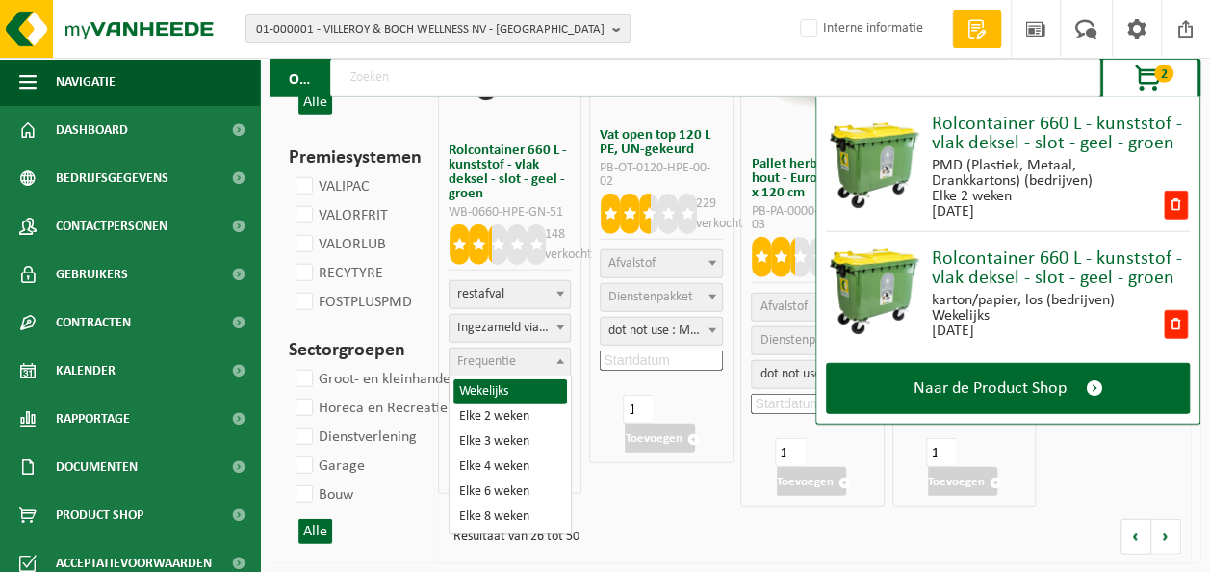
select select "8"
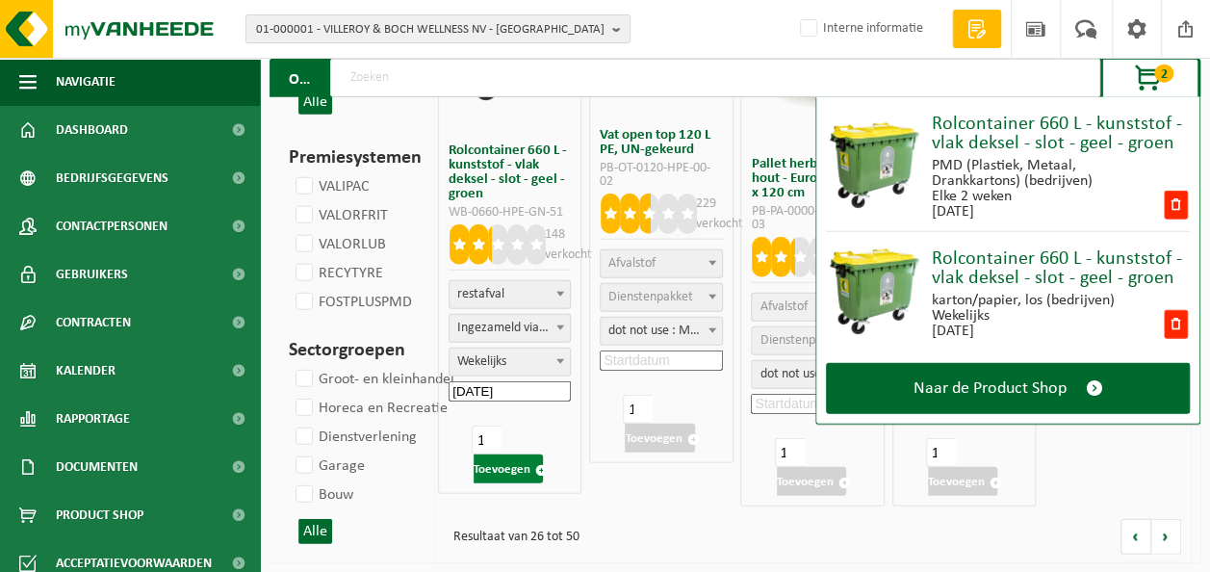
click at [512, 466] on button "Toevoegen" at bounding box center [508, 468] width 69 height 29
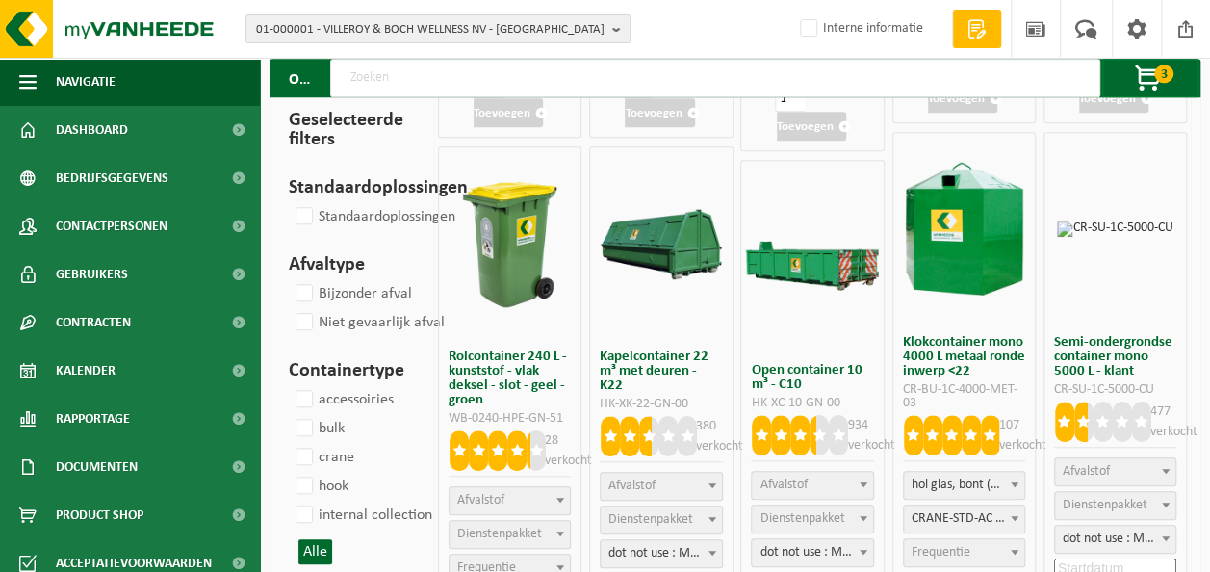
scroll to position [567, 0]
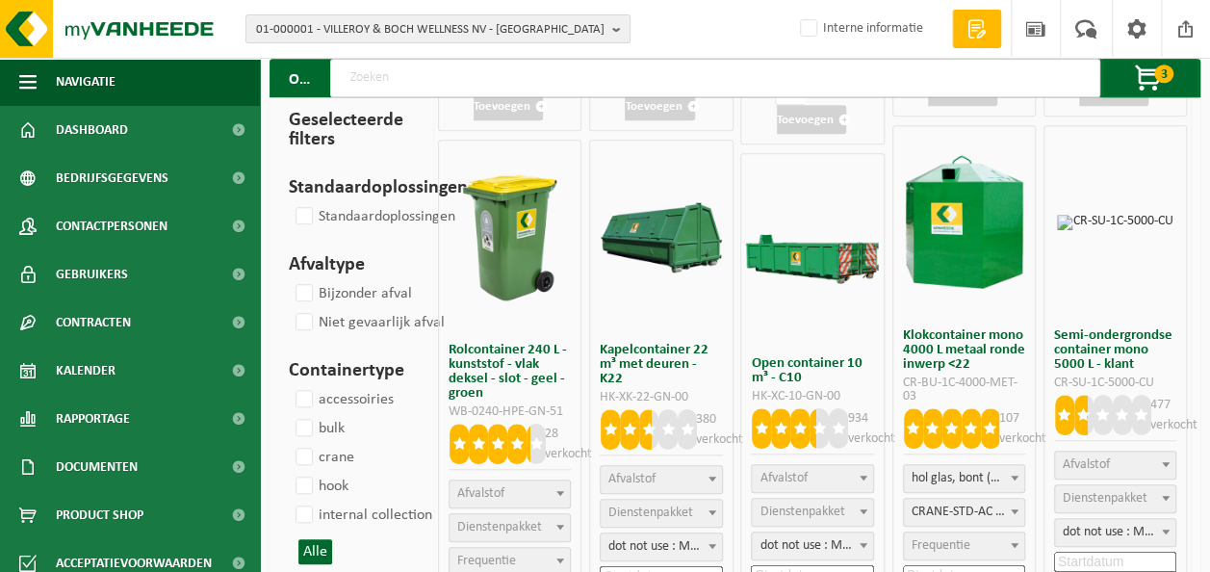
click at [532, 489] on span "Afvalstof" at bounding box center [510, 493] width 120 height 27
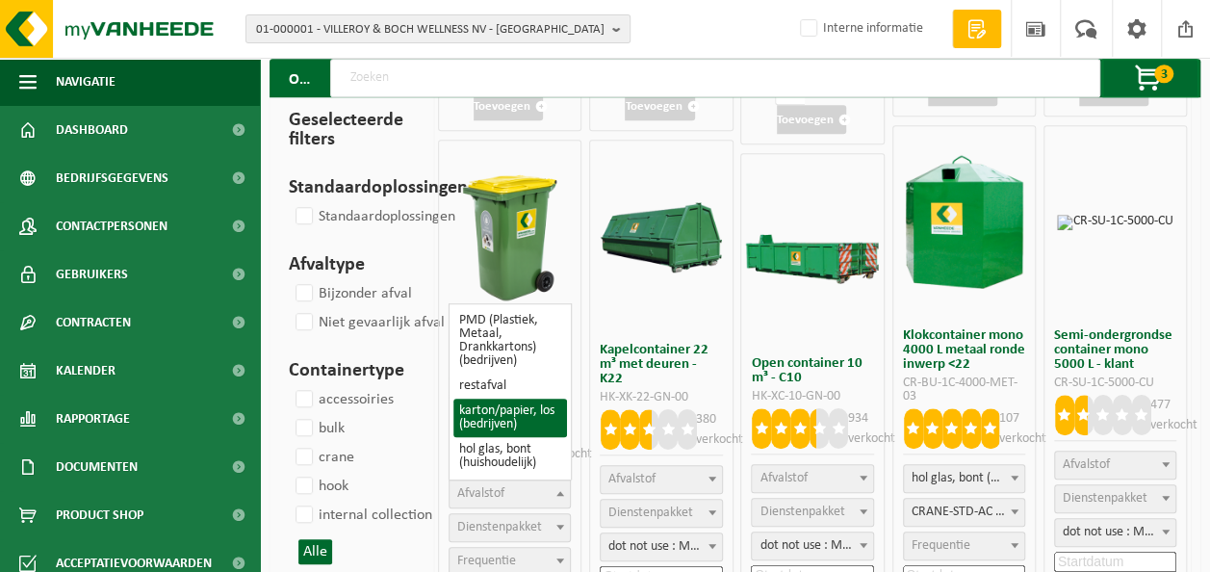
select select
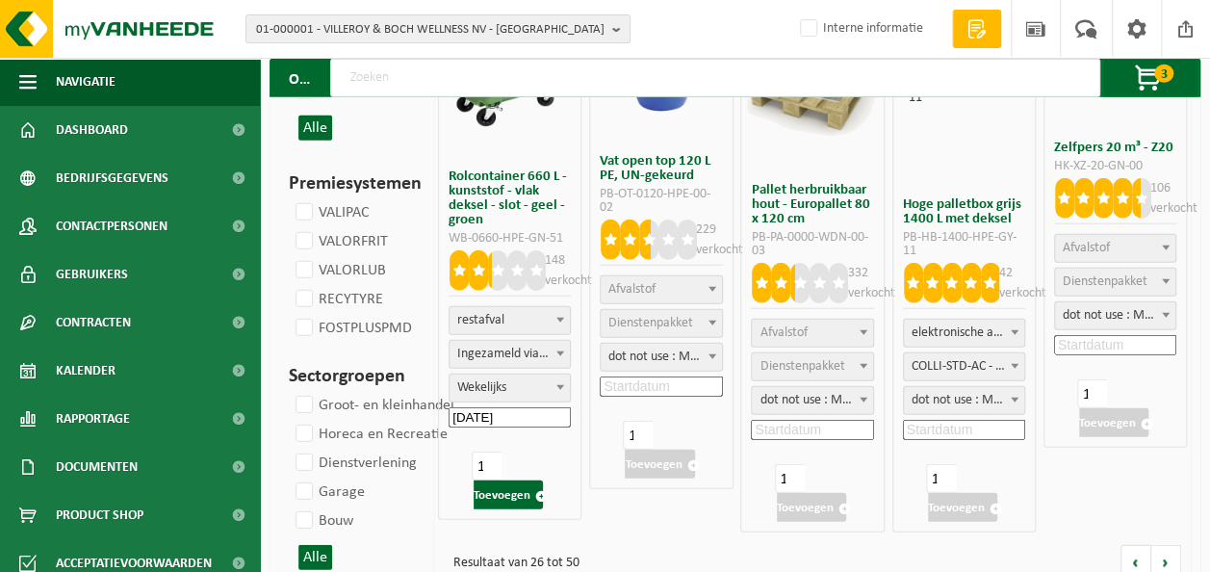
scroll to position [2396, 0]
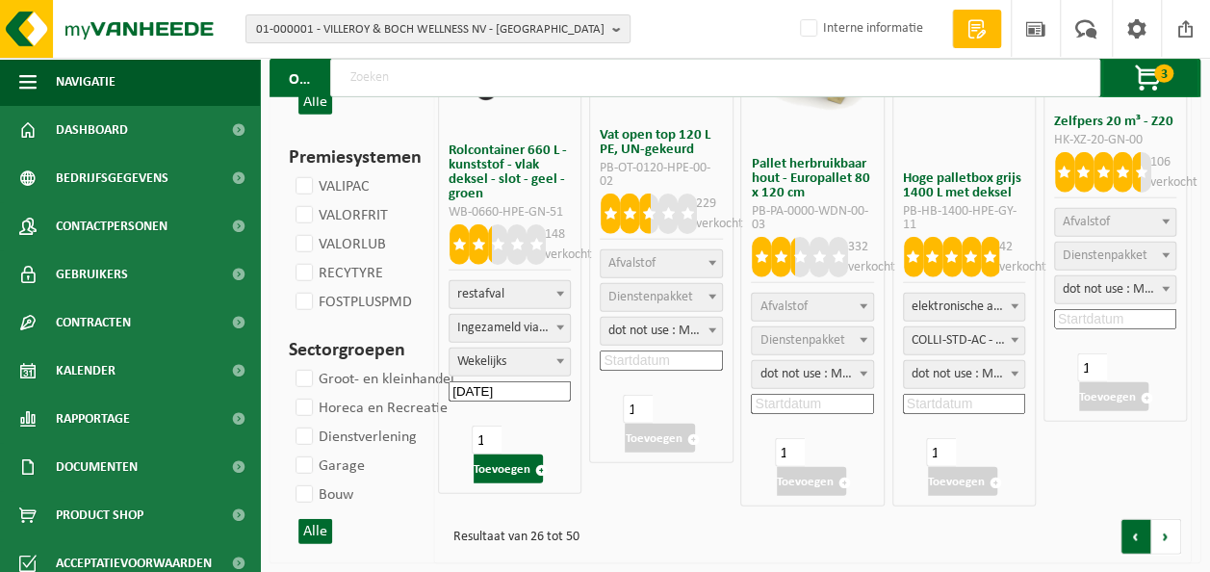
click at [1133, 524] on link at bounding box center [1135, 537] width 31 height 36
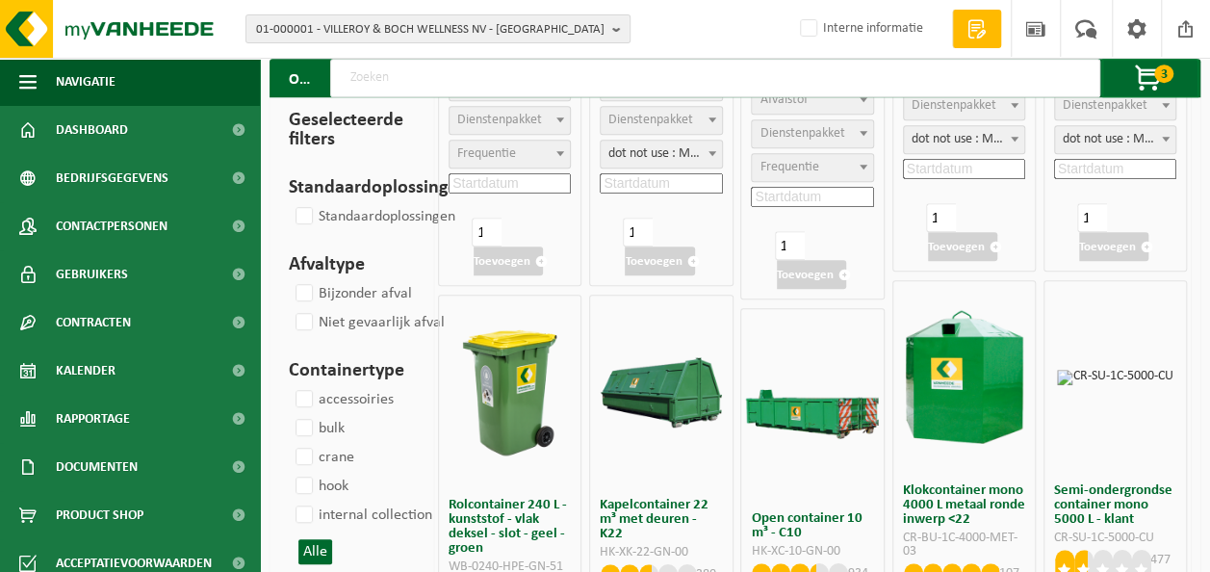
scroll to position [578, 0]
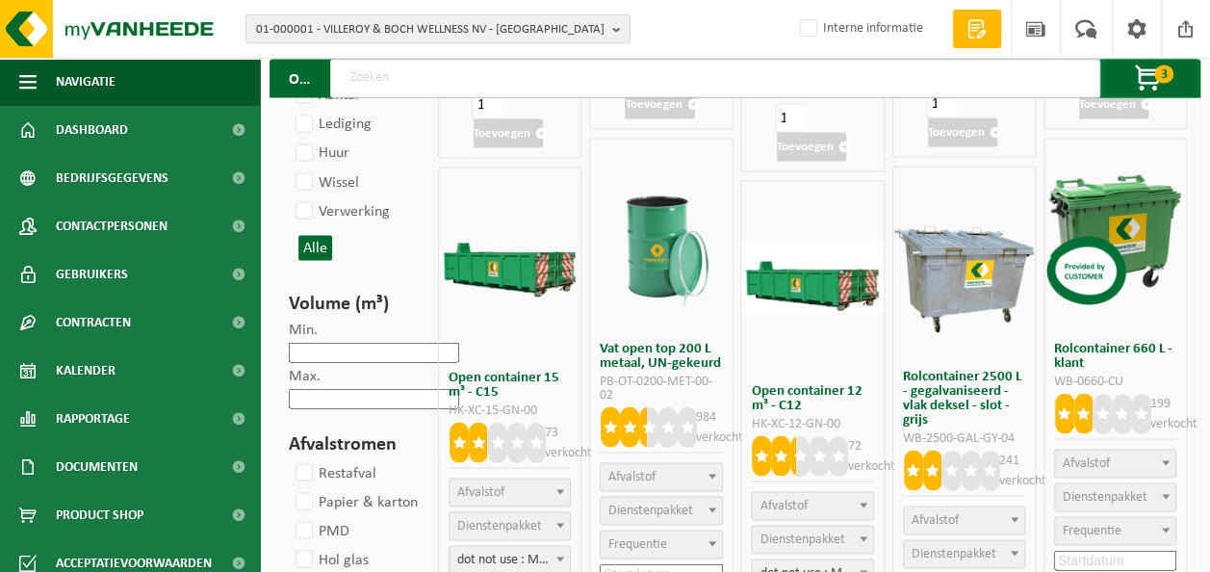
select select
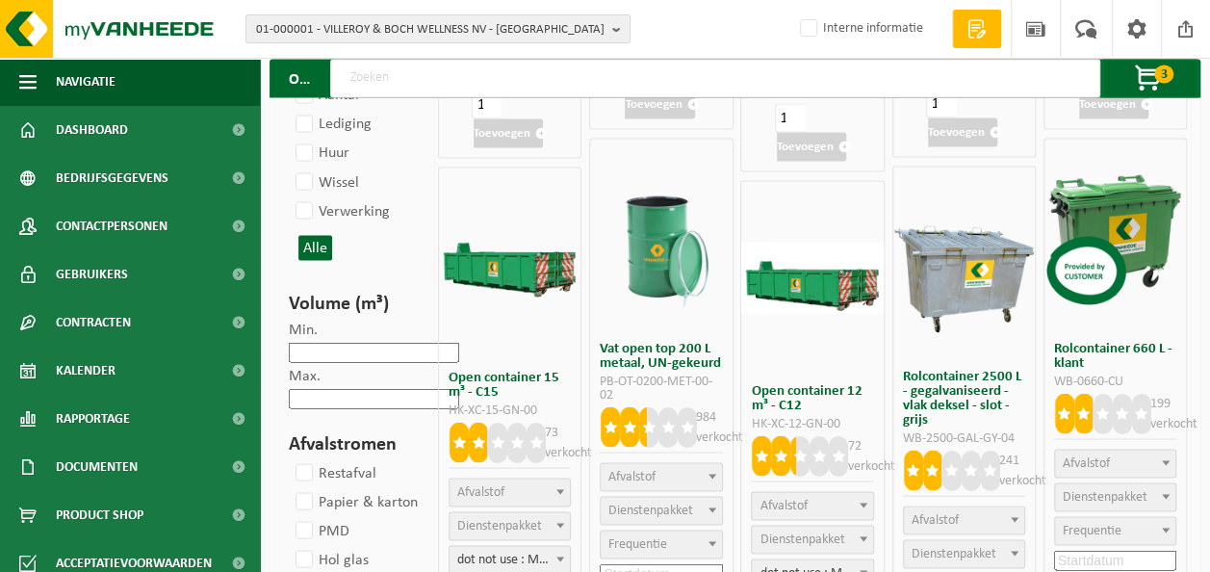
select select
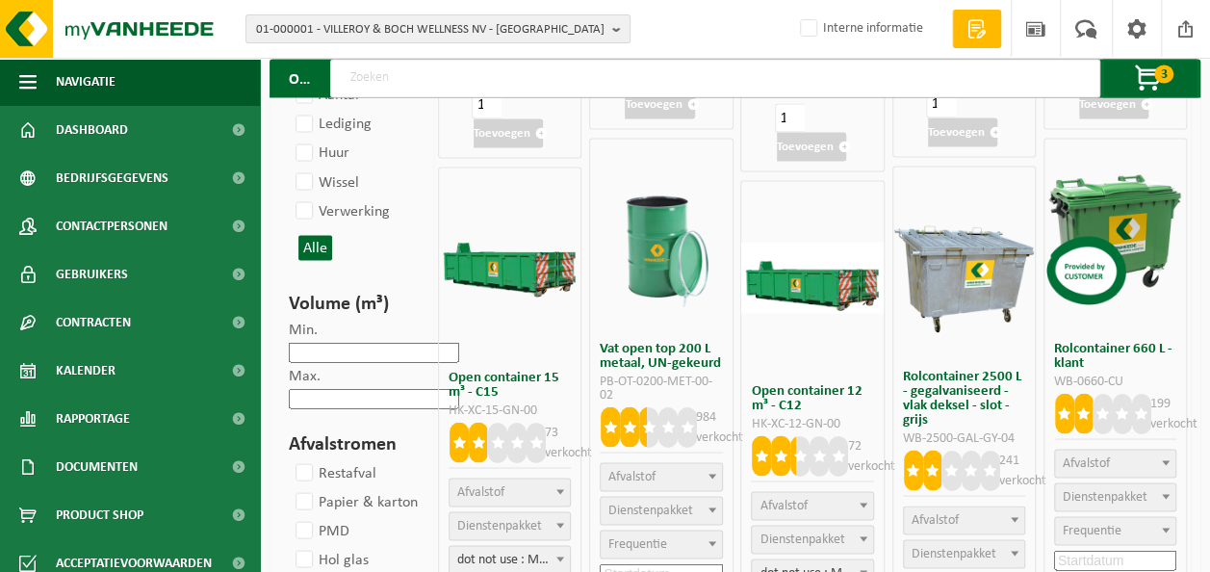
select select
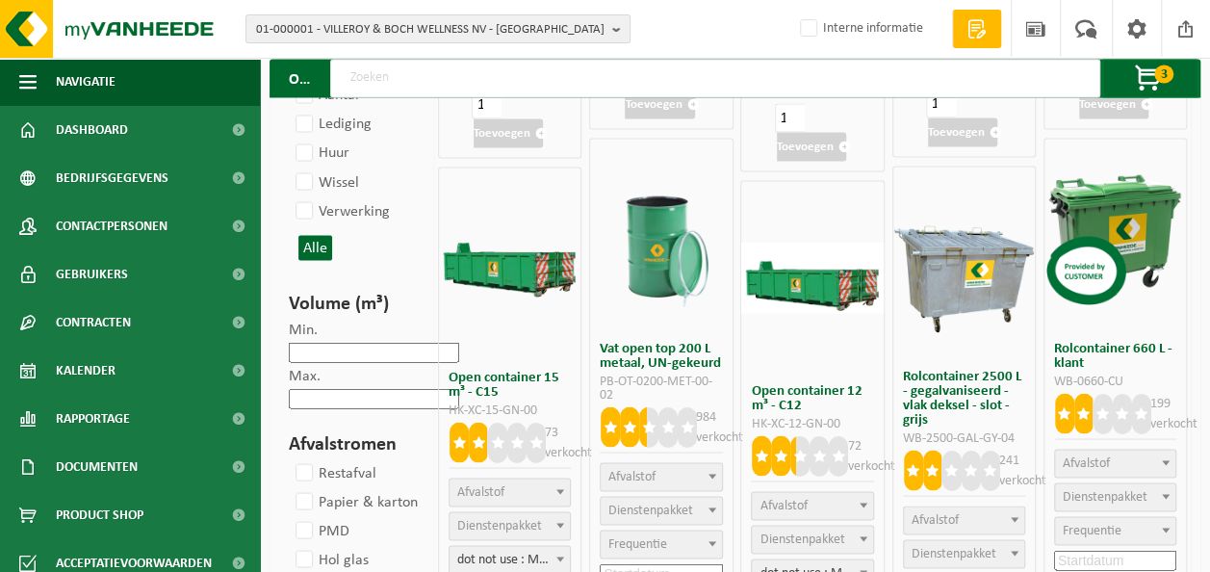
select select
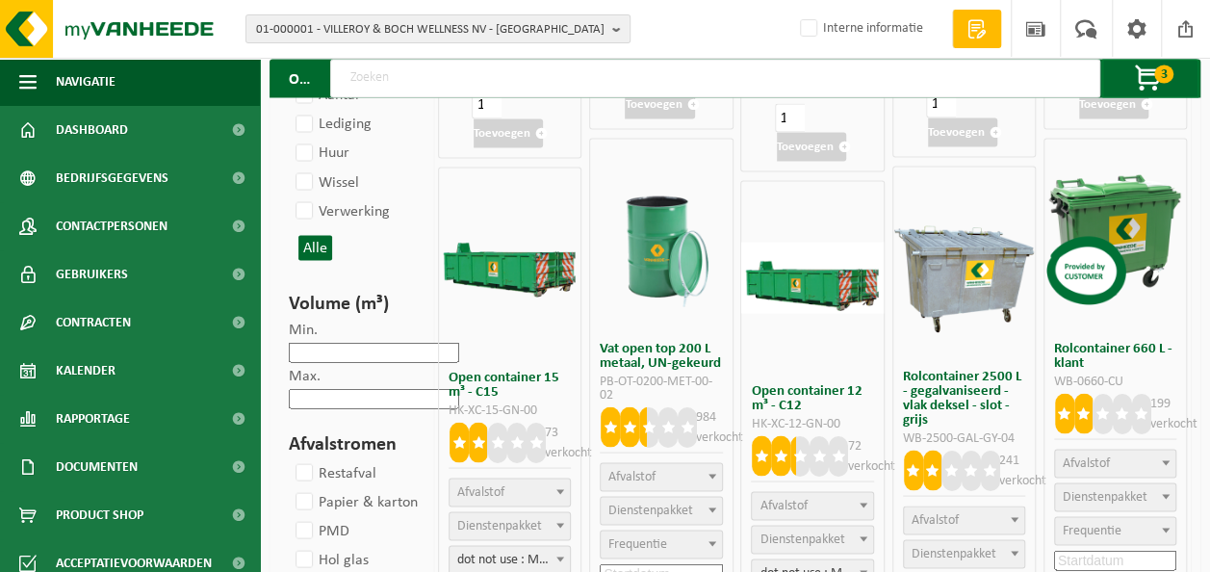
select select
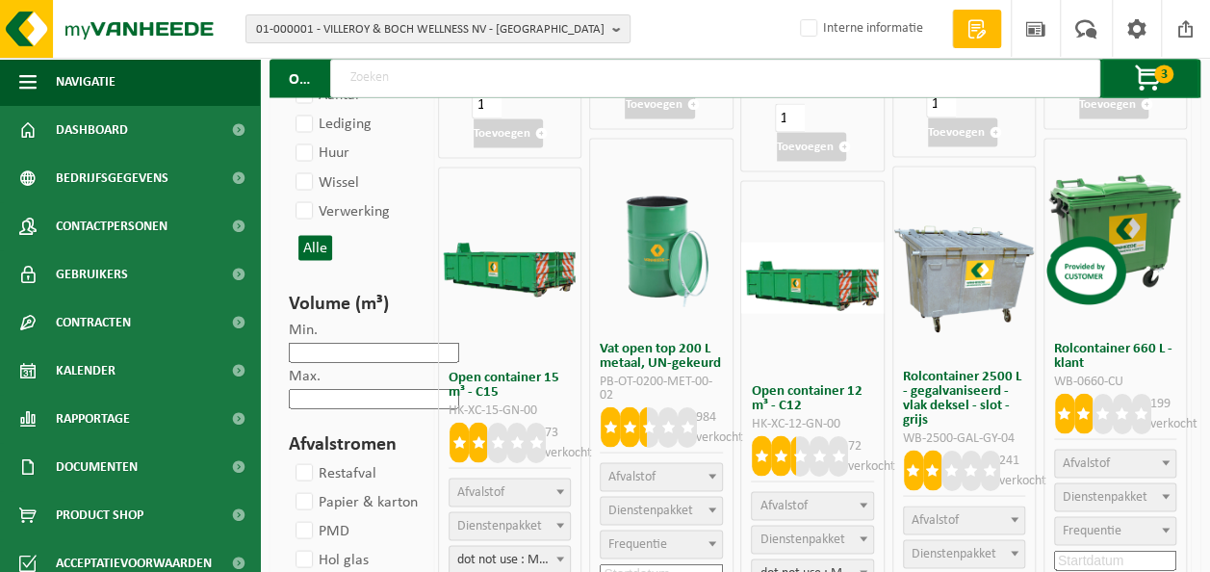
select select
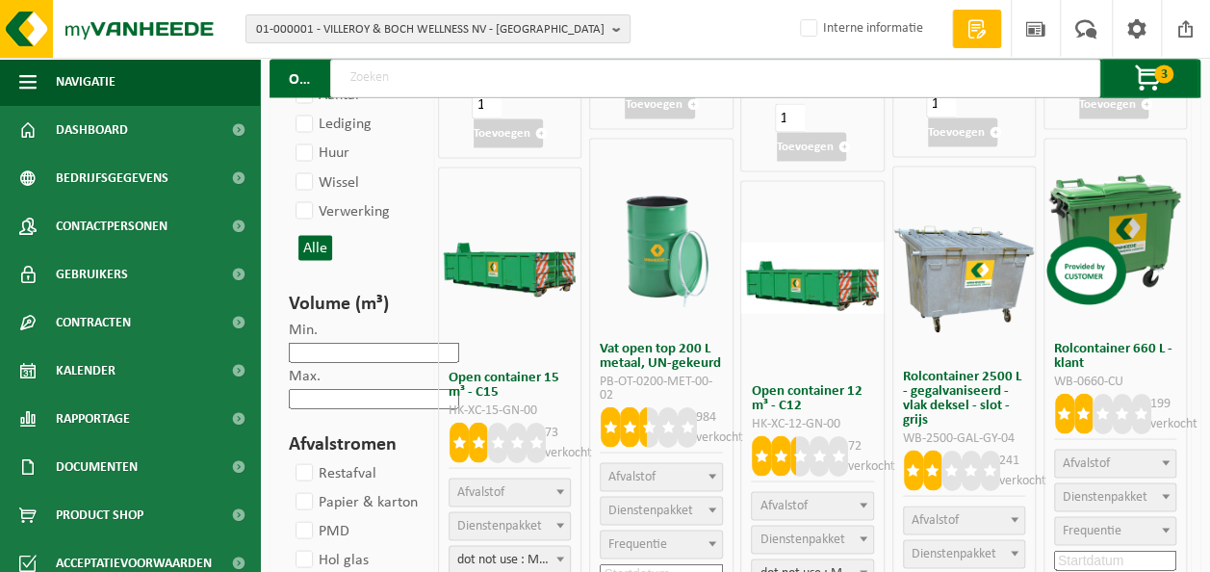
select select
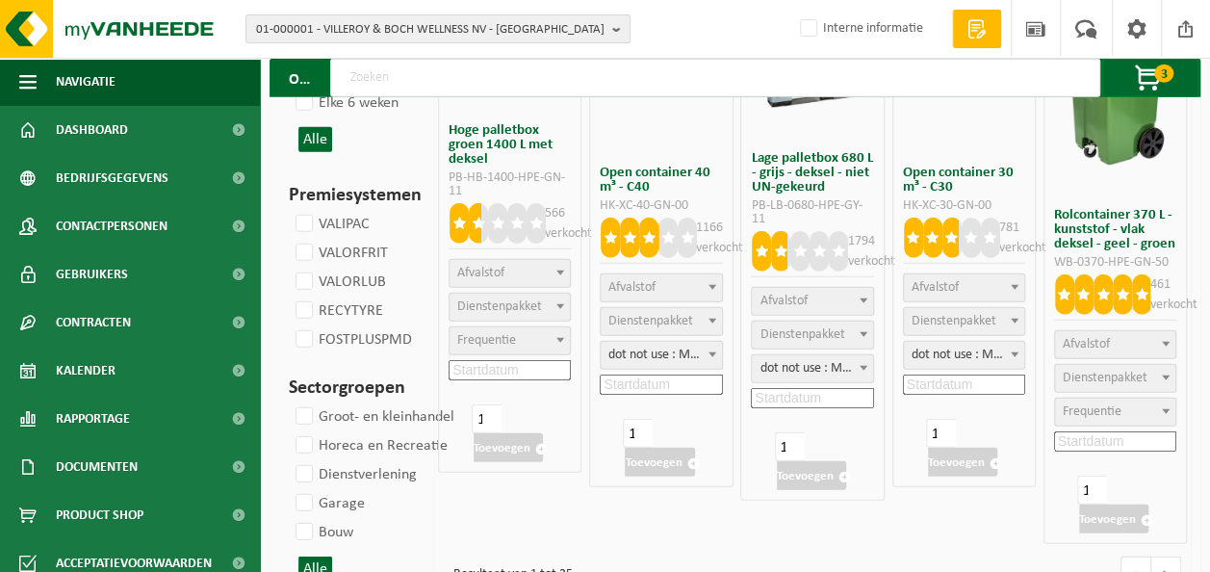
scroll to position [2468, 0]
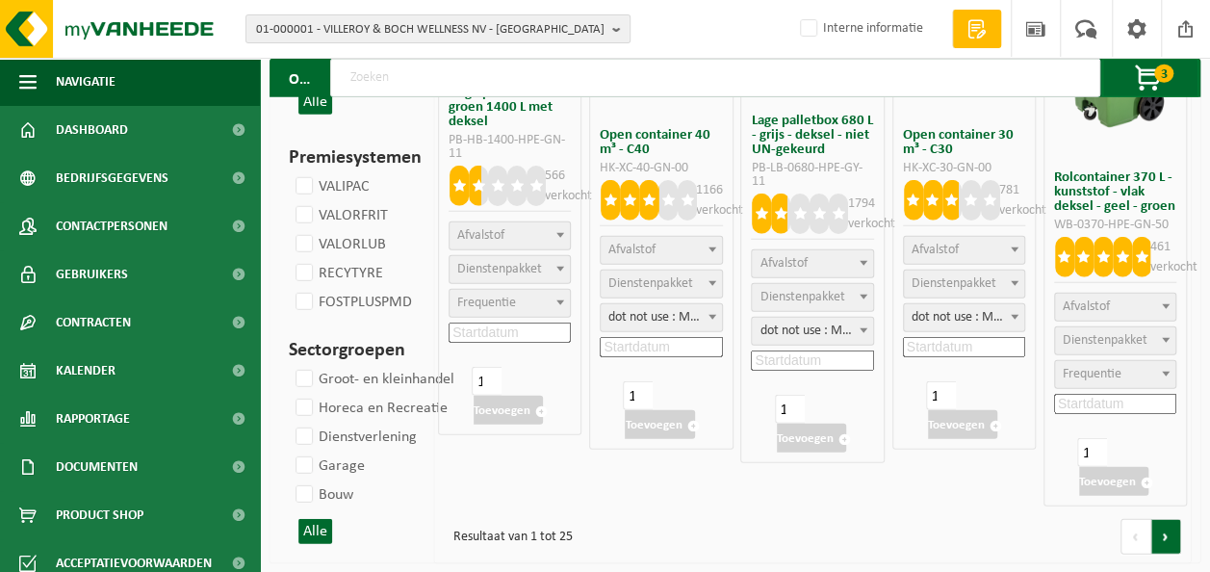
click at [1160, 535] on link at bounding box center [1166, 537] width 30 height 36
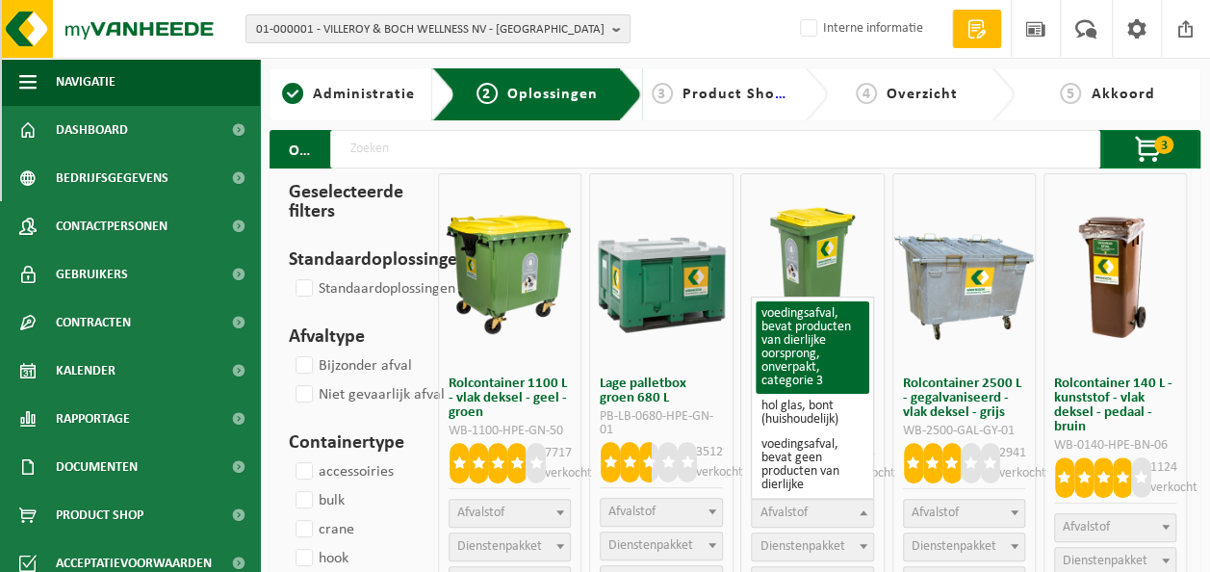
click at [843, 510] on span "Afvalstof" at bounding box center [812, 513] width 120 height 27
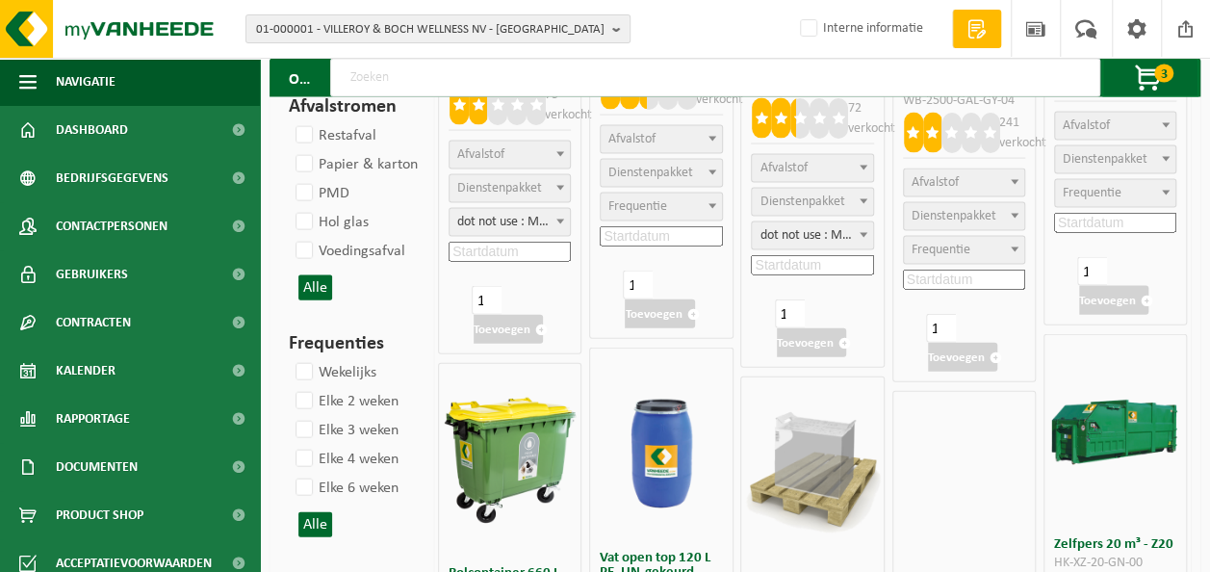
scroll to position [2396, 0]
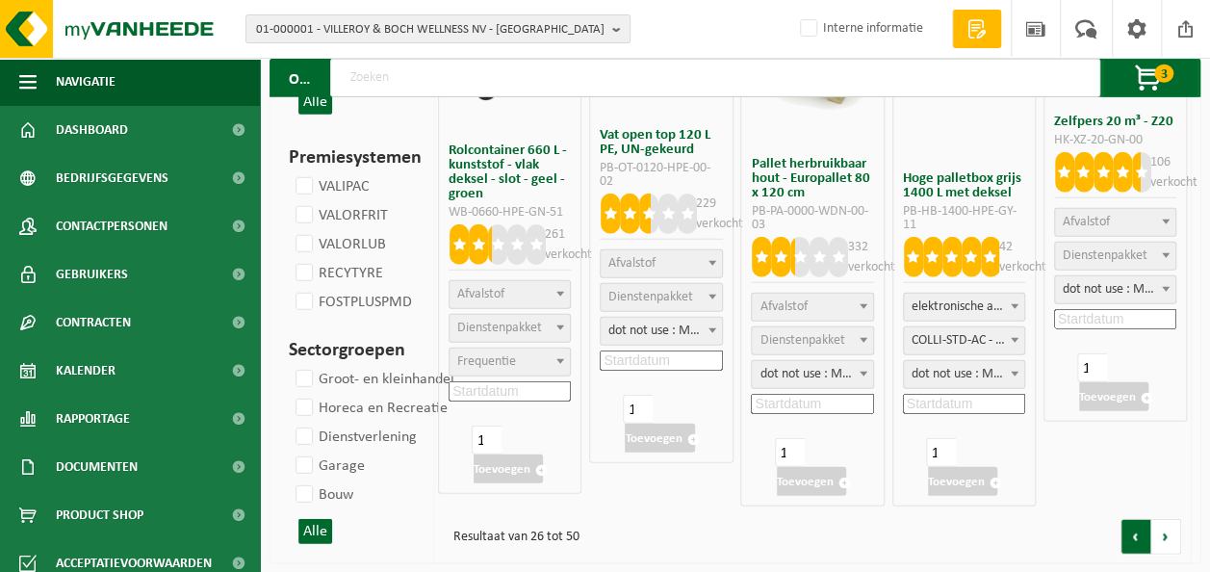
click at [1133, 531] on link at bounding box center [1135, 537] width 31 height 36
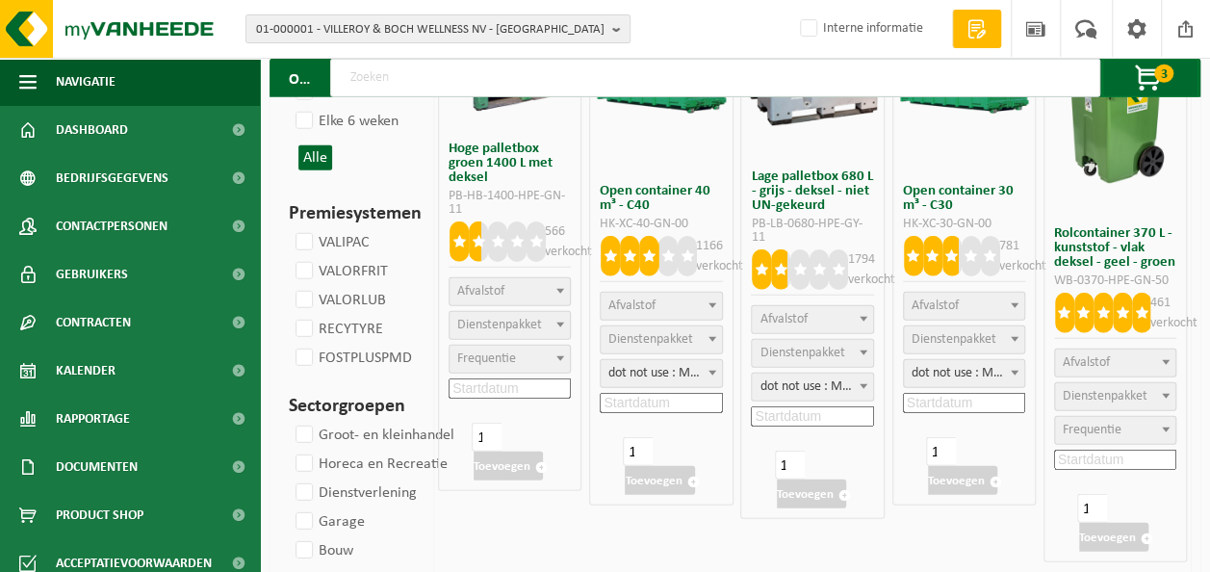
scroll to position [2468, 0]
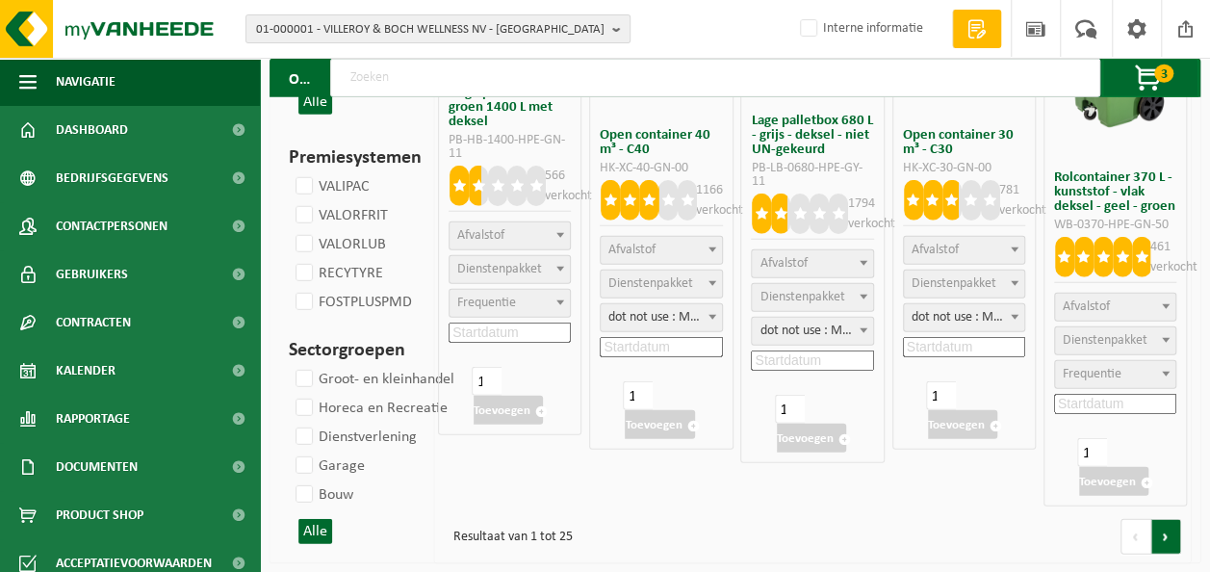
click at [1165, 541] on link at bounding box center [1166, 537] width 30 height 36
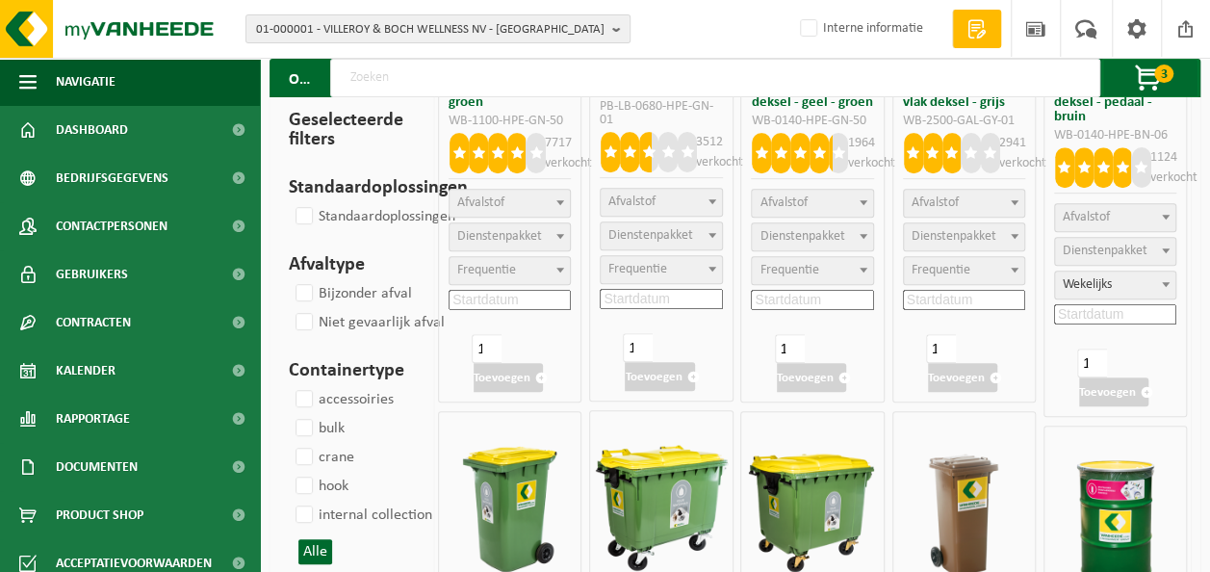
scroll to position [96, 0]
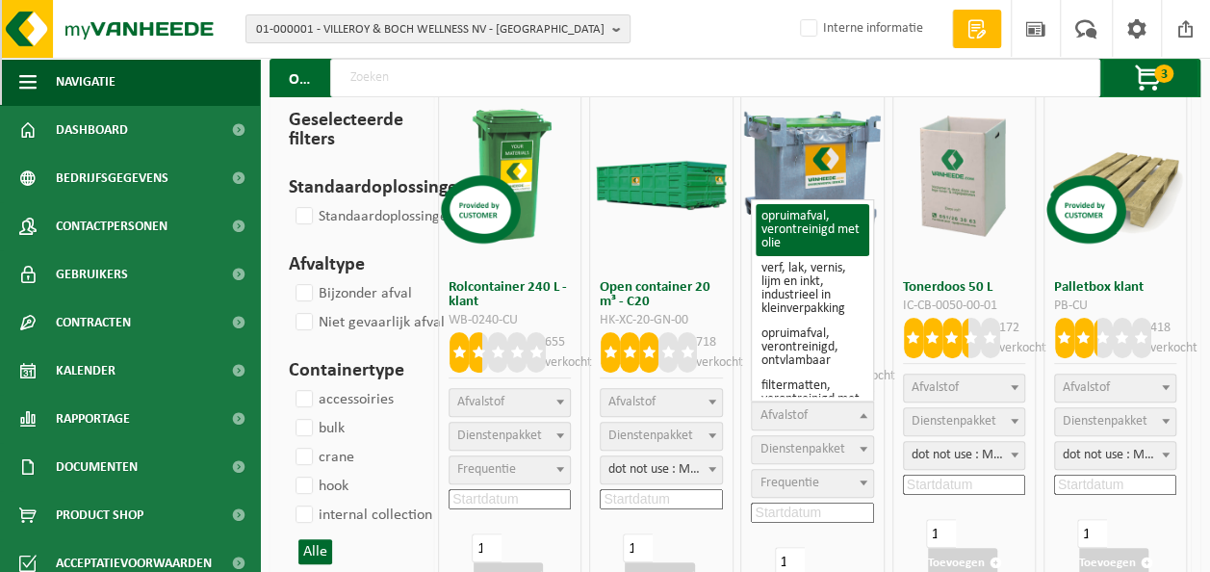
click at [827, 410] on span "Afvalstof" at bounding box center [812, 415] width 120 height 27
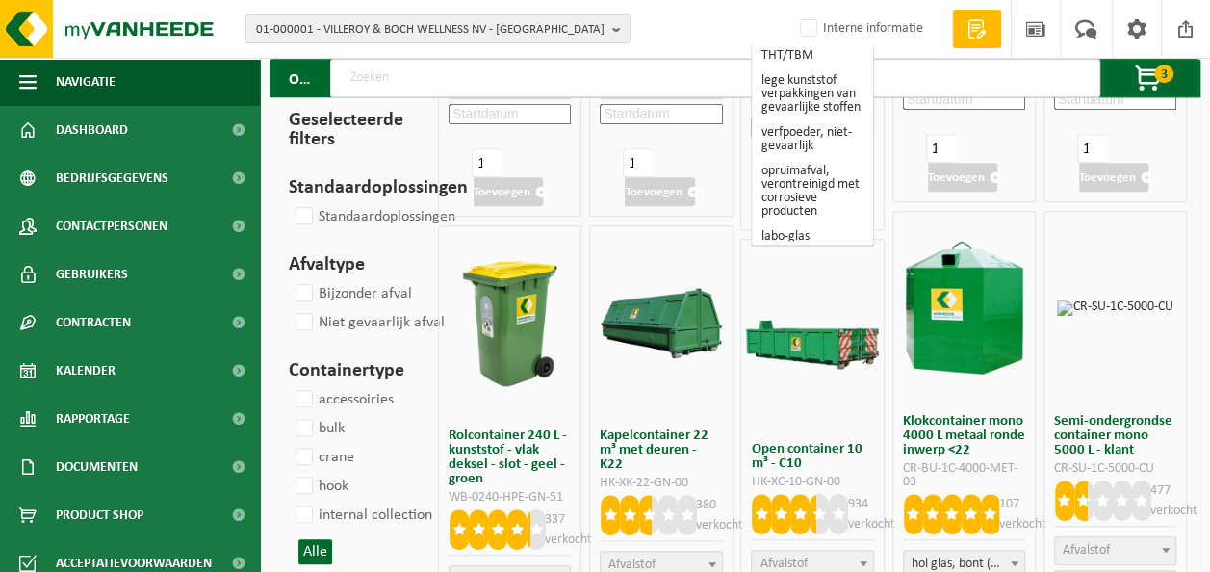
scroll to position [578, 0]
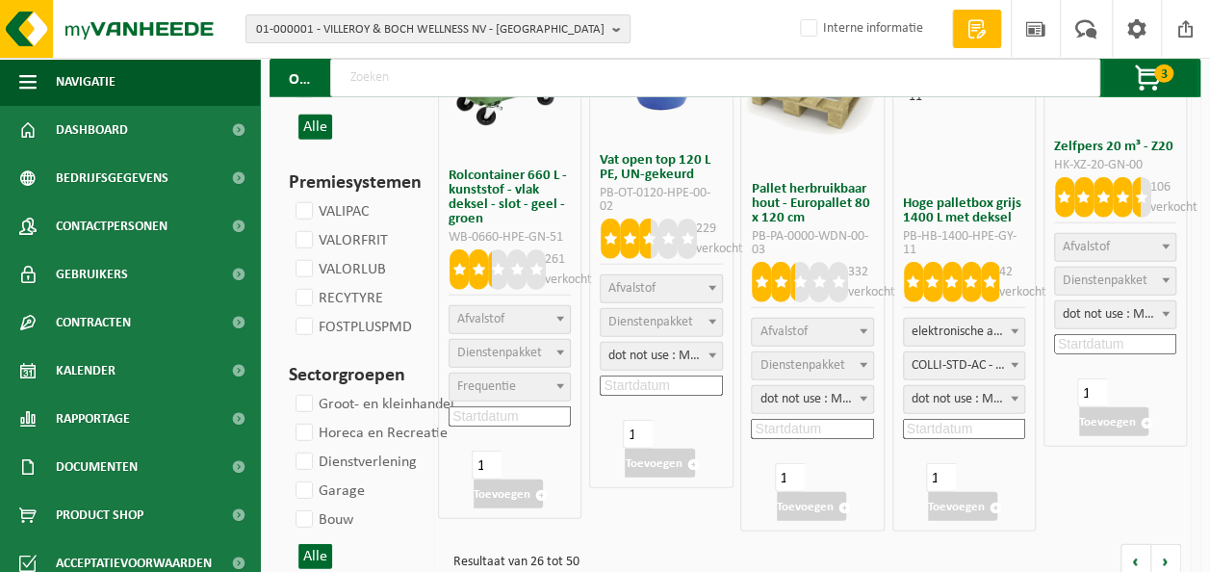
scroll to position [2396, 0]
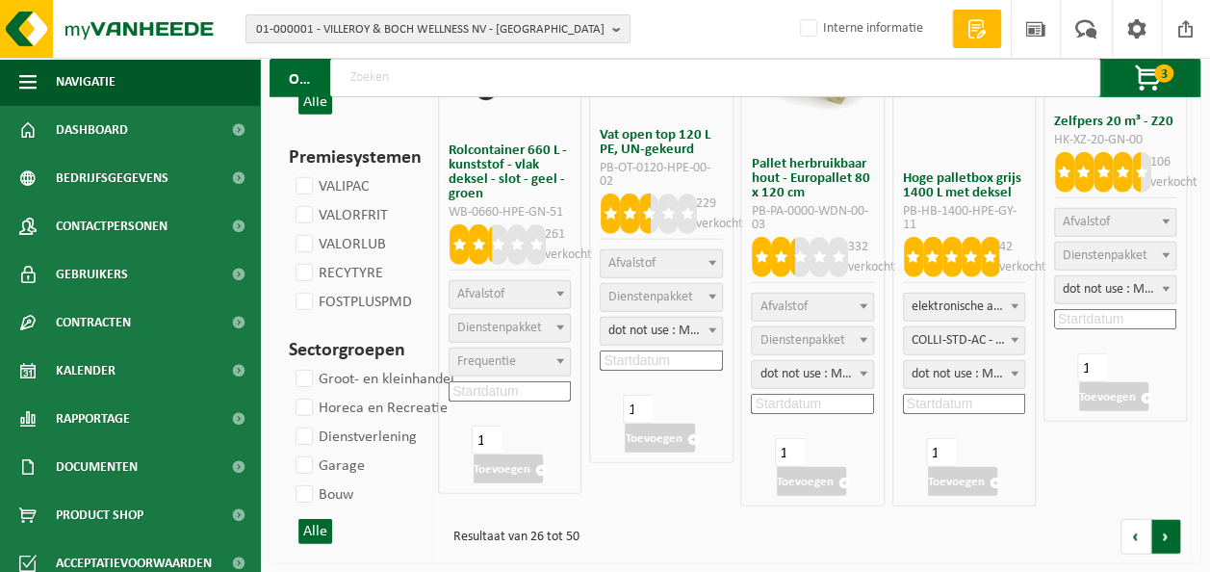
click at [1167, 528] on link at bounding box center [1166, 537] width 30 height 36
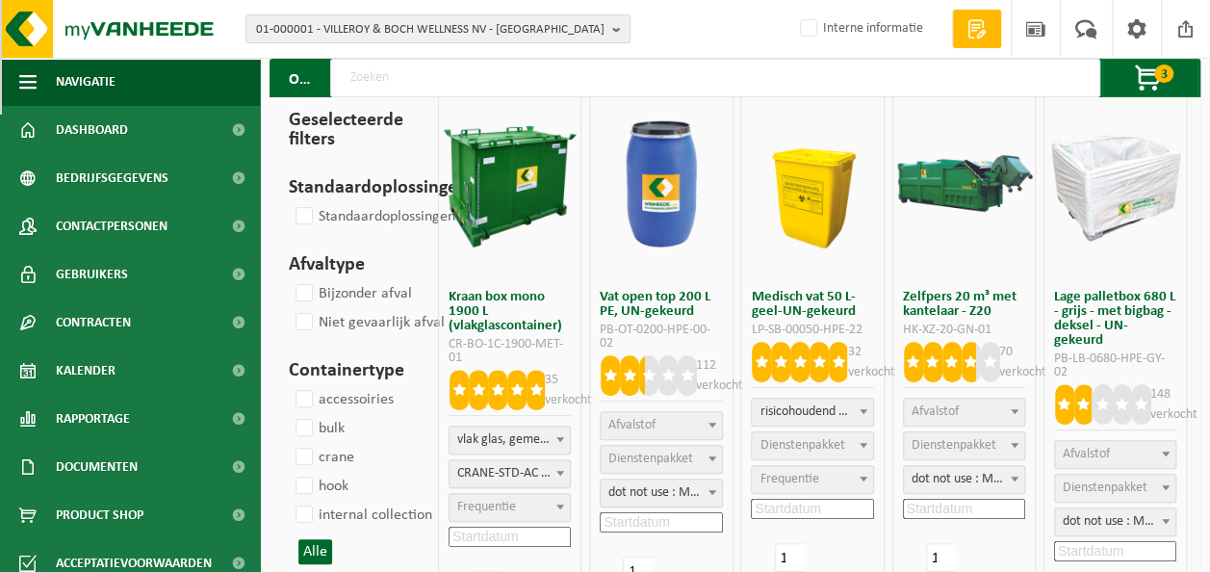
scroll to position [0, 0]
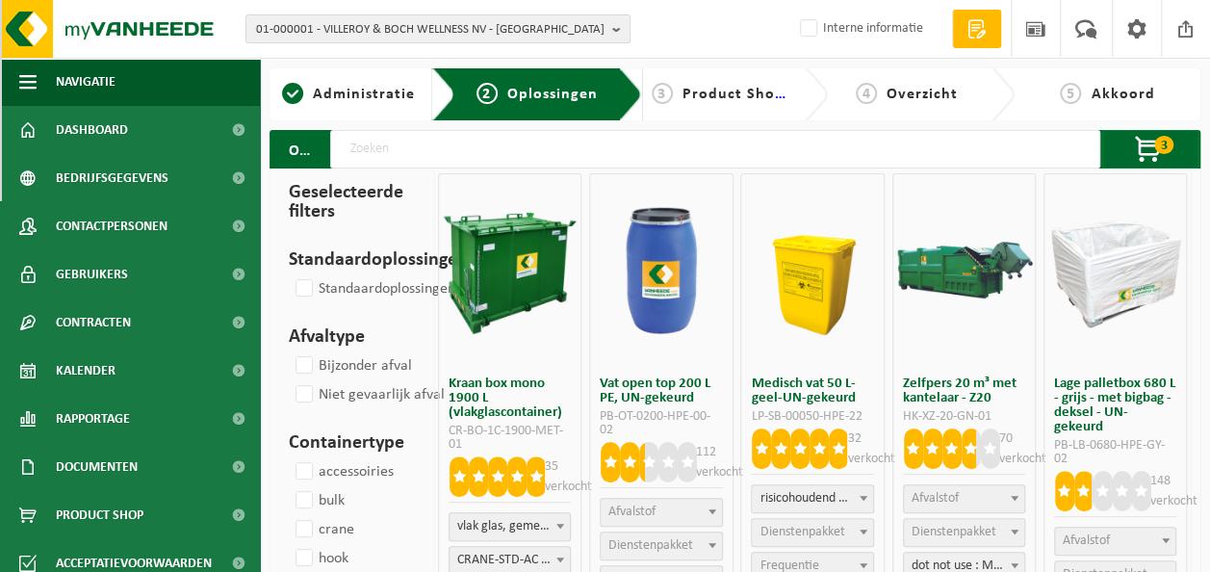
click at [412, 157] on input "text" at bounding box center [715, 149] width 770 height 39
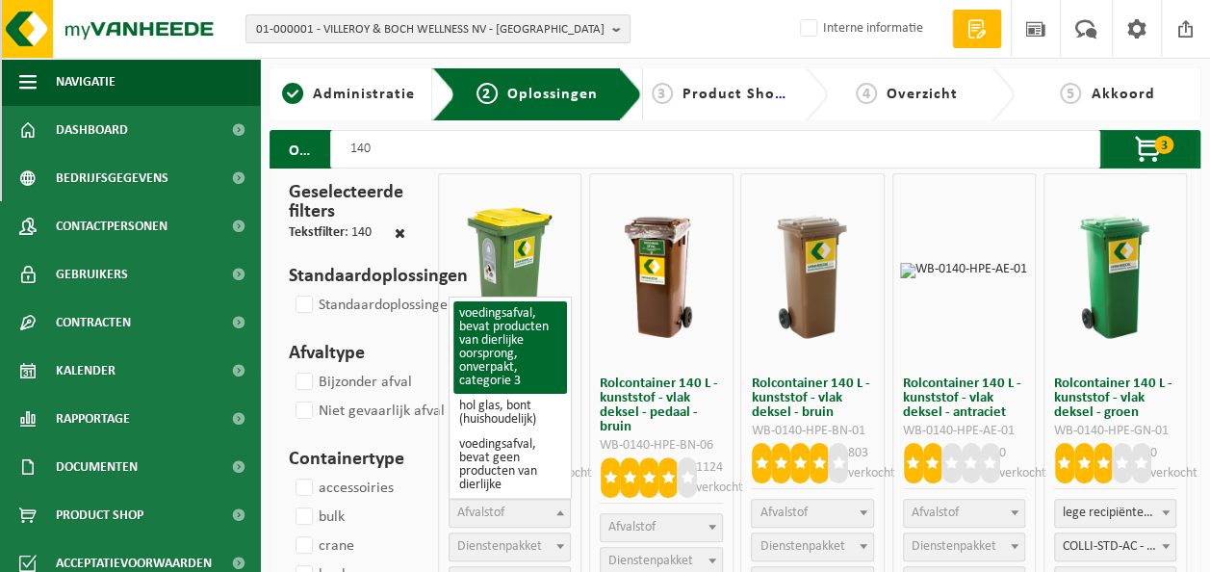
click at [527, 512] on span "Afvalstof" at bounding box center [510, 513] width 120 height 27
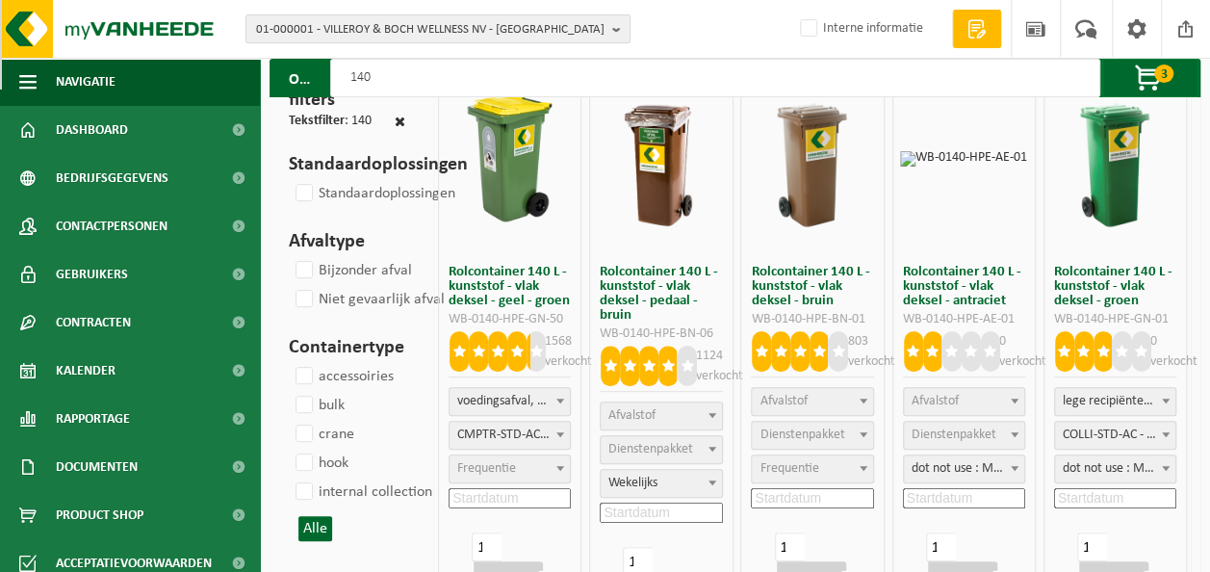
scroll to position [193, 0]
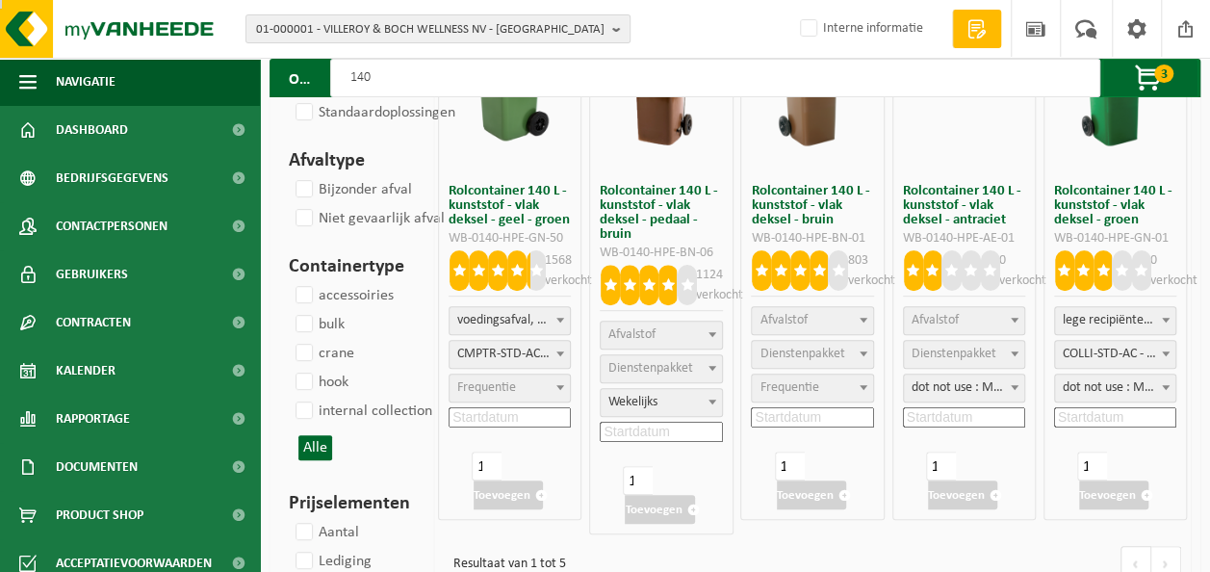
click at [481, 384] on span "Frequentie" at bounding box center [486, 387] width 59 height 14
click at [483, 416] on input at bounding box center [510, 417] width 122 height 20
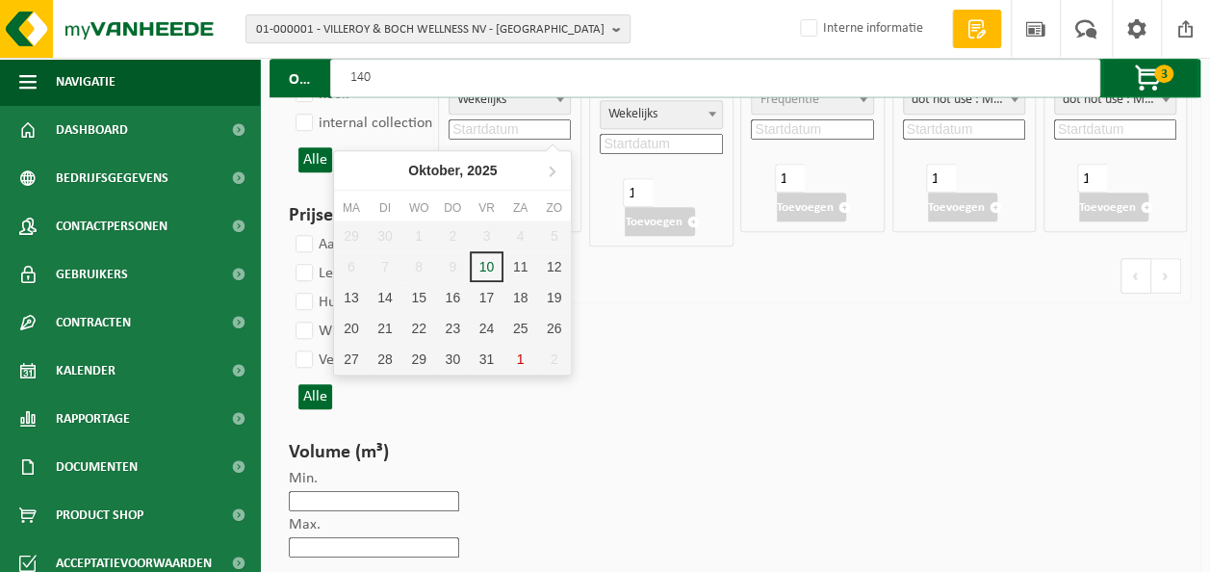
scroll to position [481, 0]
click at [350, 297] on div "13" at bounding box center [351, 296] width 34 height 31
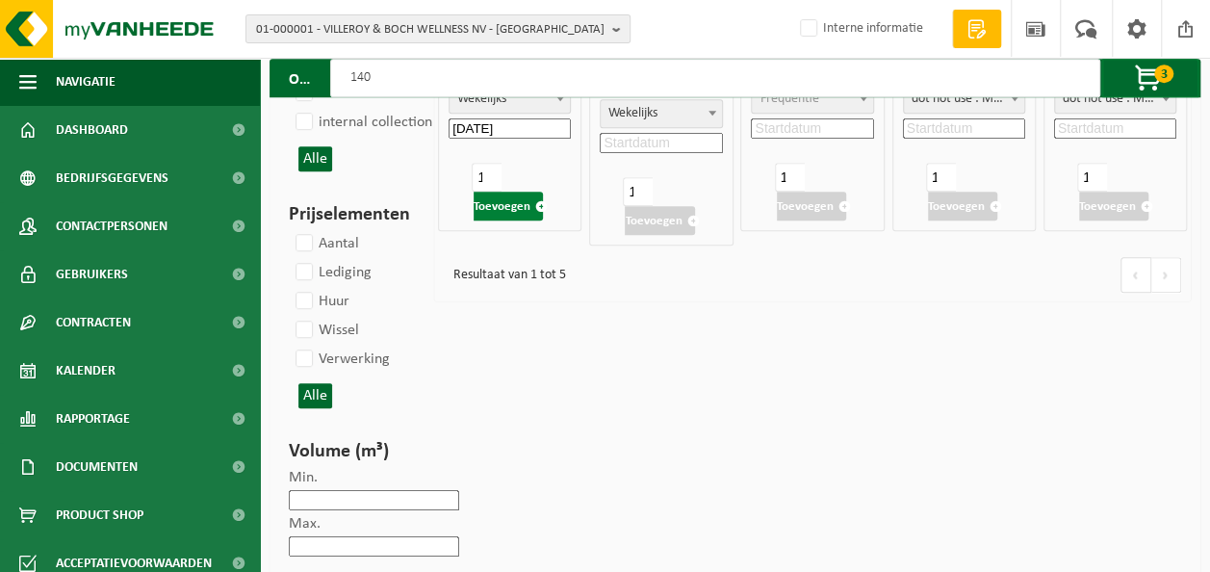
click at [495, 198] on button "Toevoegen" at bounding box center [508, 206] width 69 height 29
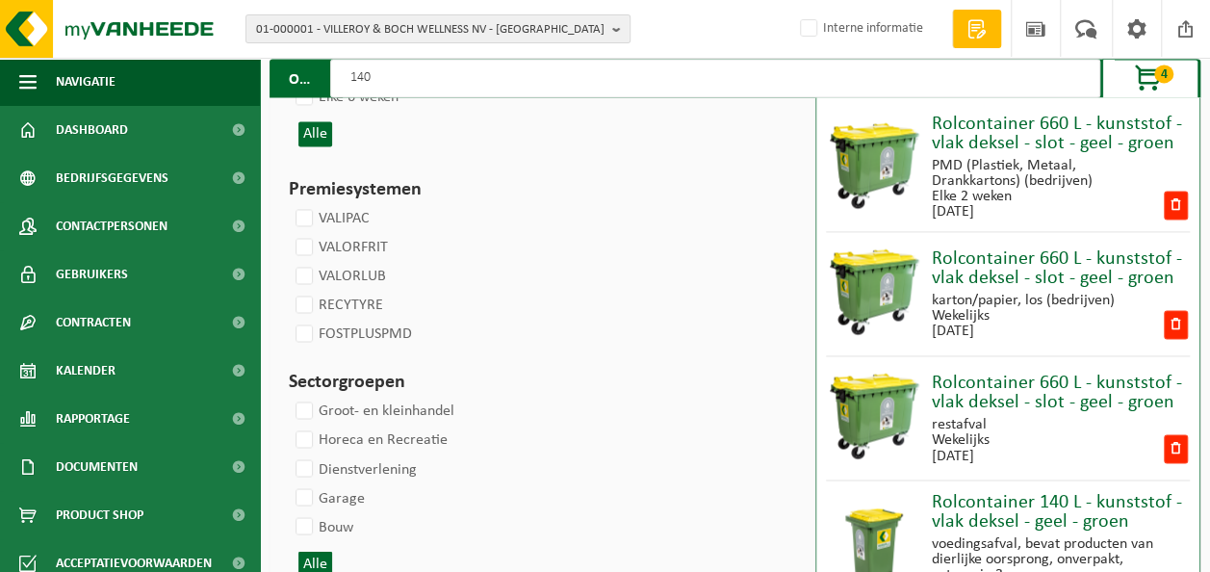
scroll to position [1388, 0]
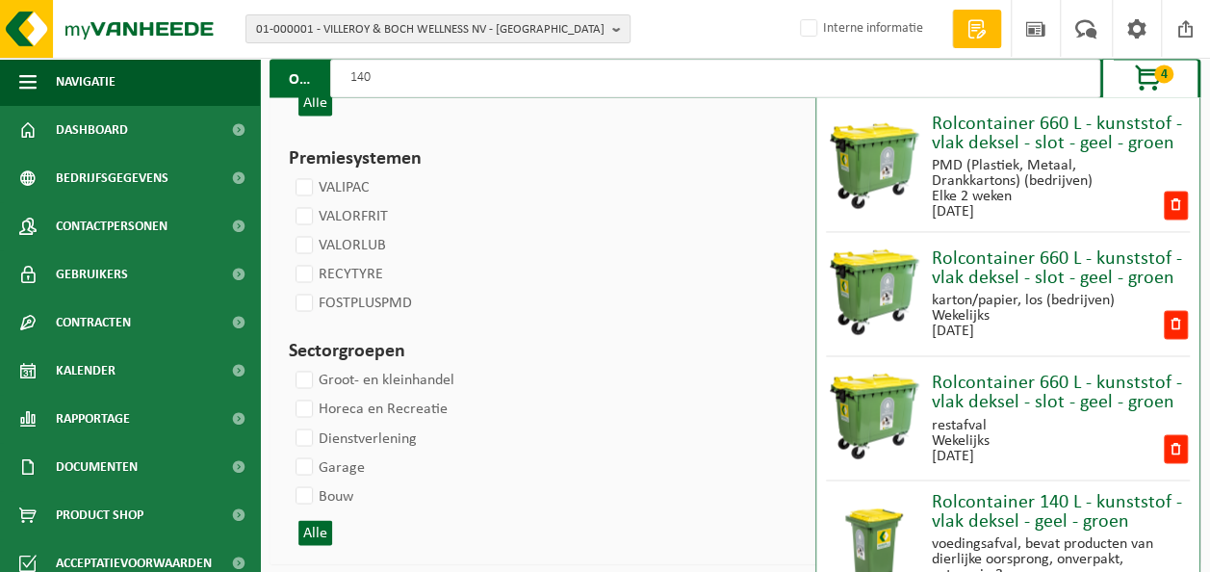
click at [1151, 79] on span "button" at bounding box center [1149, 79] width 96 height 39
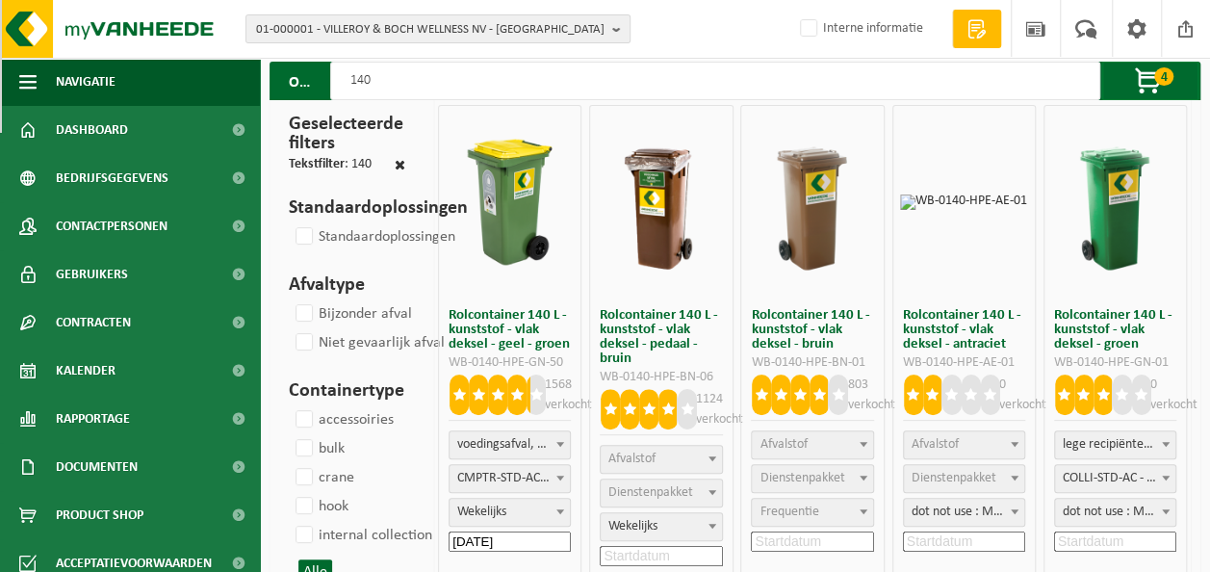
scroll to position [0, 0]
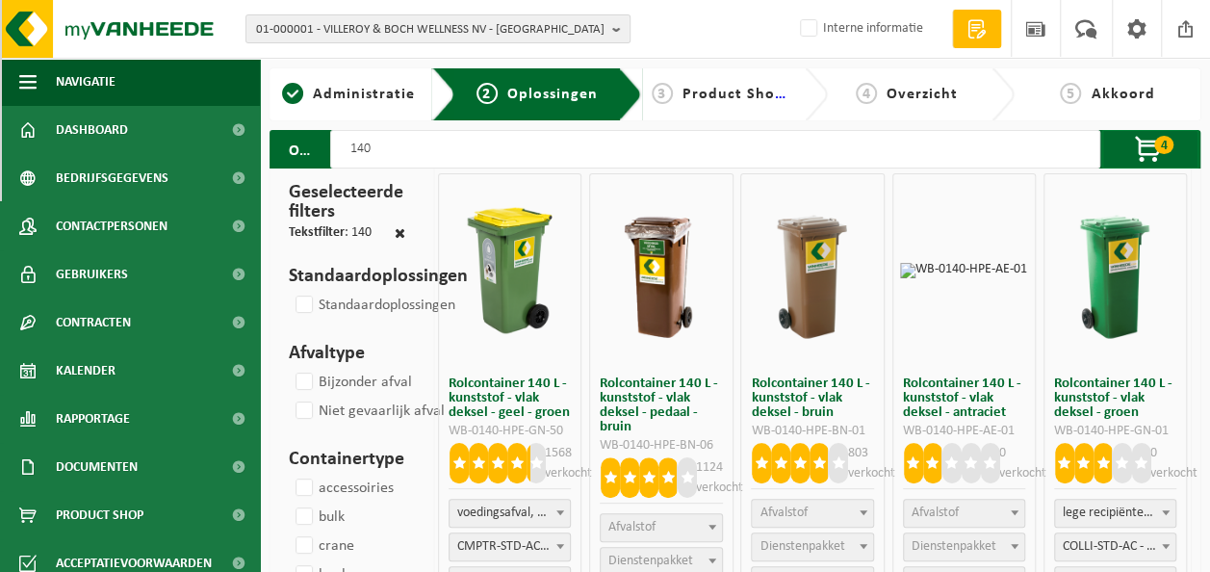
click at [697, 94] on span "Product Shop Items" at bounding box center [755, 94] width 147 height 15
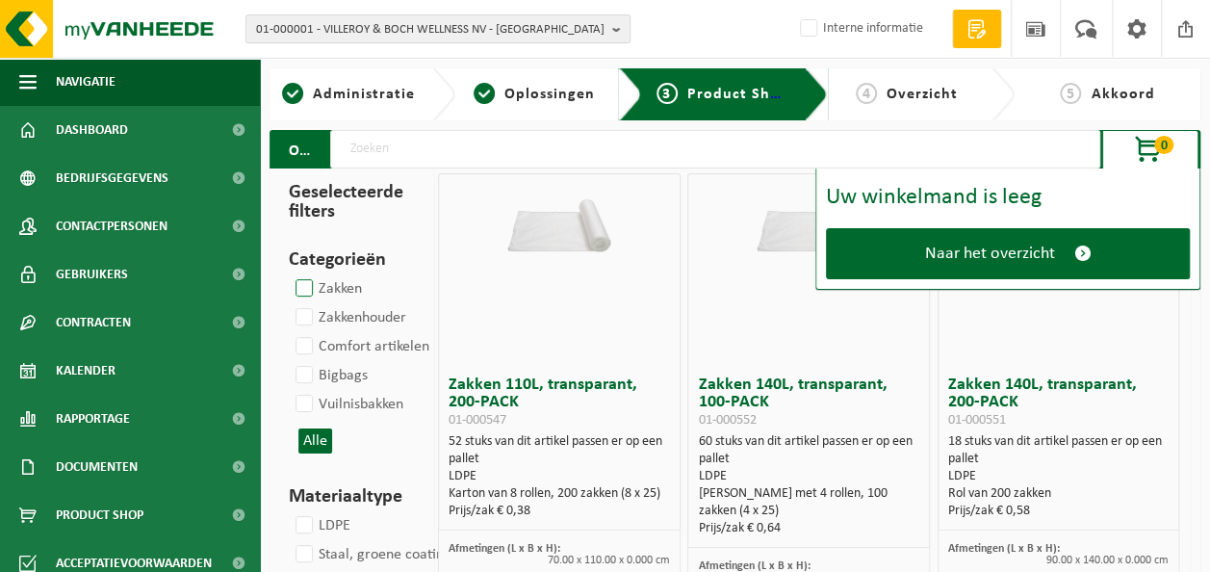
click at [335, 288] on label "Zakken" at bounding box center [327, 288] width 70 height 29
click at [289, 274] on input "Zakken" at bounding box center [288, 273] width 1 height 1
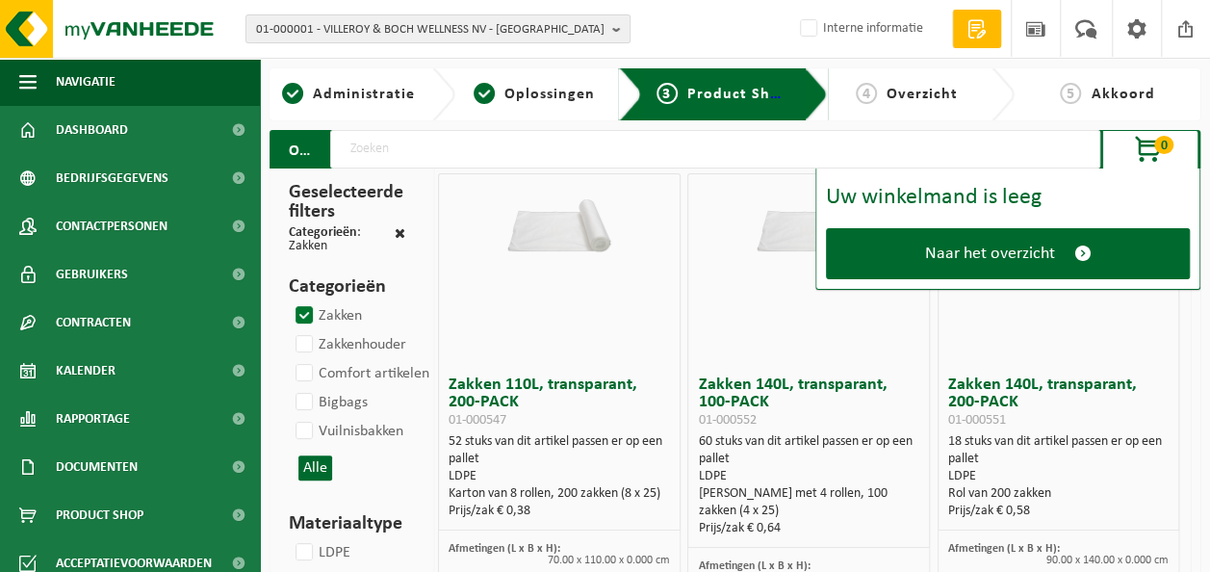
click at [1162, 139] on span "0" at bounding box center [1163, 145] width 19 height 18
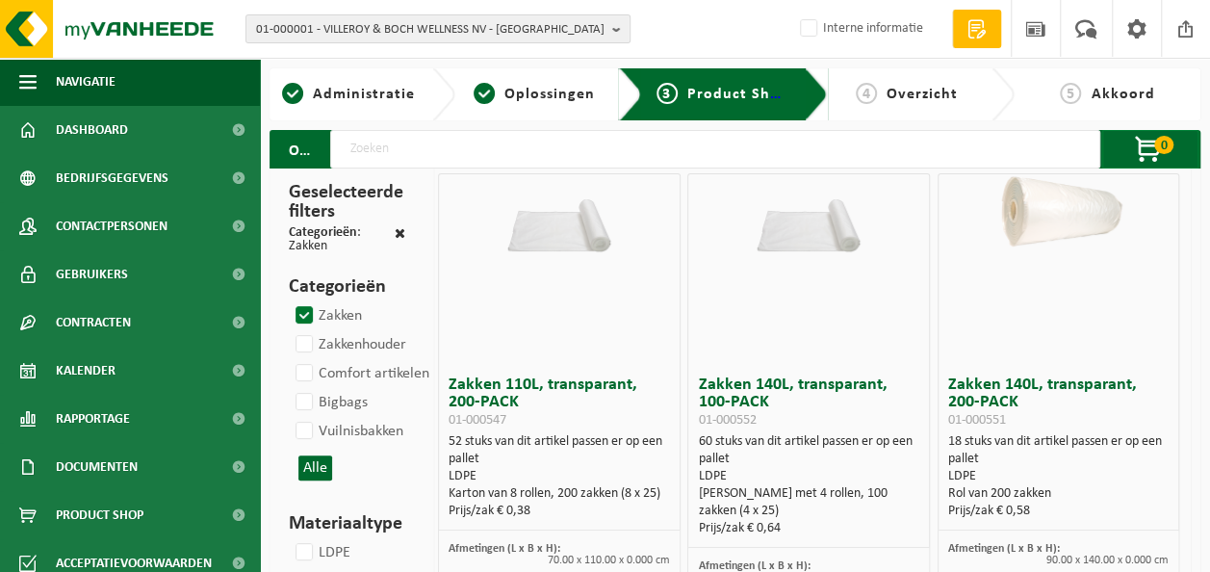
click at [306, 313] on label "Zakken" at bounding box center [327, 315] width 70 height 29
click at [289, 301] on input "Zakken" at bounding box center [288, 300] width 1 height 1
checkbox input "false"
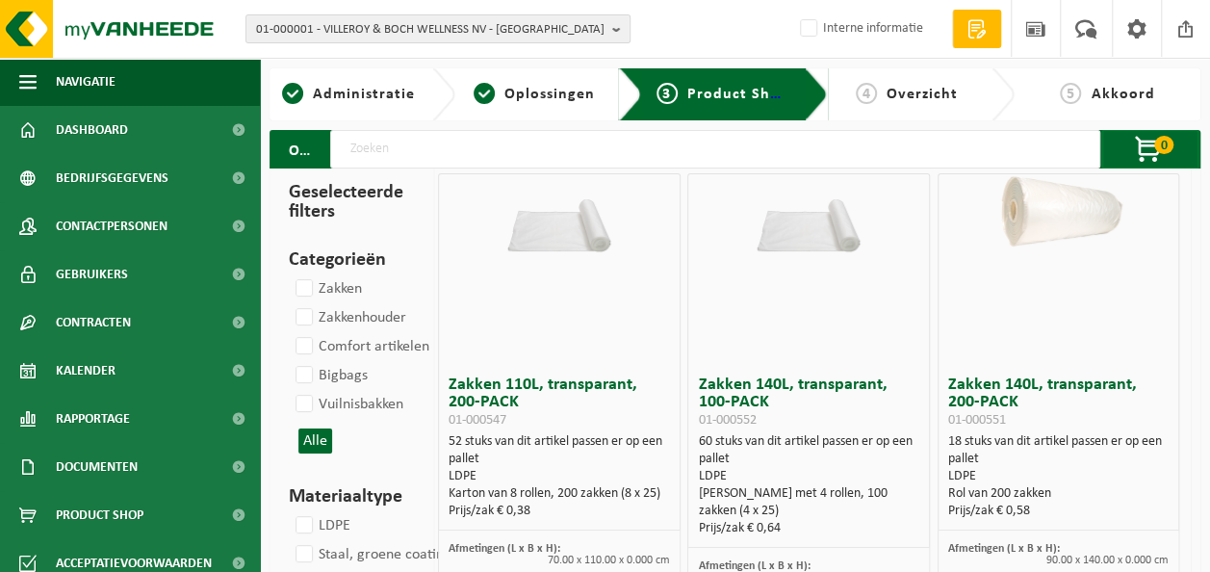
click at [410, 147] on input "text" at bounding box center [715, 149] width 770 height 39
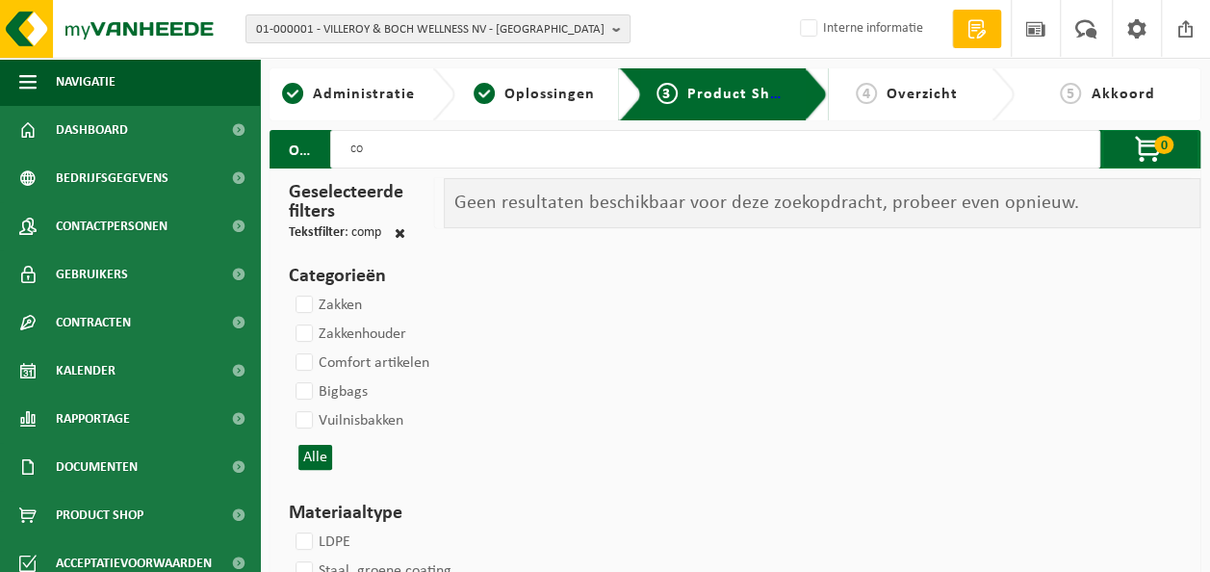
type input "c"
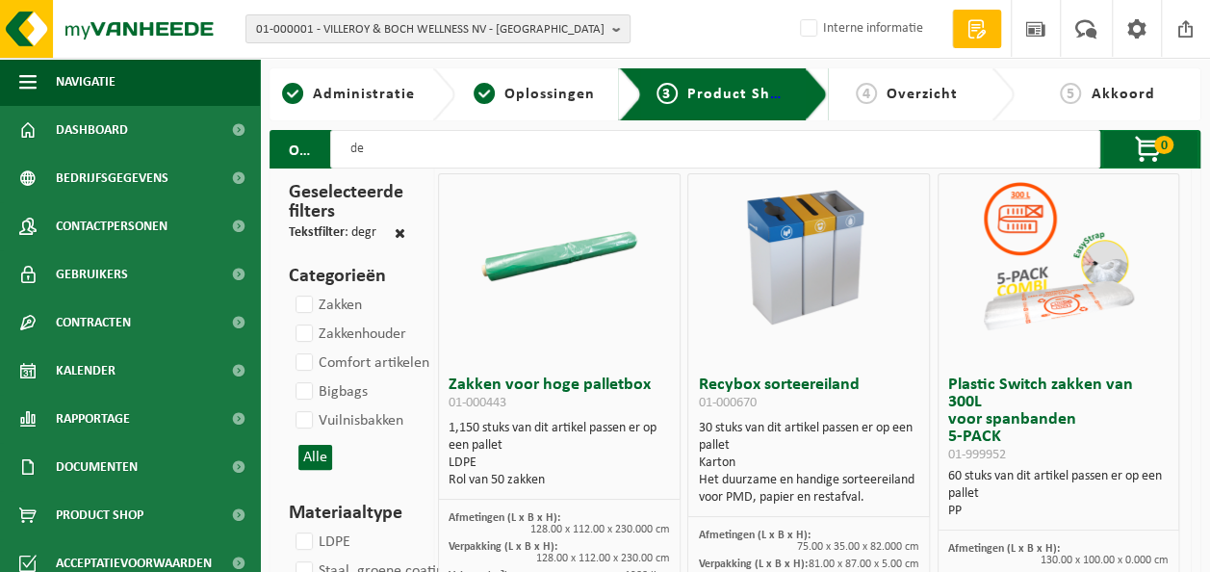
type input "d"
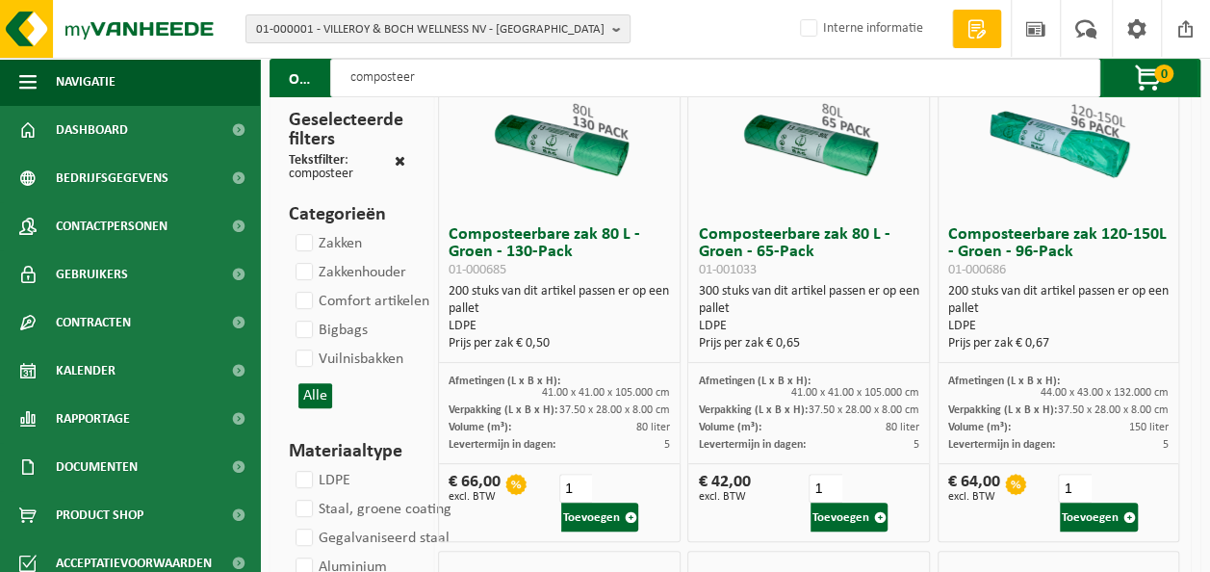
scroll to position [193, 0]
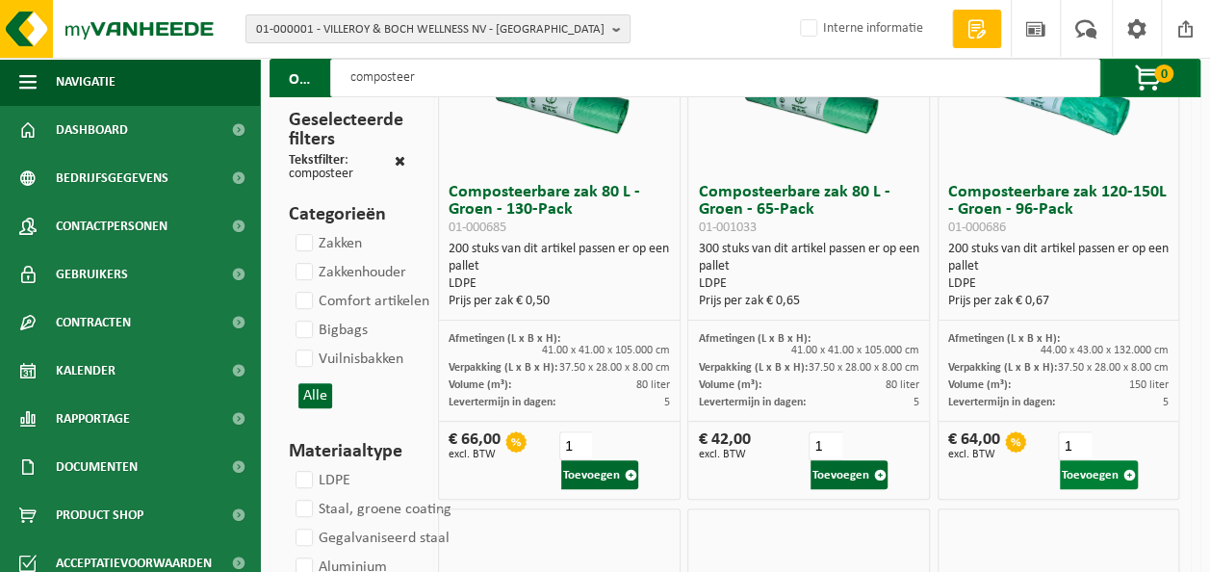
type input "composteer"
click at [1072, 463] on button "Toevoegen" at bounding box center [1098, 474] width 77 height 29
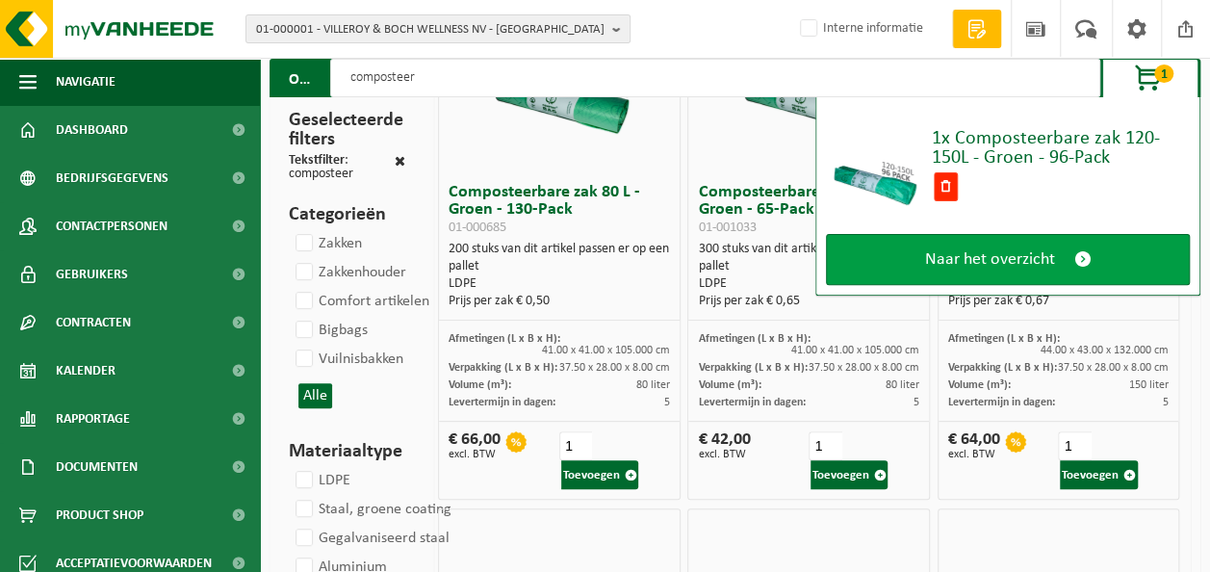
click at [1003, 254] on span "Naar het overzicht" at bounding box center [990, 259] width 130 height 20
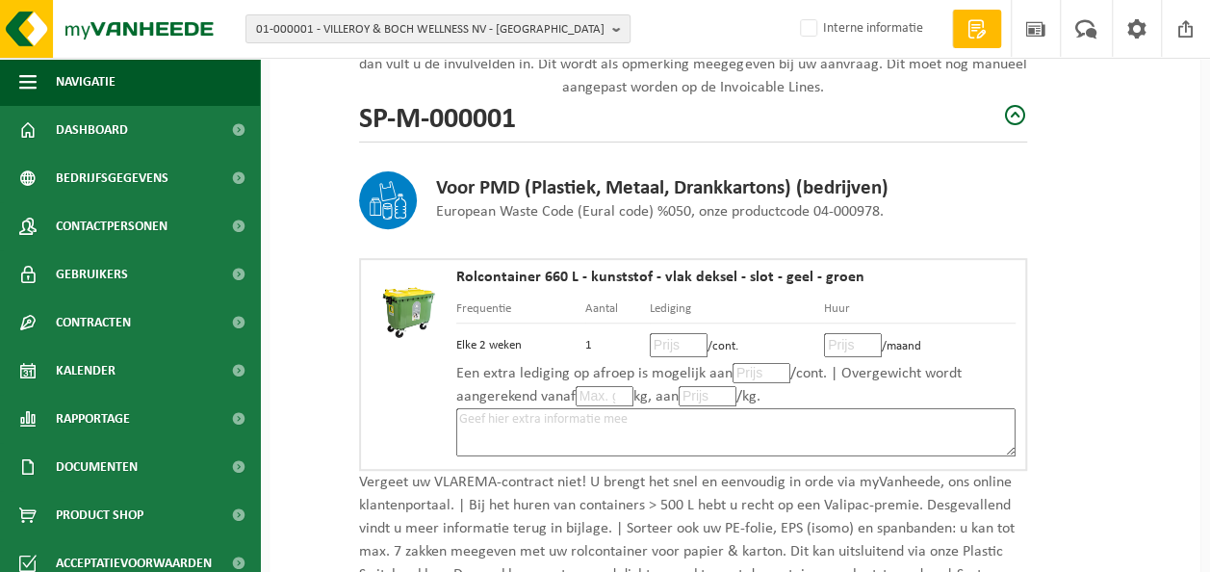
scroll to position [289, 0]
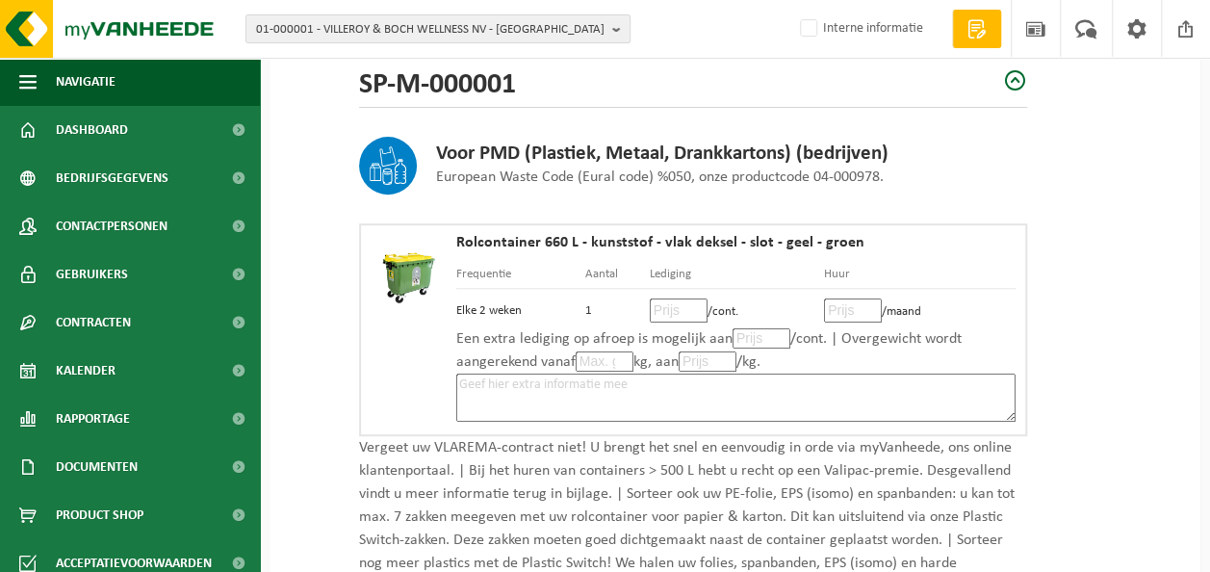
click at [668, 306] on input "number" at bounding box center [679, 310] width 58 height 24
type input "12"
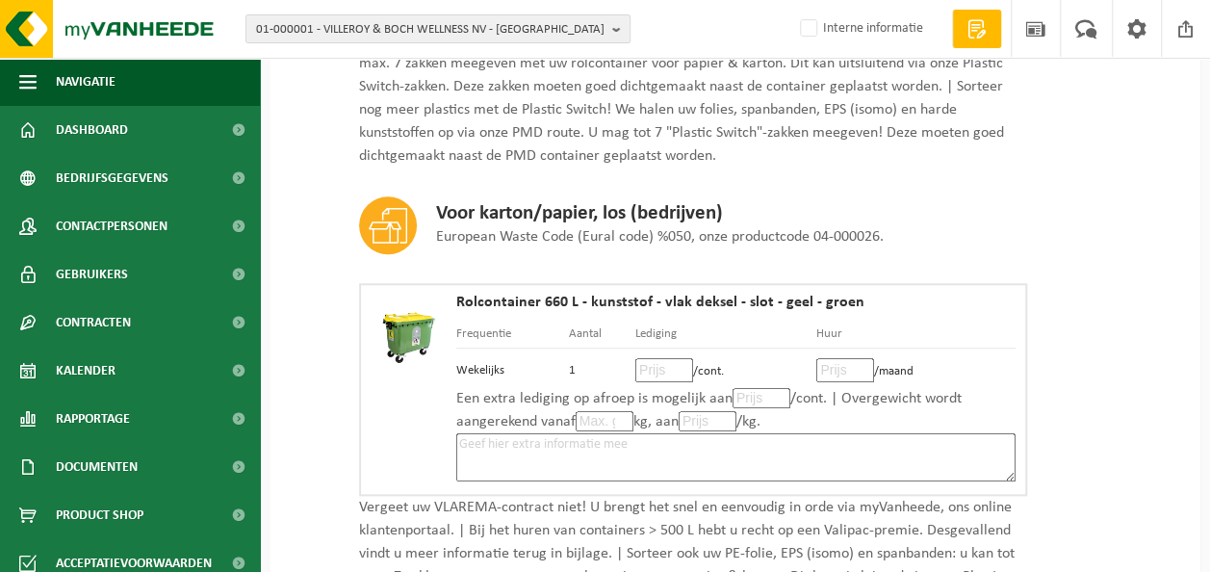
scroll to position [770, 0]
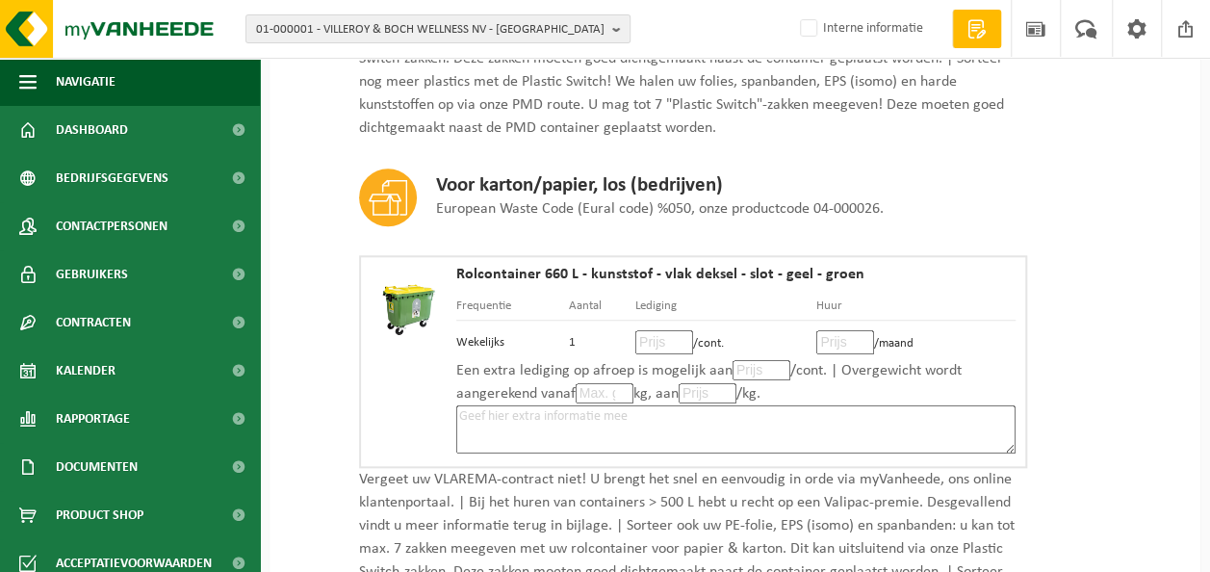
type input "7"
click at [657, 343] on input "number" at bounding box center [664, 342] width 58 height 24
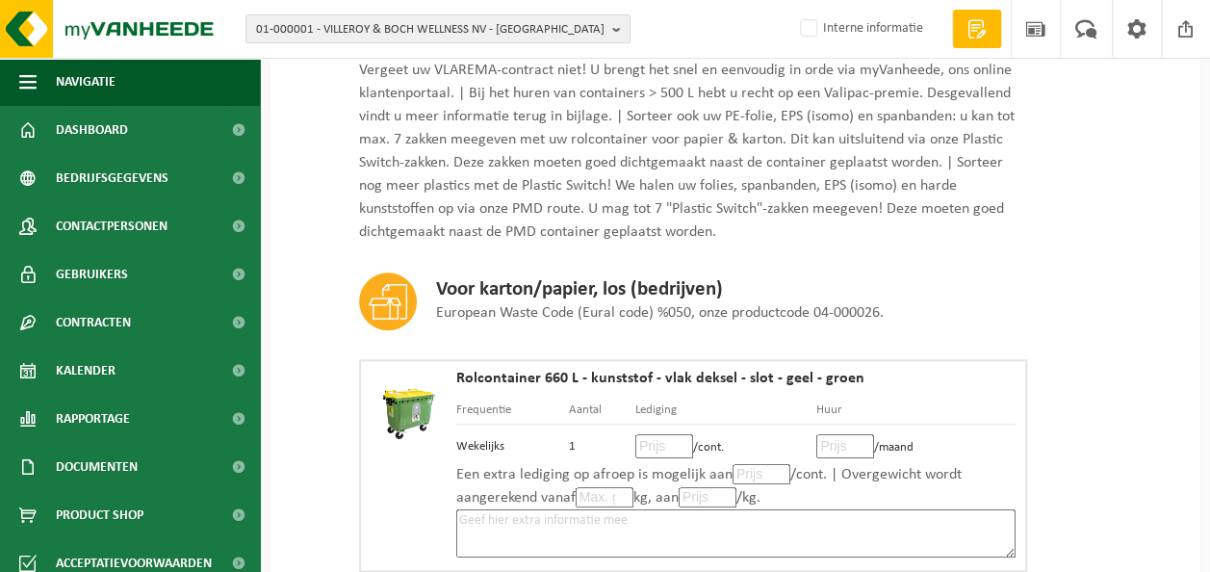
scroll to position [674, 0]
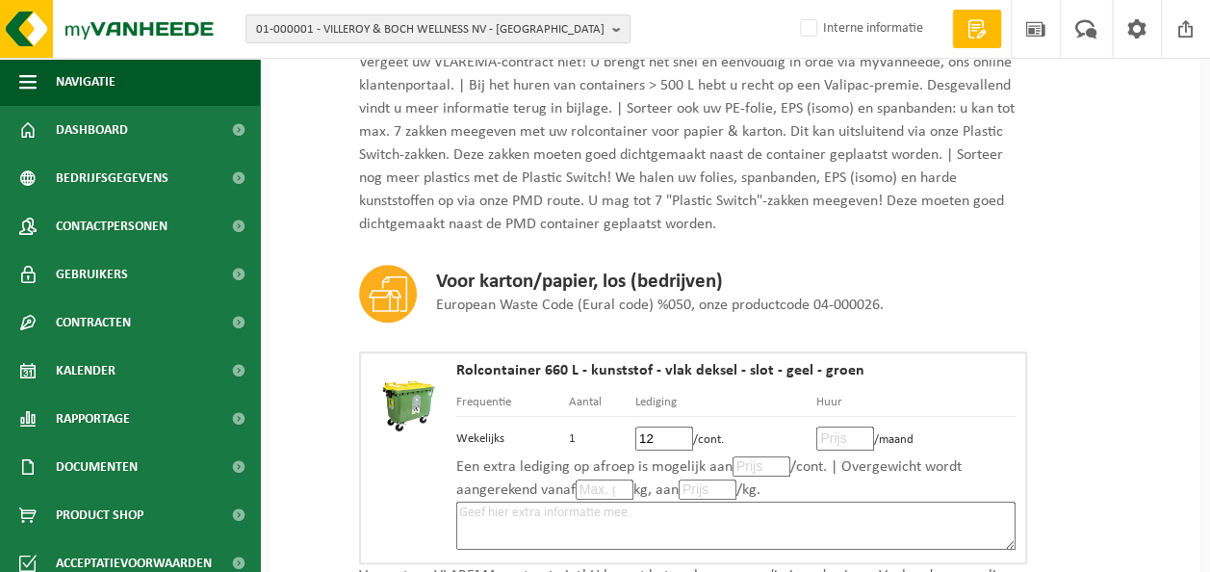
type input "12"
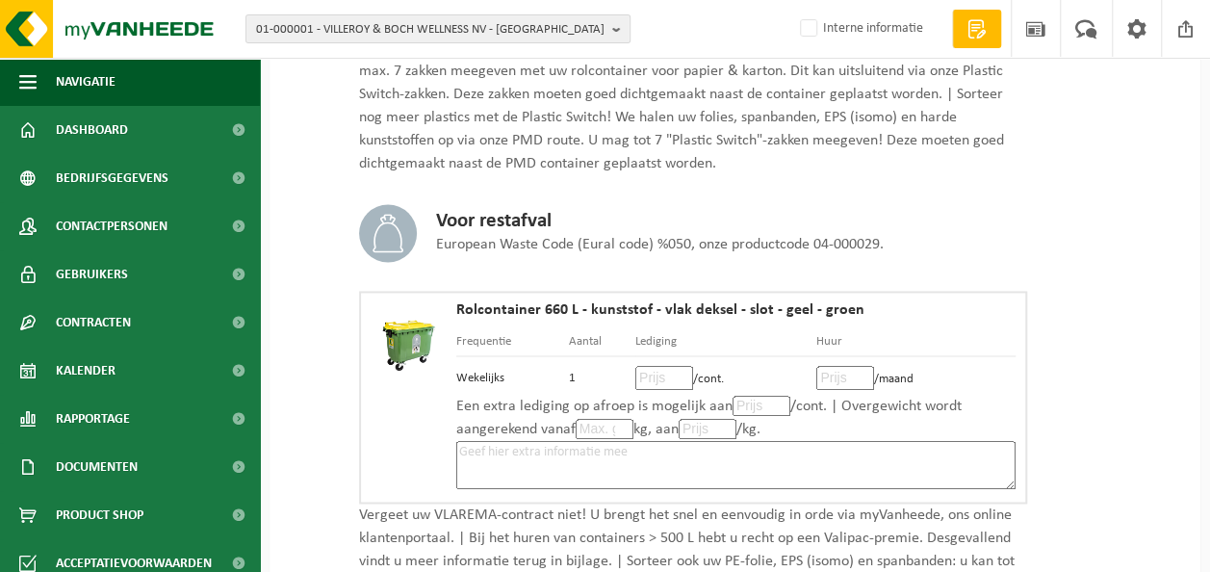
scroll to position [1251, 0]
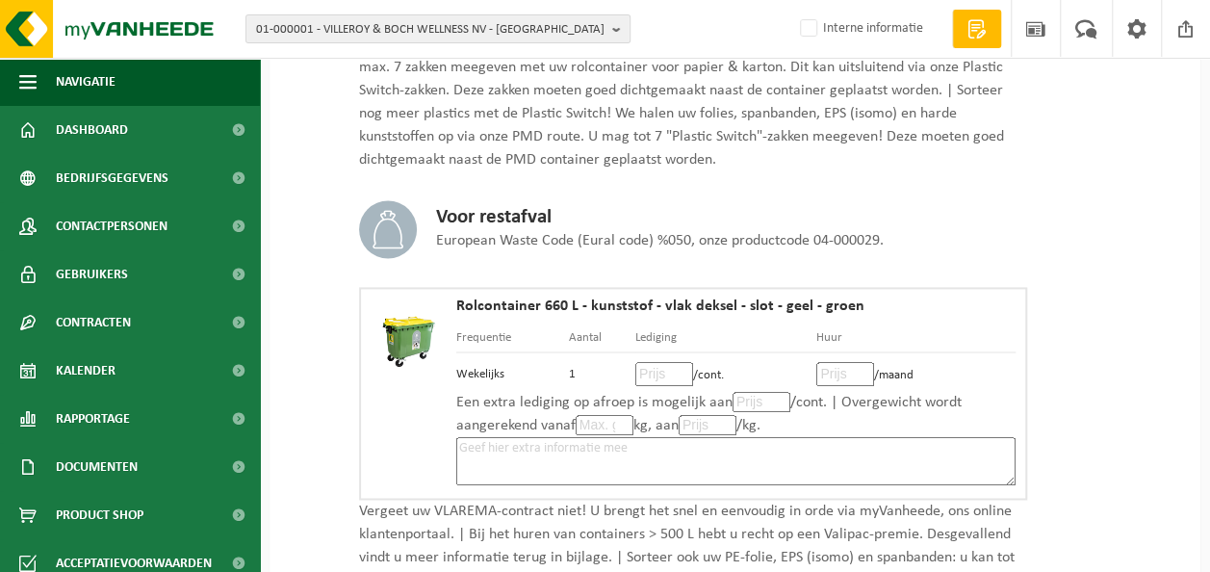
type input "7"
click at [656, 366] on input "number" at bounding box center [664, 374] width 58 height 24
type input "26"
type input "7"
click at [600, 424] on input "number" at bounding box center [605, 425] width 58 height 20
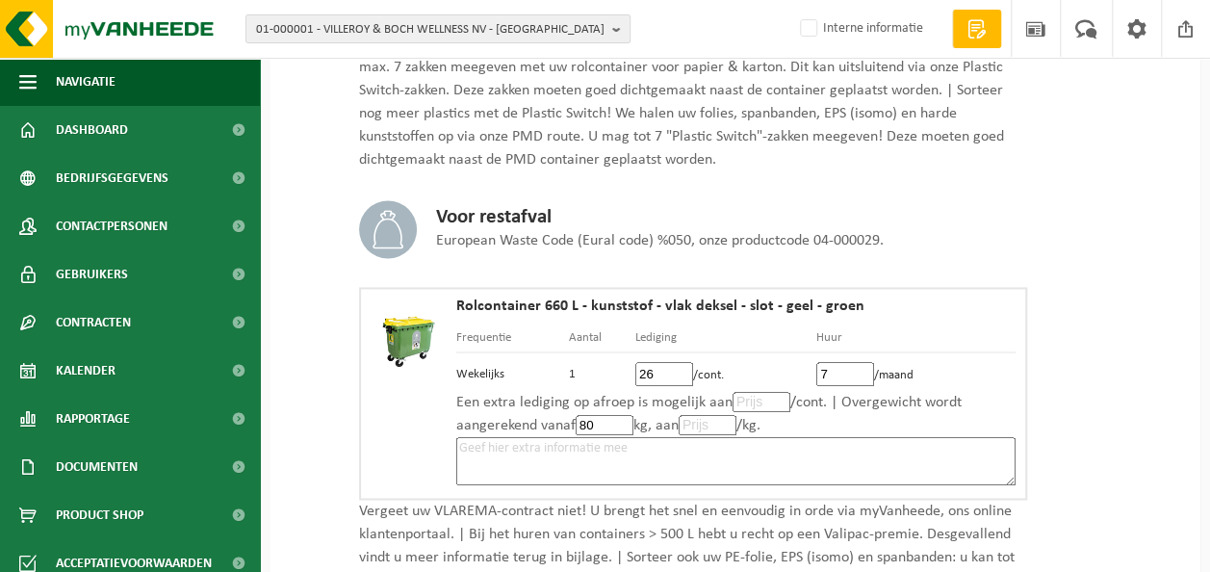
type input "80"
type input "0"
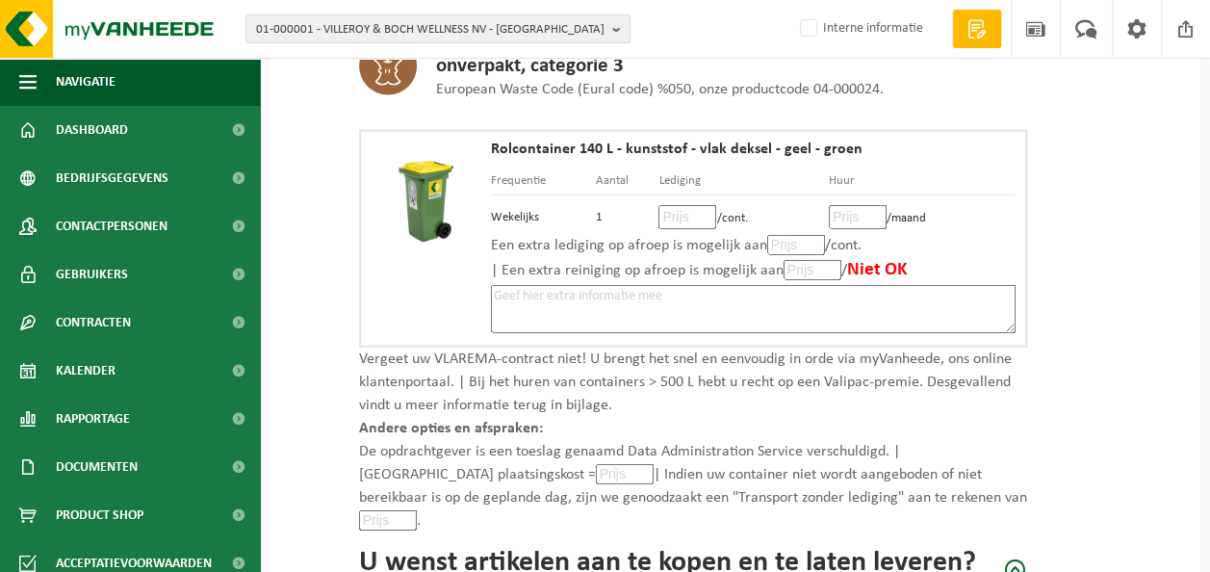
scroll to position [2118, 0]
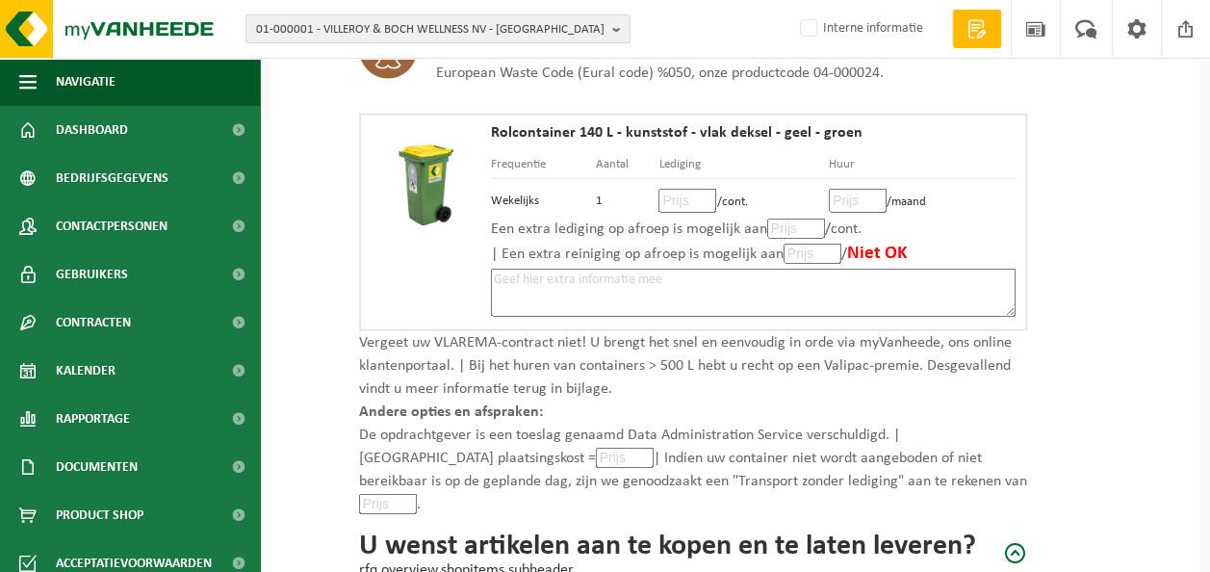
type input "0.22"
click at [675, 189] on input "number" at bounding box center [687, 201] width 58 height 24
type input "16"
type input "16.50"
type input "1"
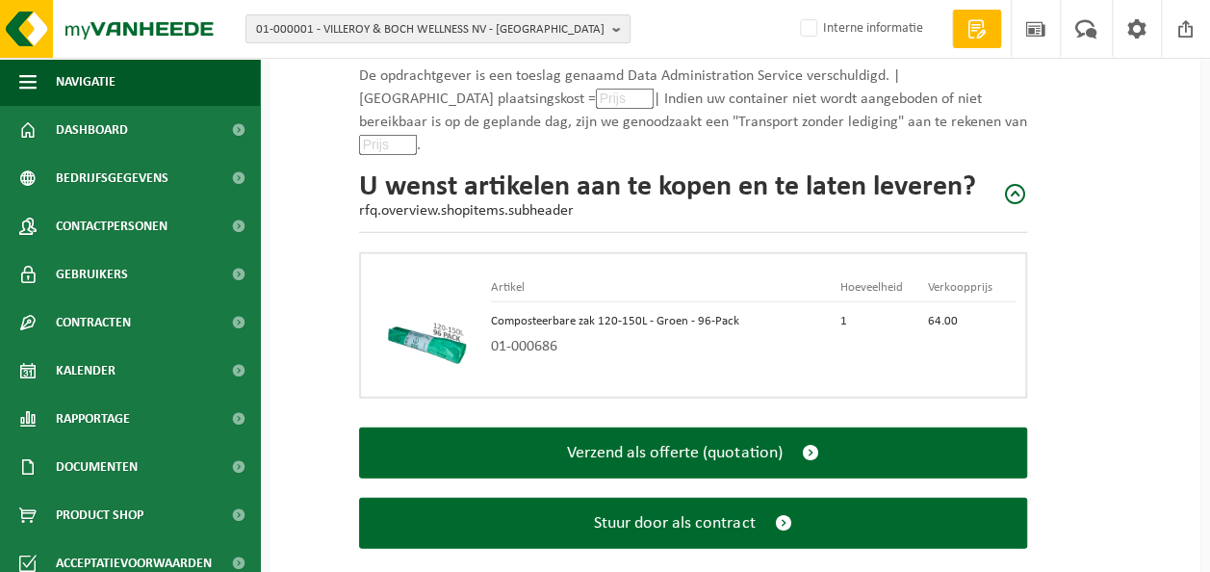
scroll to position [2479, 0]
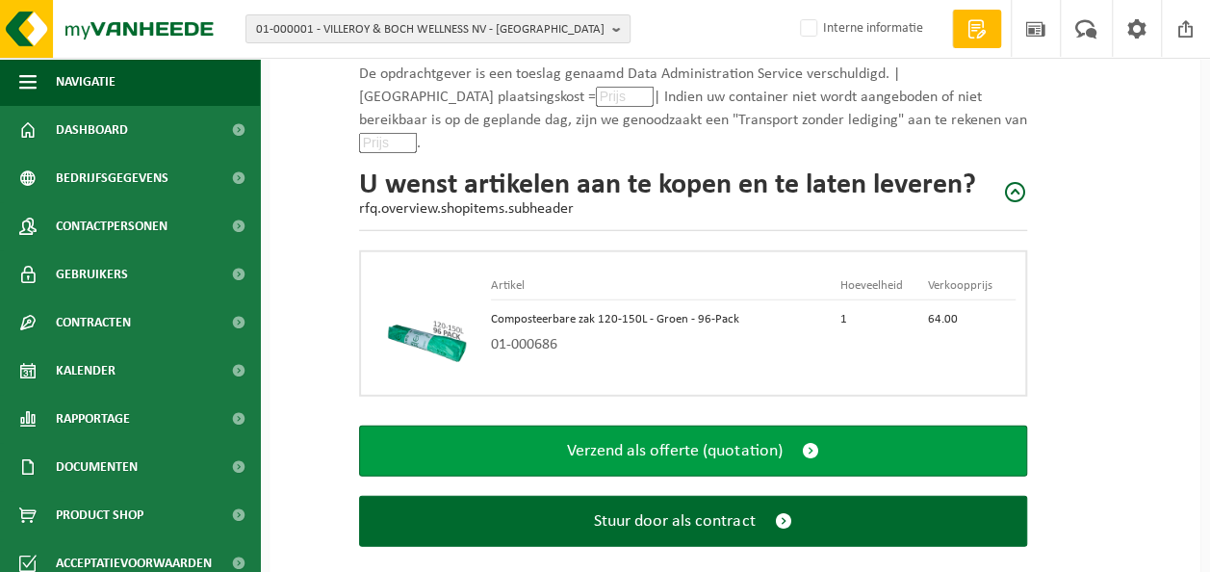
type input "1.75"
click at [623, 441] on span "Verzend als offerte (quotation)" at bounding box center [674, 451] width 215 height 20
